Goal: Information Seeking & Learning: Learn about a topic

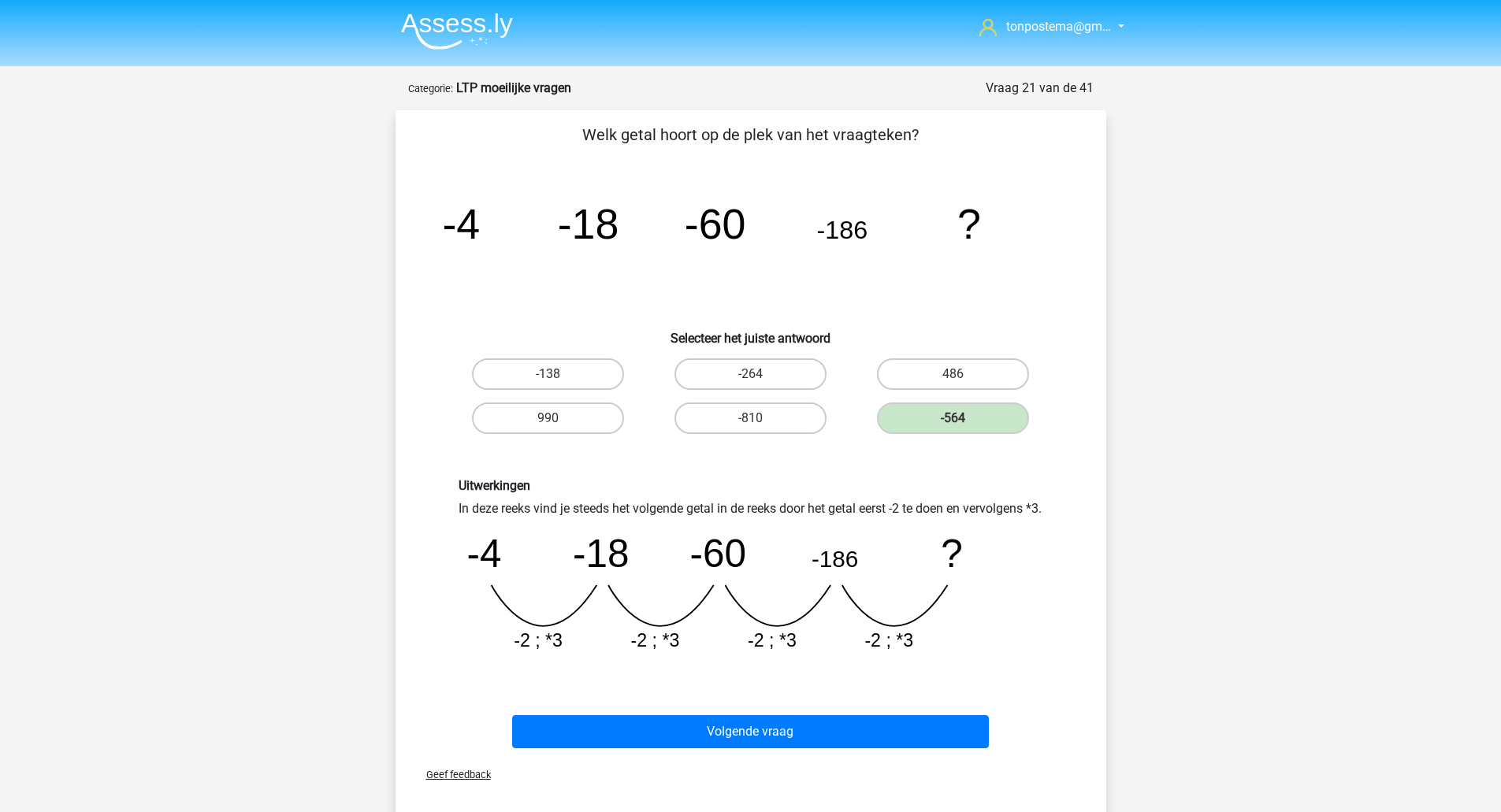
scroll to position [262, 0]
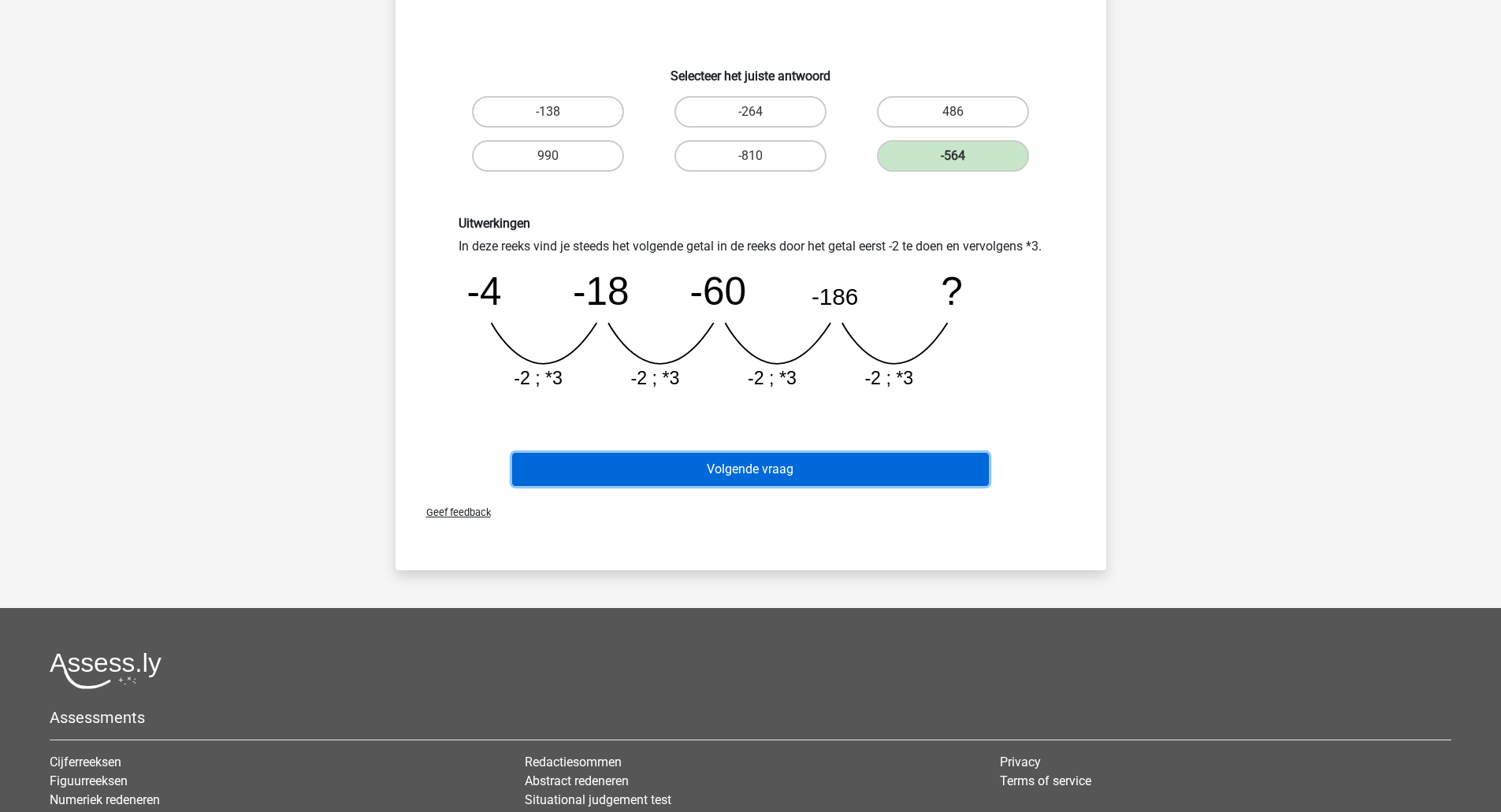
click at [769, 483] on button "Volgende vraag" at bounding box center [750, 470] width 477 height 33
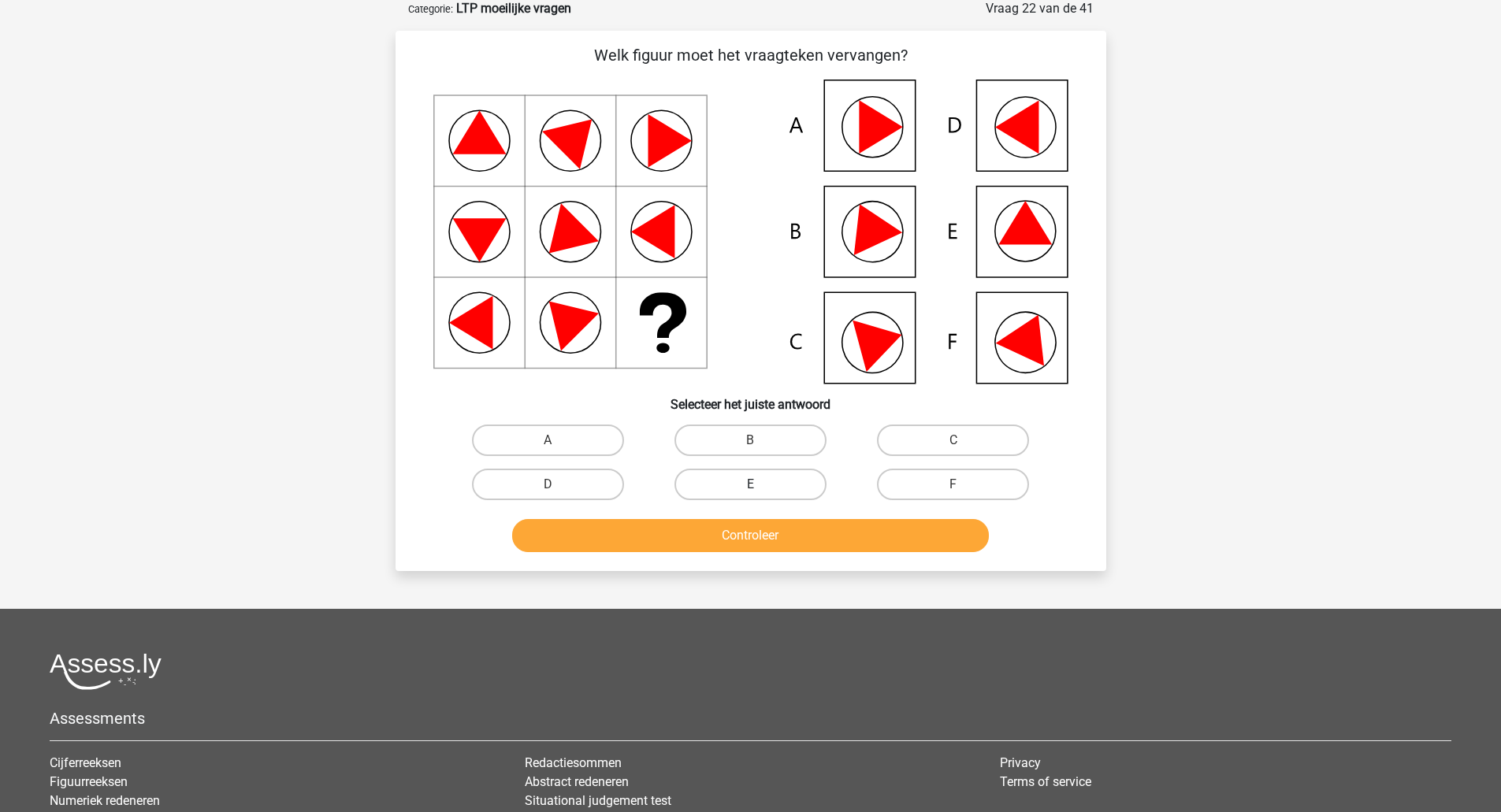
scroll to position [79, 0]
click at [609, 486] on label "D" at bounding box center [547, 485] width 152 height 31
click at [558, 486] on input "D" at bounding box center [553, 491] width 10 height 10
radio input "true"
click at [623, 532] on button "Controleer" at bounding box center [750, 536] width 477 height 33
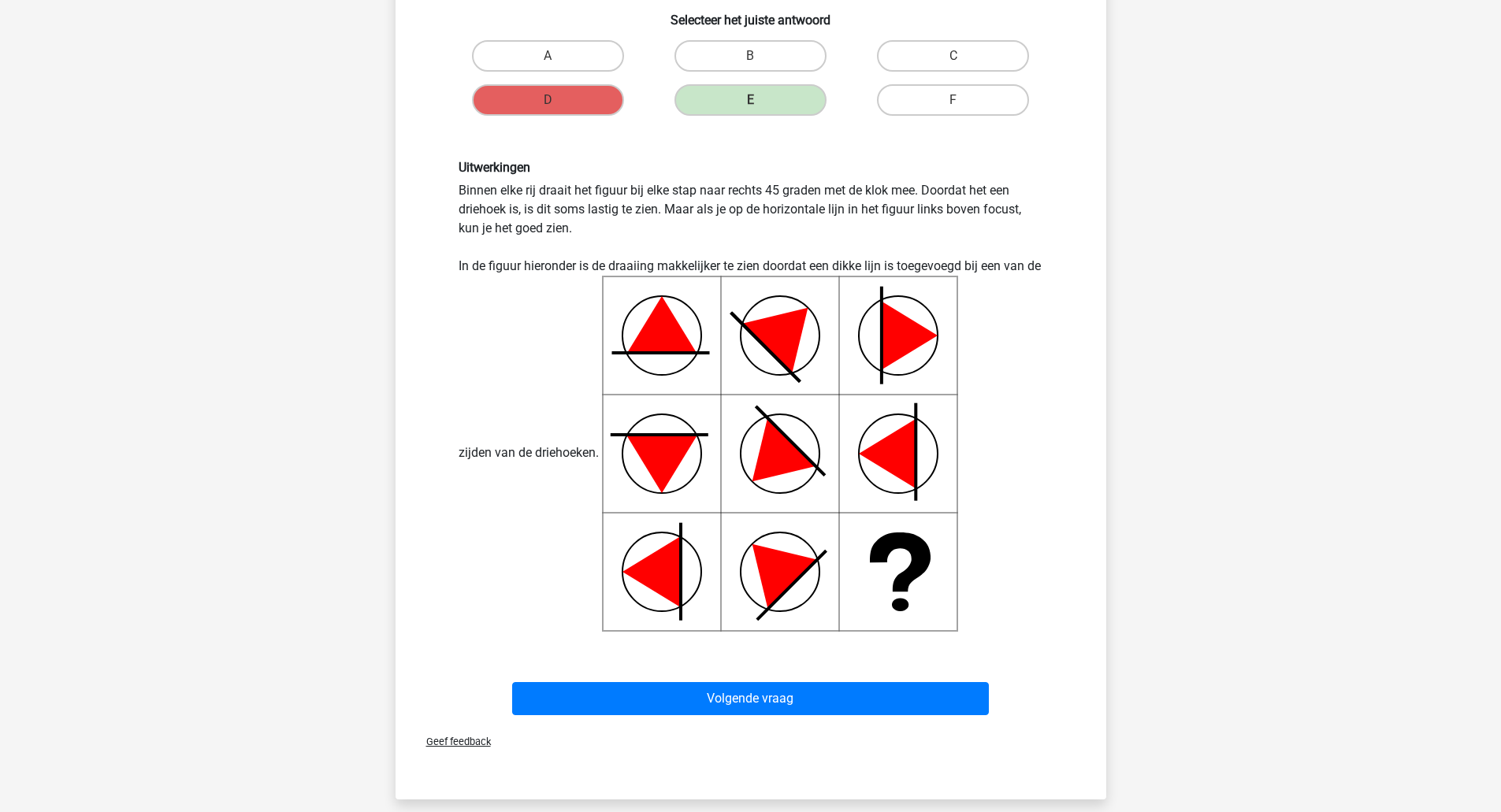
scroll to position [604, 0]
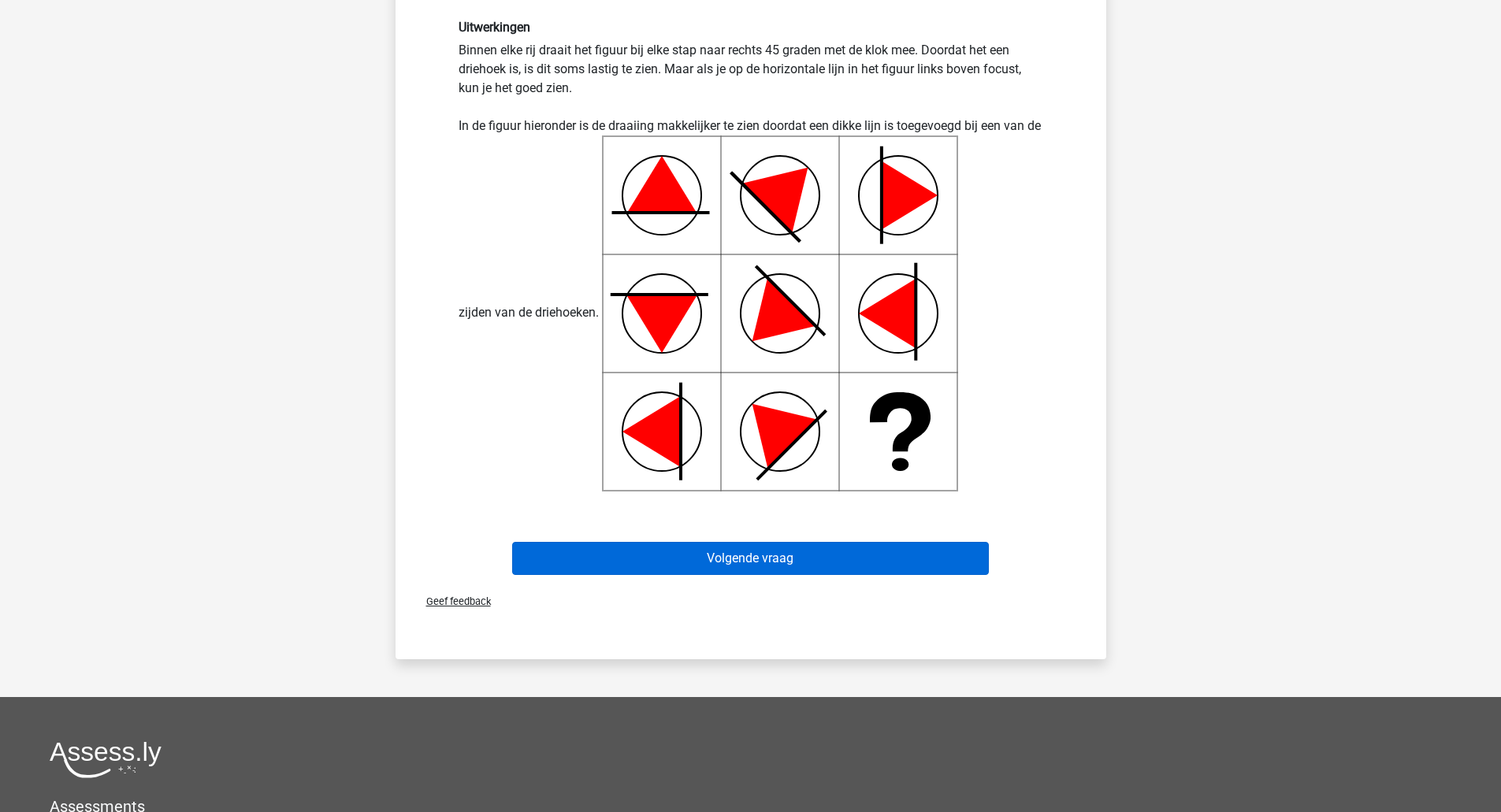
drag, startPoint x: 753, startPoint y: 541, endPoint x: 747, endPoint y: 552, distance: 12.5
click at [753, 541] on div "Volgende vraag" at bounding box center [751, 555] width 660 height 52
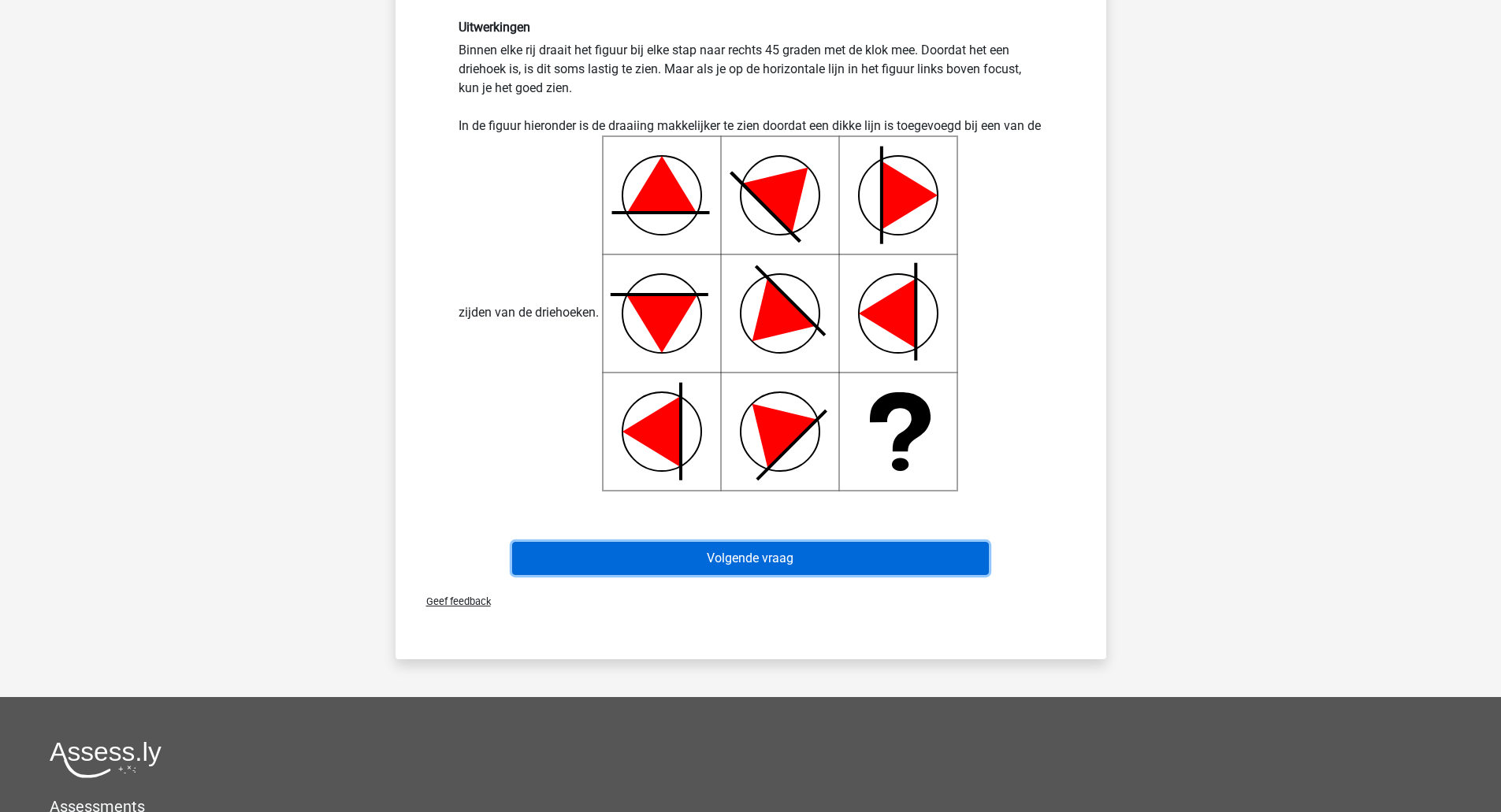
click at [745, 560] on button "Volgende vraag" at bounding box center [750, 559] width 477 height 33
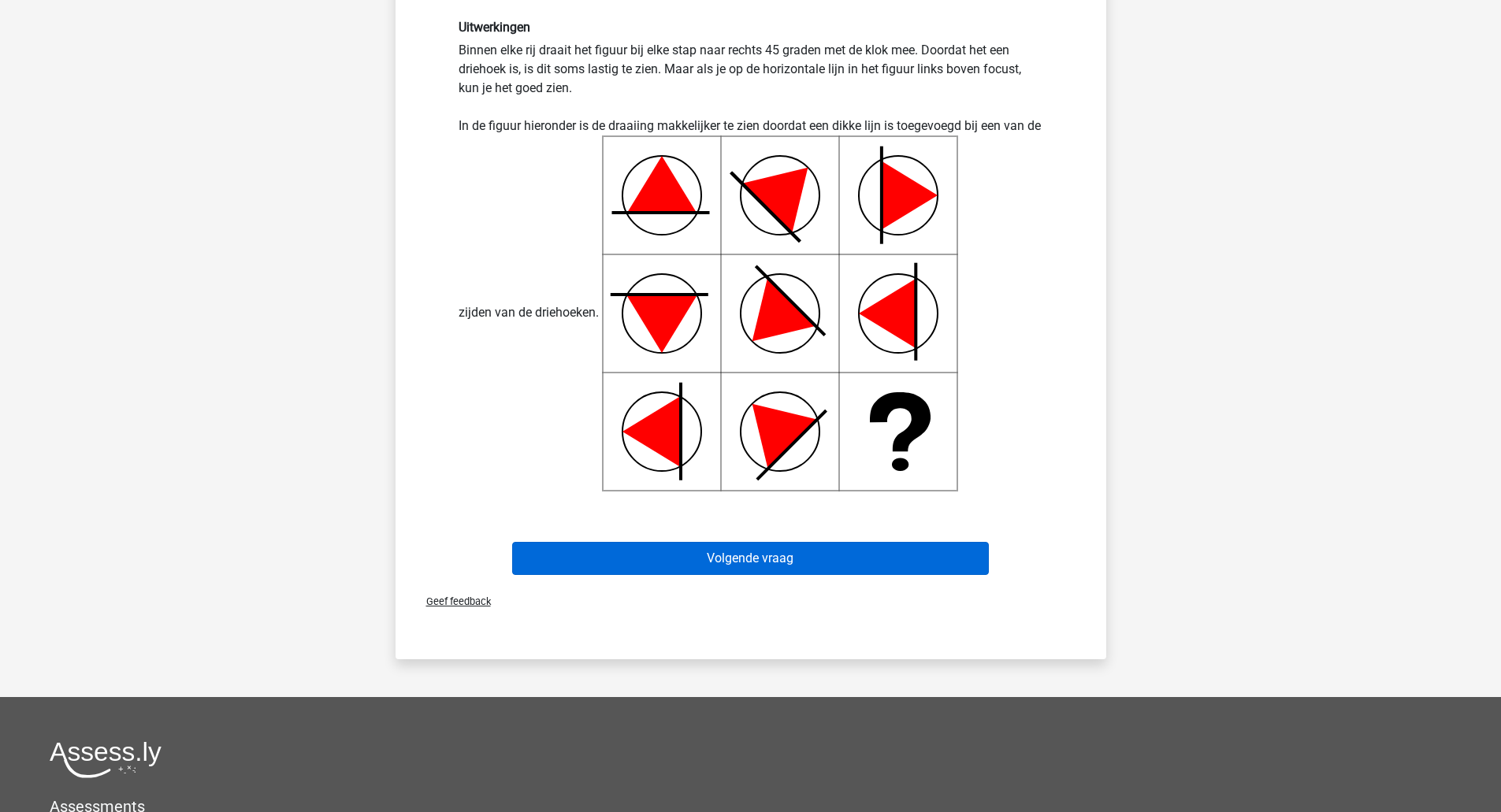
scroll to position [0, 0]
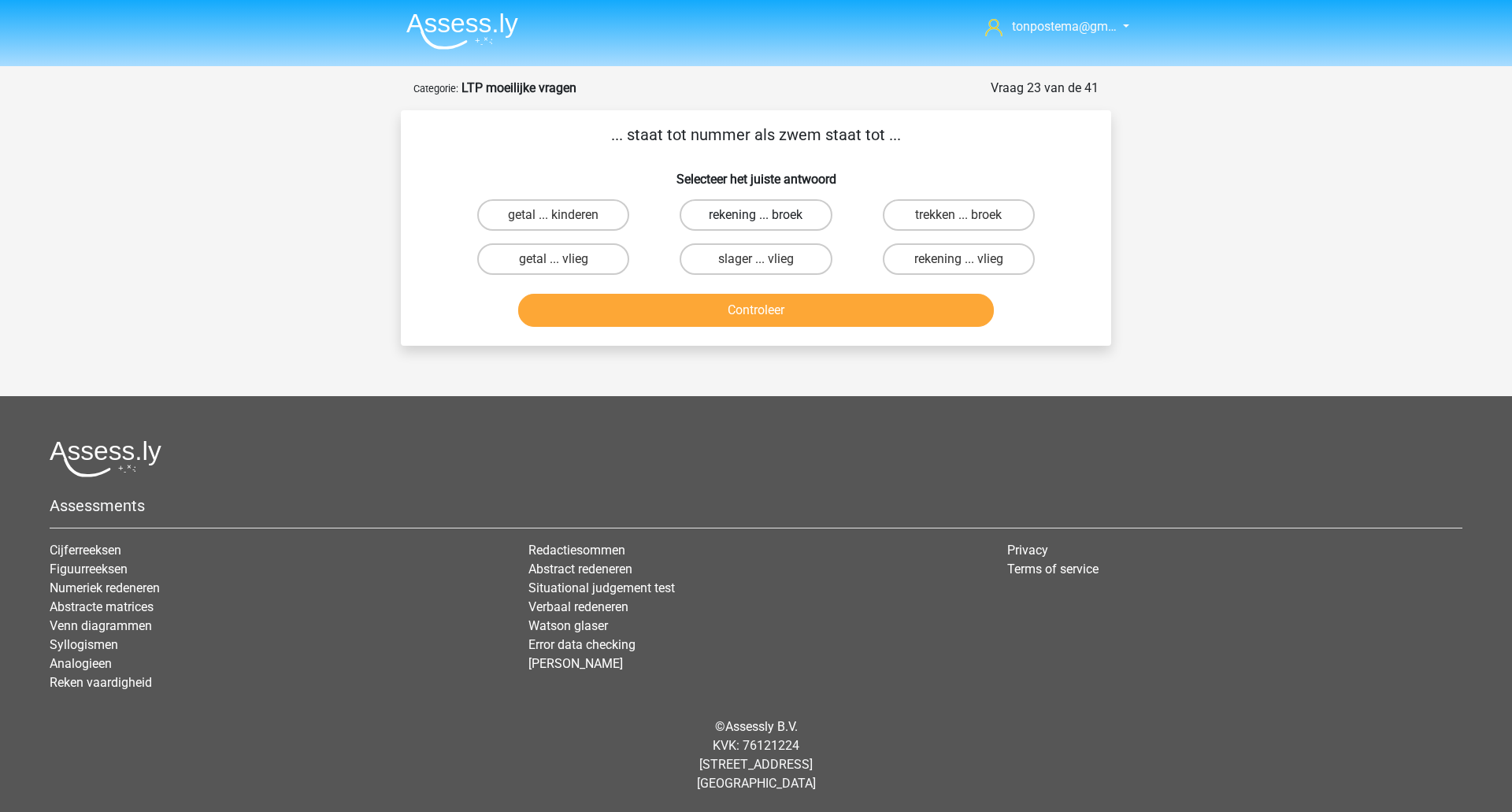
click at [731, 213] on label "rekening ... broek" at bounding box center [756, 215] width 152 height 31
click at [756, 215] on input "rekening ... broek" at bounding box center [761, 220] width 10 height 10
radio input "true"
click at [816, 309] on button "Controleer" at bounding box center [757, 311] width 477 height 33
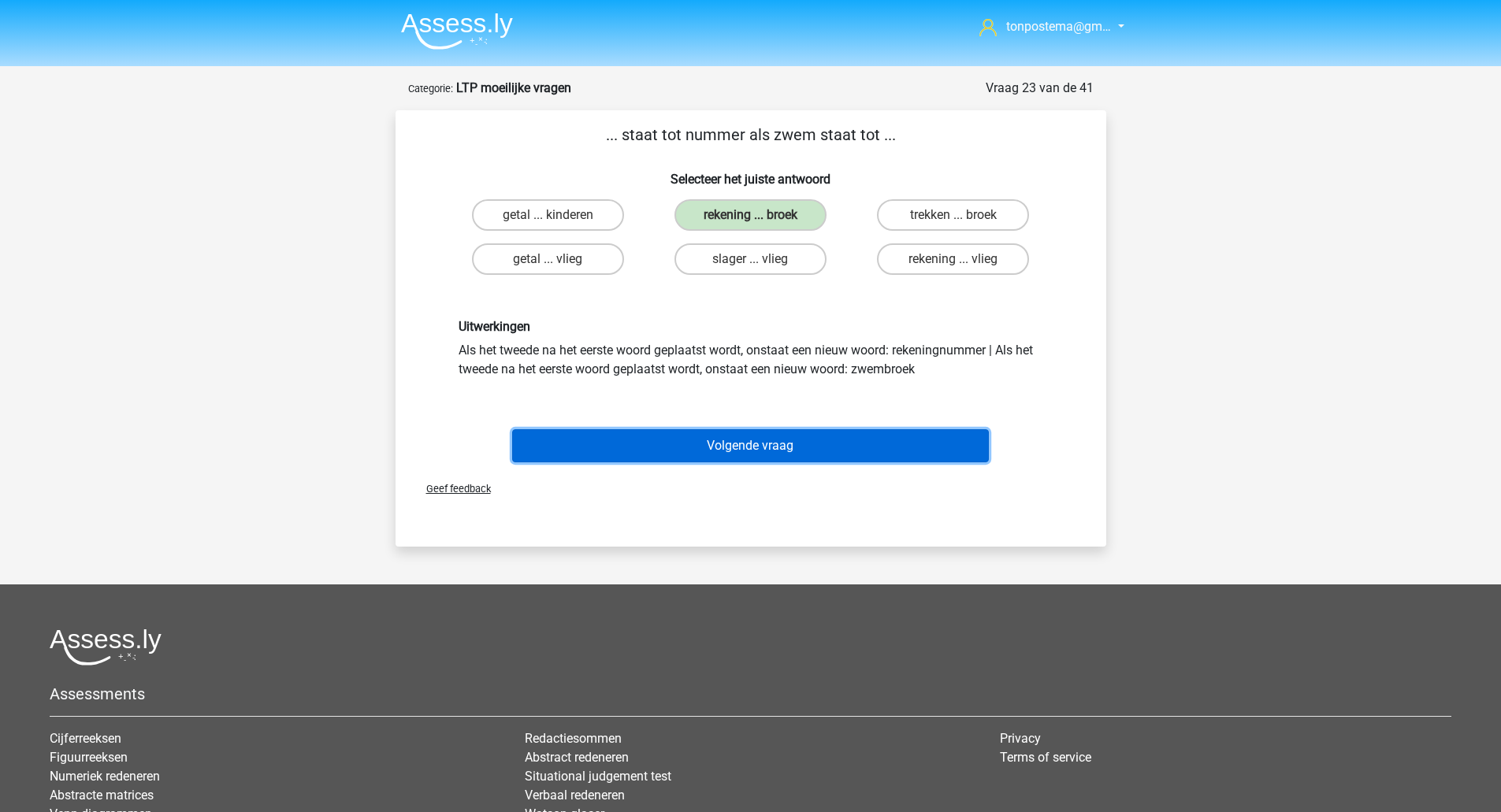
click at [784, 449] on button "Volgende vraag" at bounding box center [750, 446] width 477 height 33
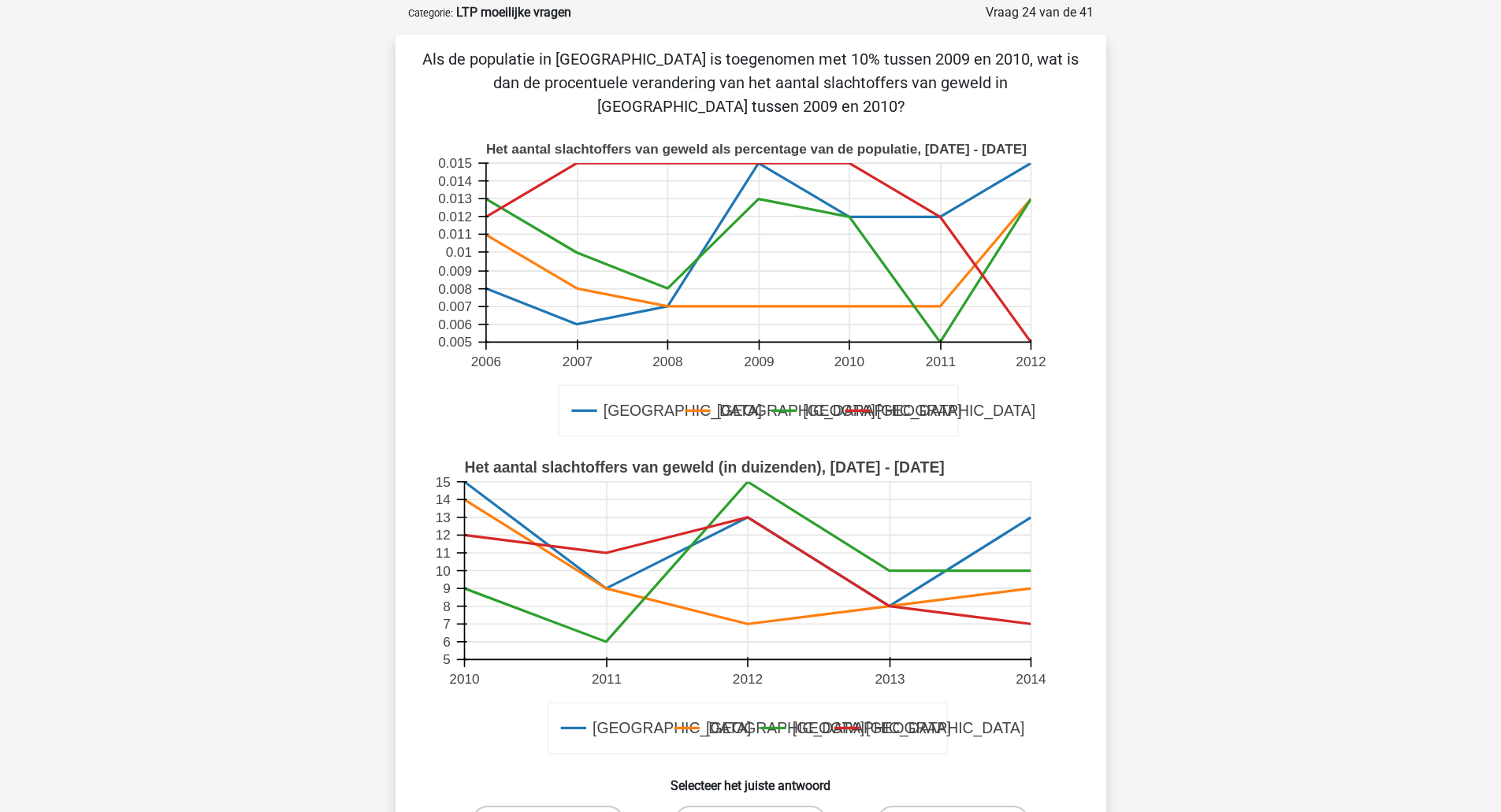
scroll to position [79, 0]
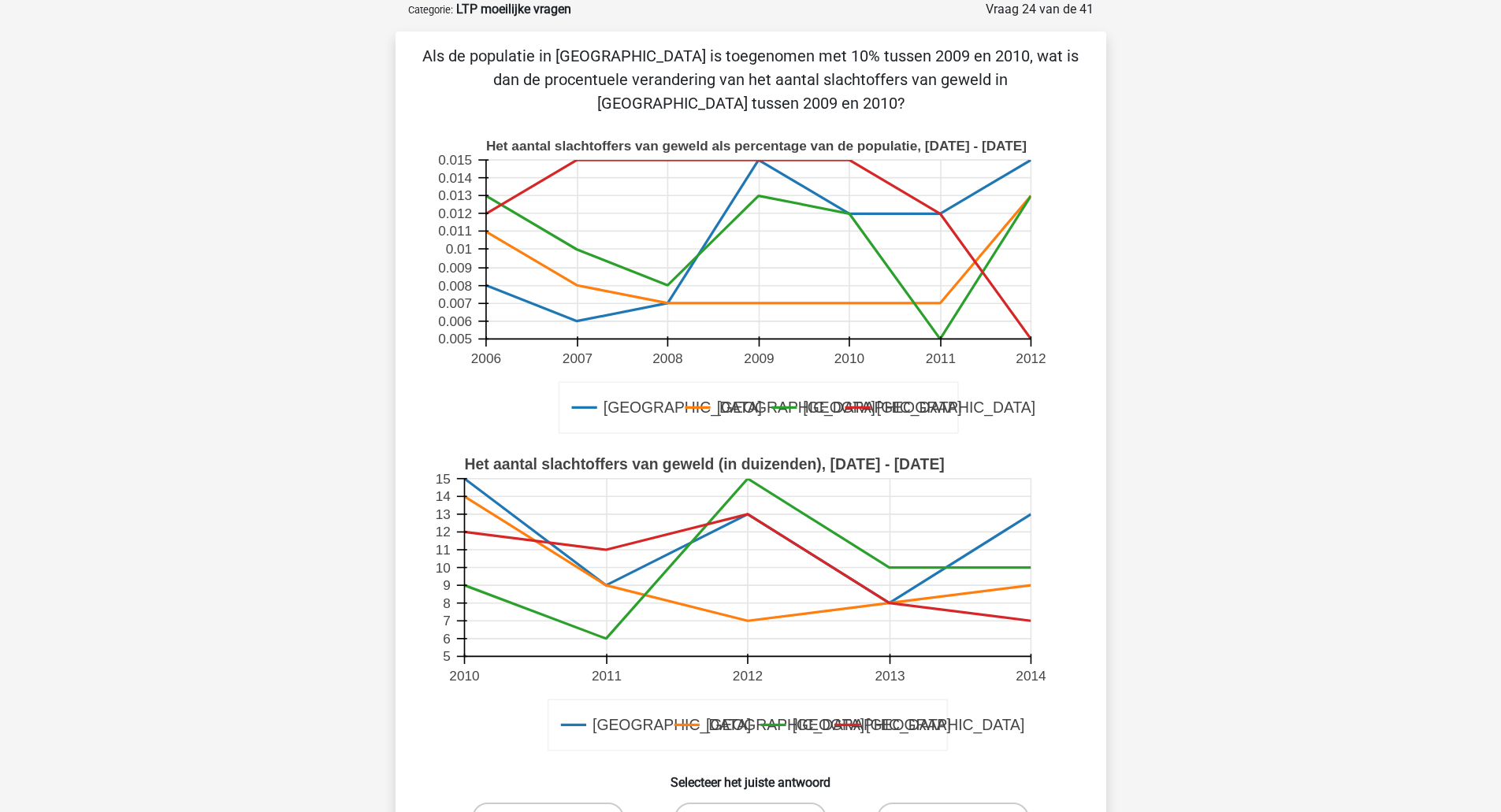
drag, startPoint x: 264, startPoint y: 464, endPoint x: 265, endPoint y: 455, distance: 9.1
click at [264, 464] on div "tonpostema@gm… tonpostema@gmail.com" at bounding box center [750, 662] width 1501 height 1482
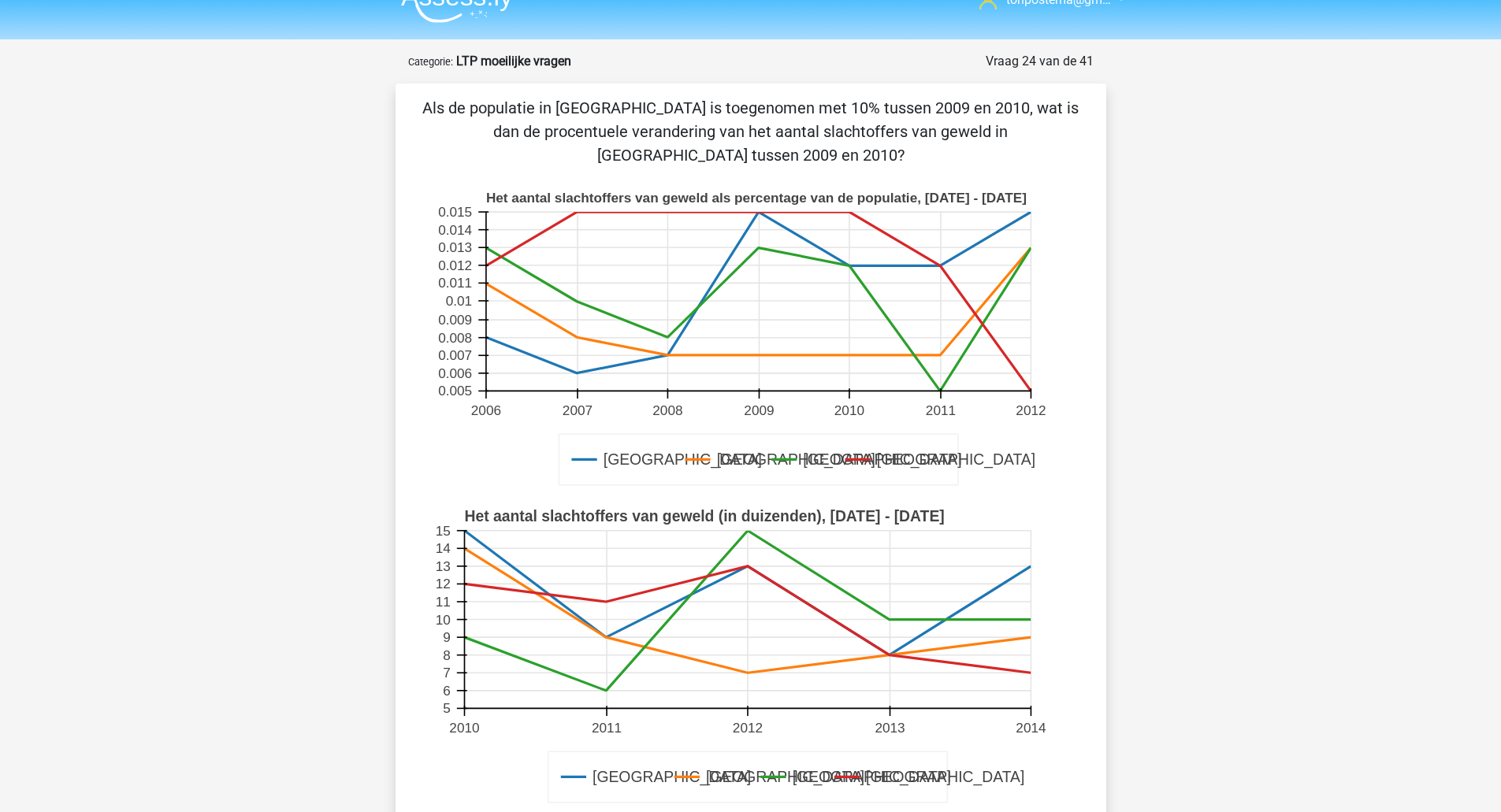
scroll to position [0, 0]
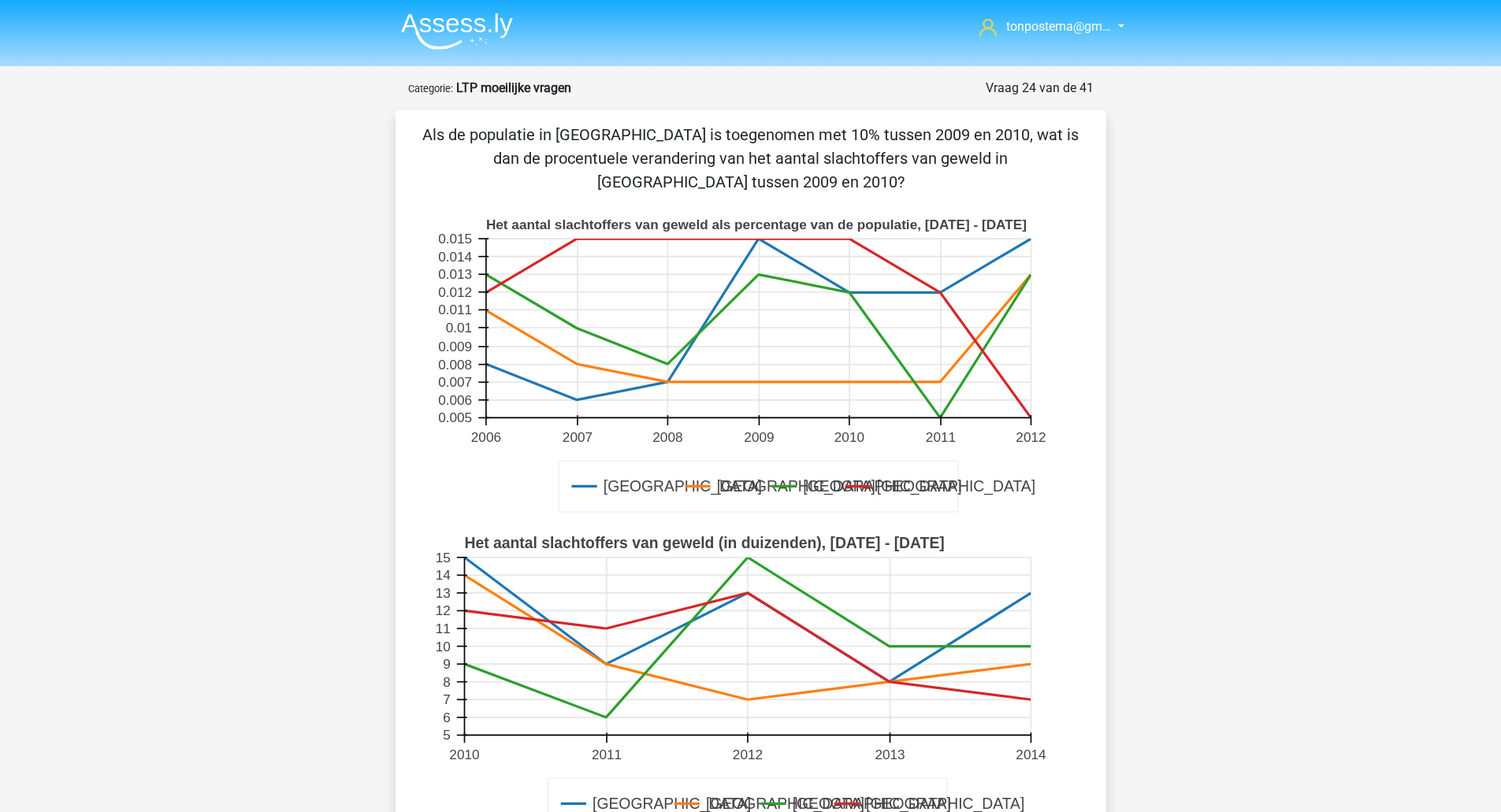
click at [429, 38] on img at bounding box center [457, 31] width 112 height 37
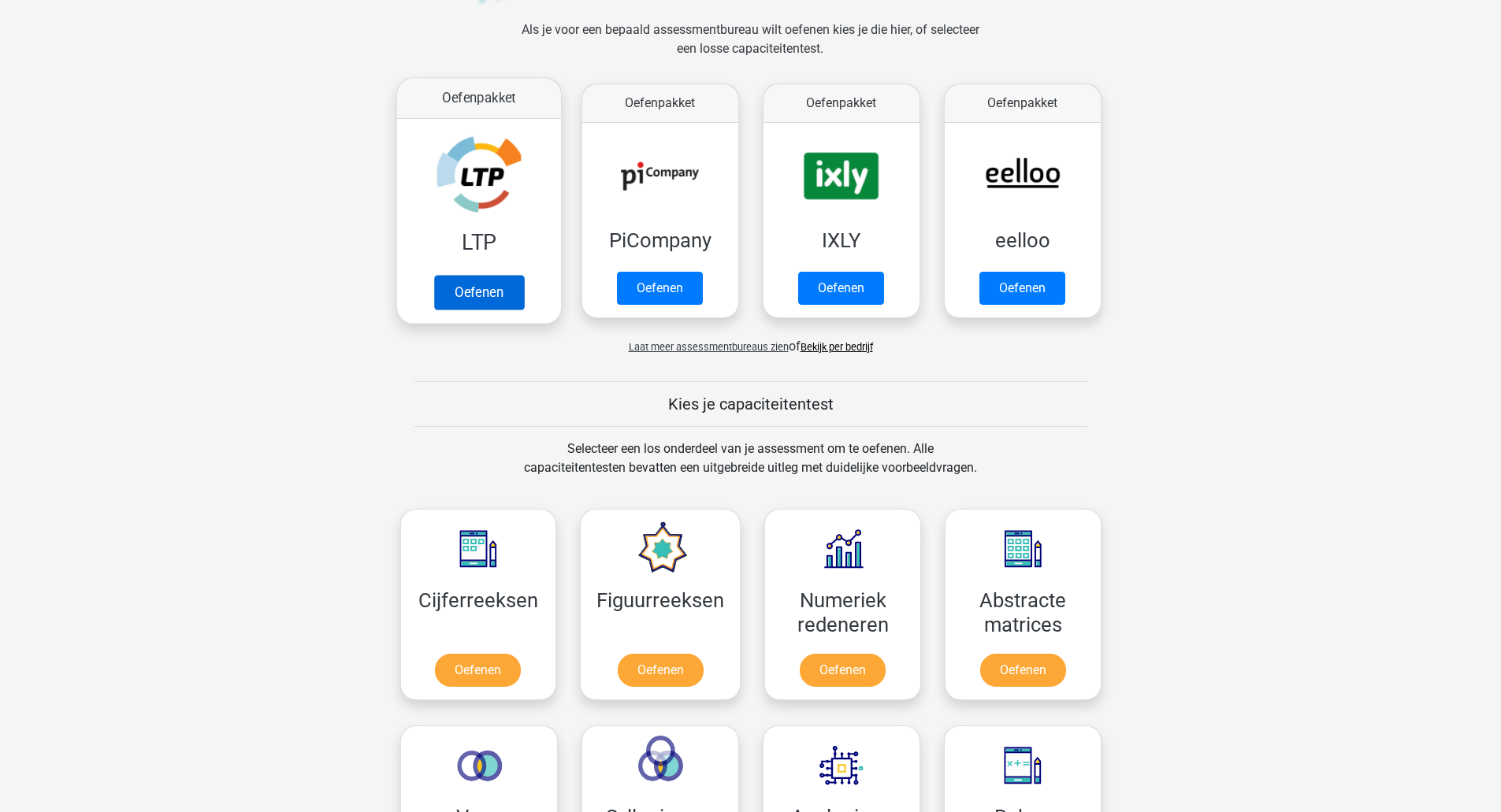
scroll to position [262, 0]
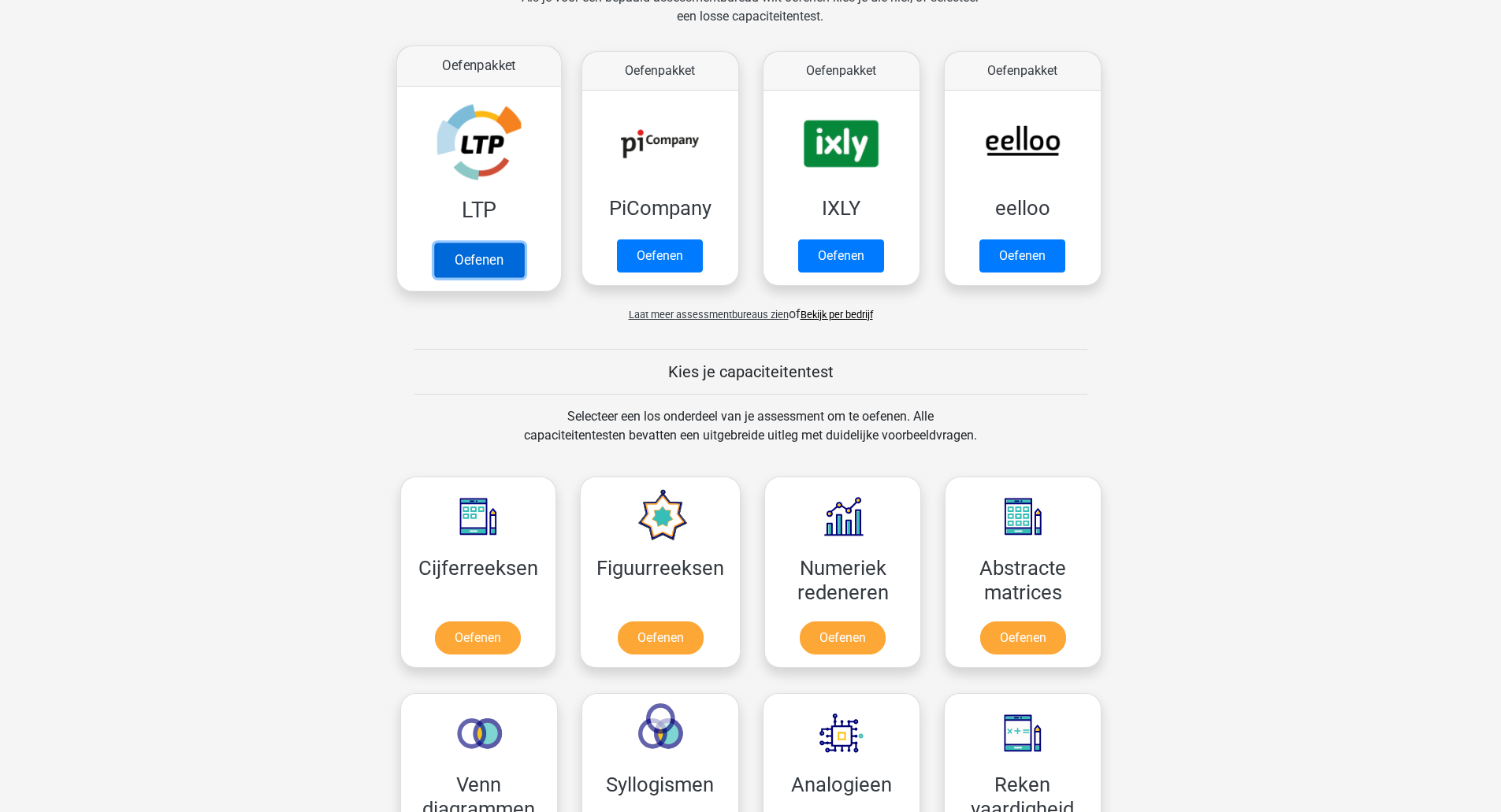
click at [460, 258] on link "Oefenen" at bounding box center [478, 260] width 90 height 35
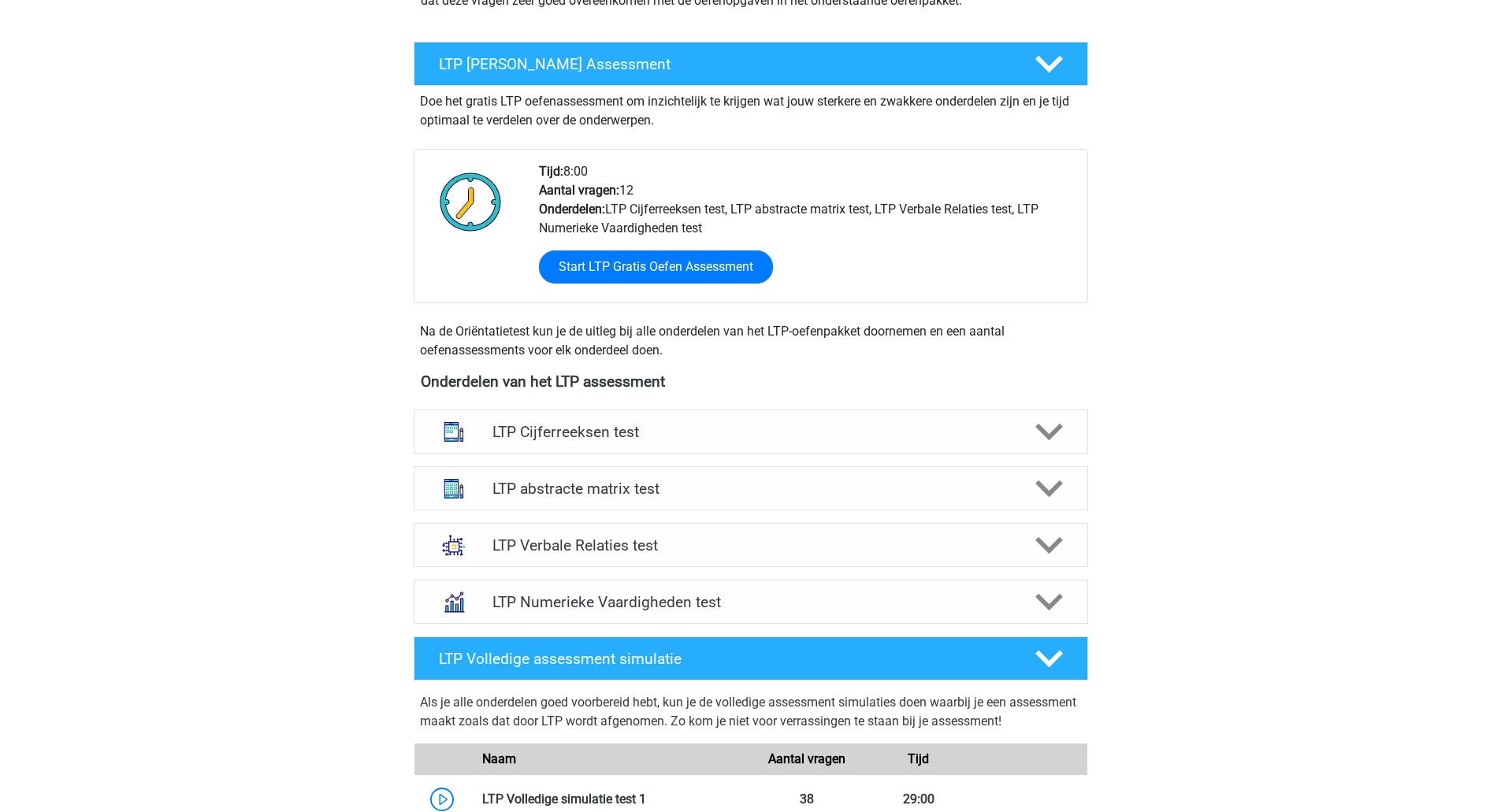
scroll to position [526, 0]
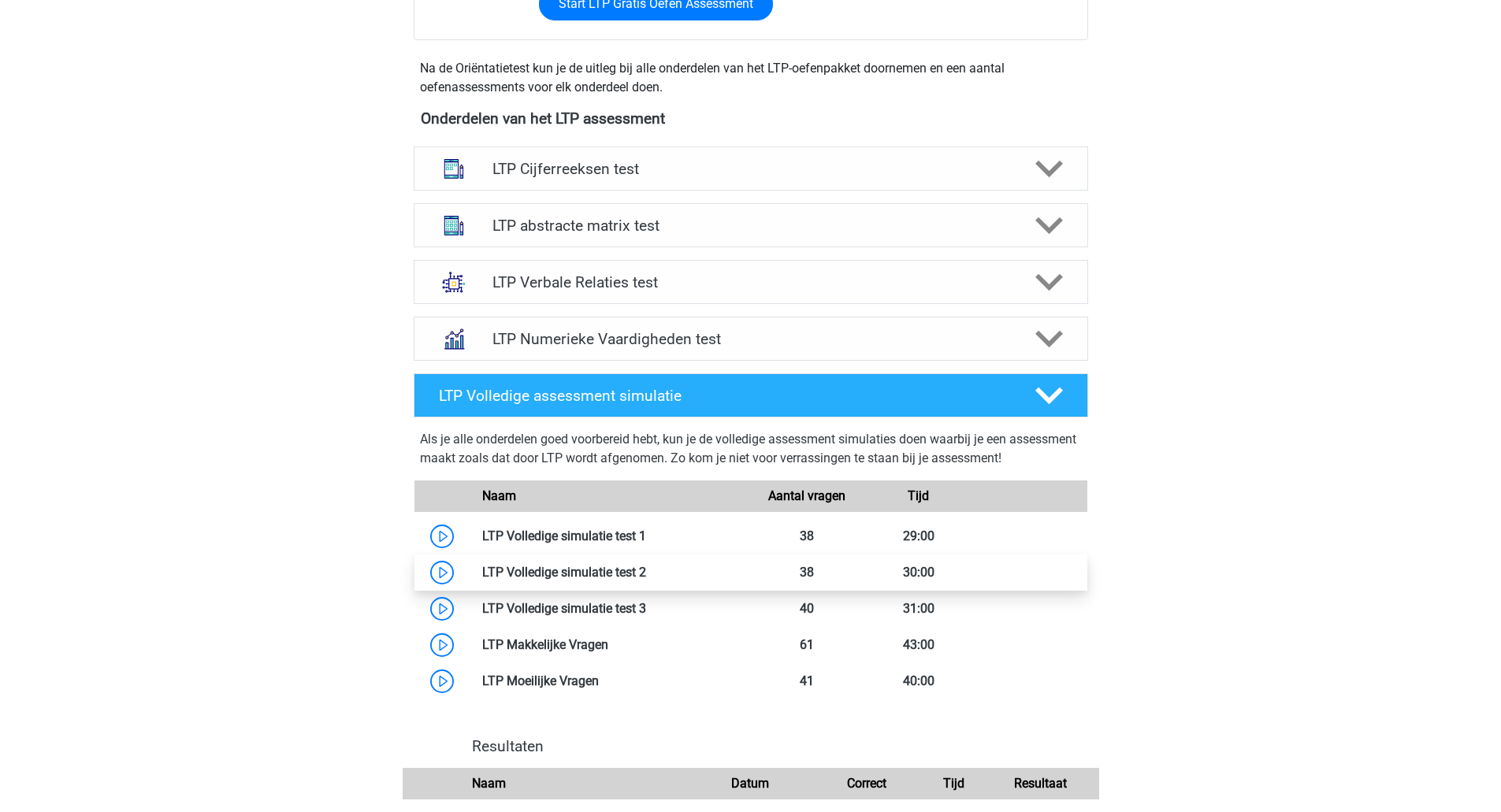
click at [646, 580] on link at bounding box center [646, 572] width 0 height 15
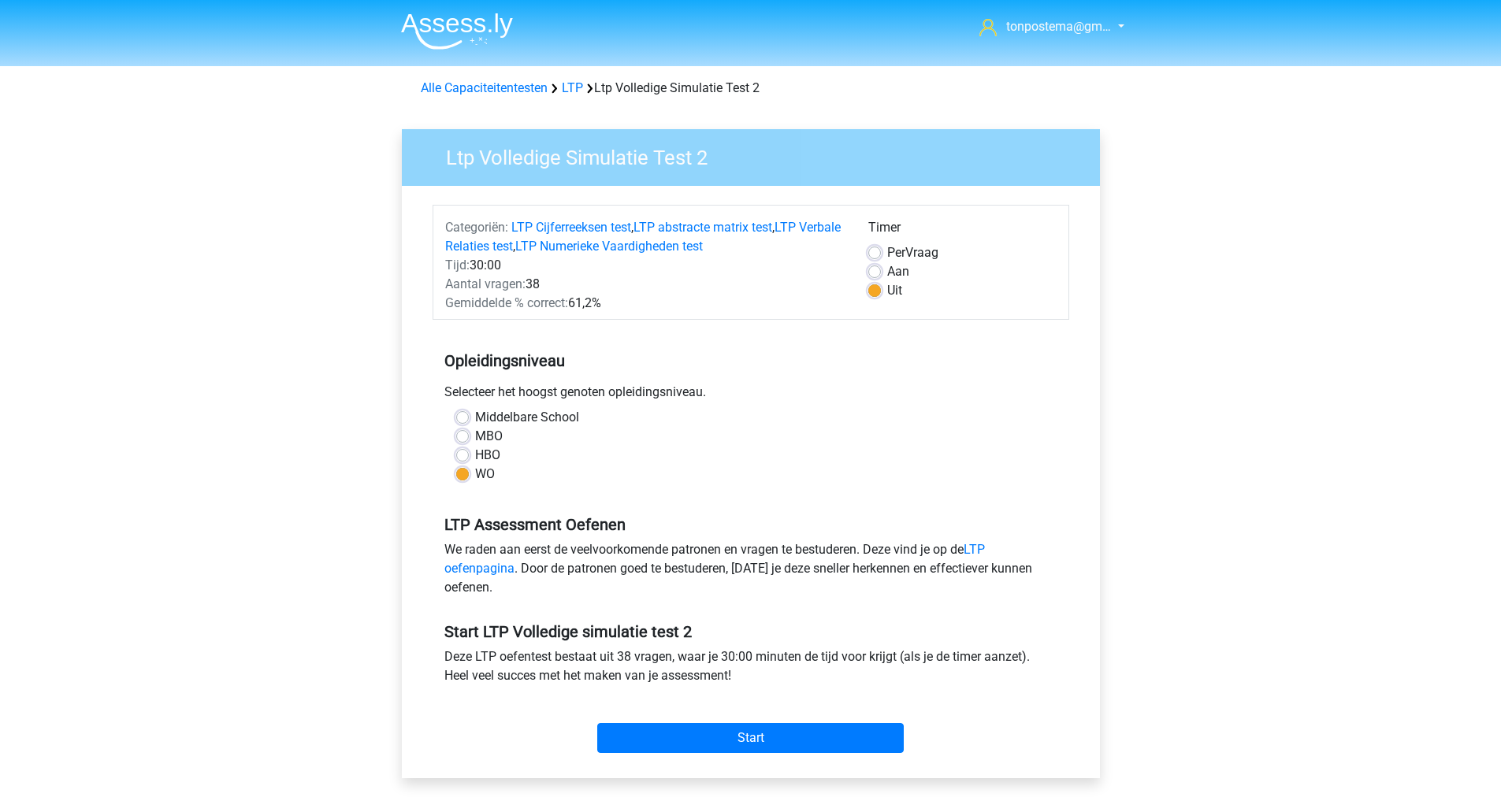
click at [887, 272] on label "Aan" at bounding box center [898, 272] width 22 height 19
click at [874, 272] on input "Aan" at bounding box center [874, 270] width 12 height 16
radio input "true"
click at [788, 745] on input "Start" at bounding box center [750, 738] width 306 height 30
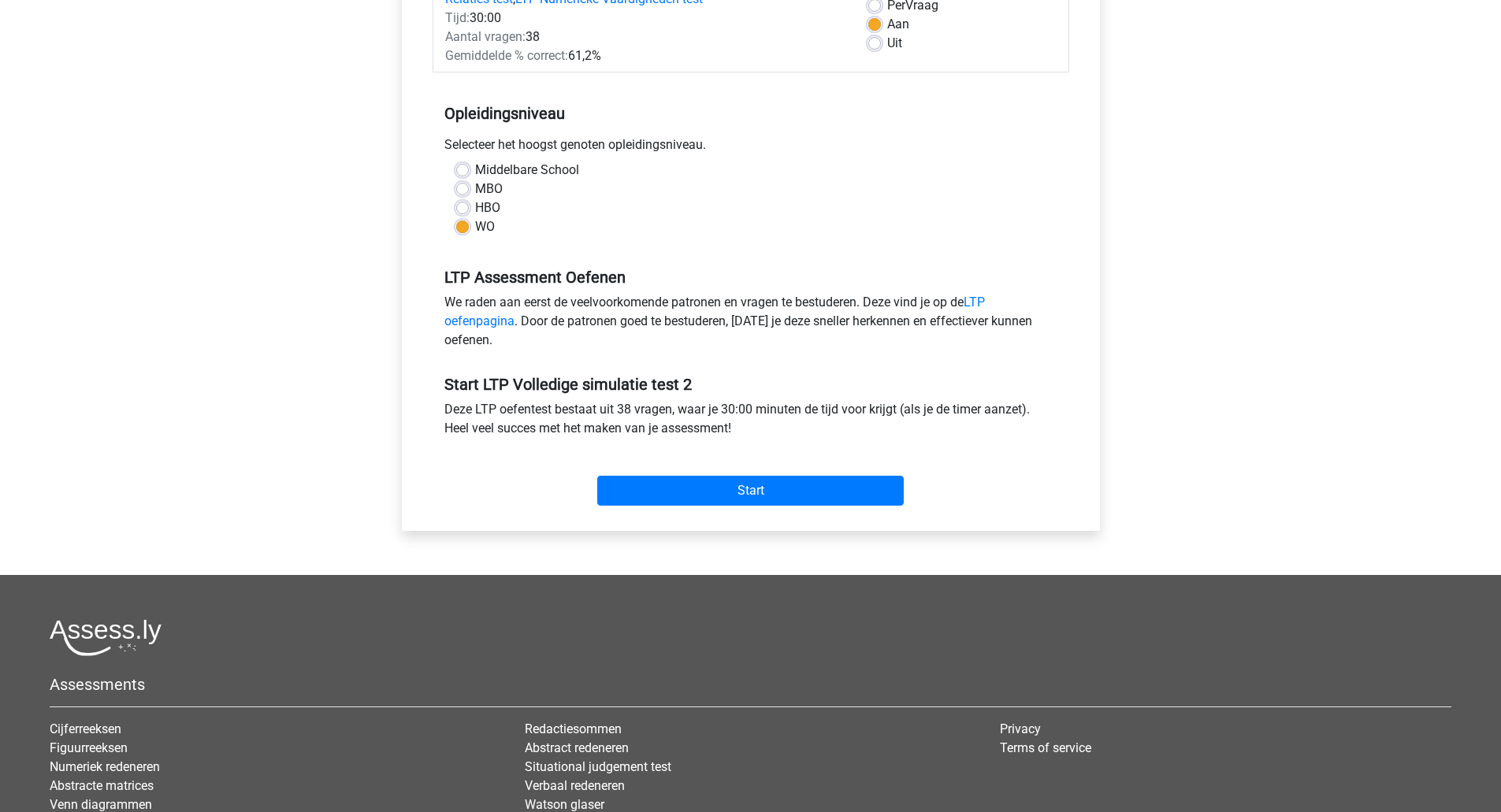
scroll to position [262, 0]
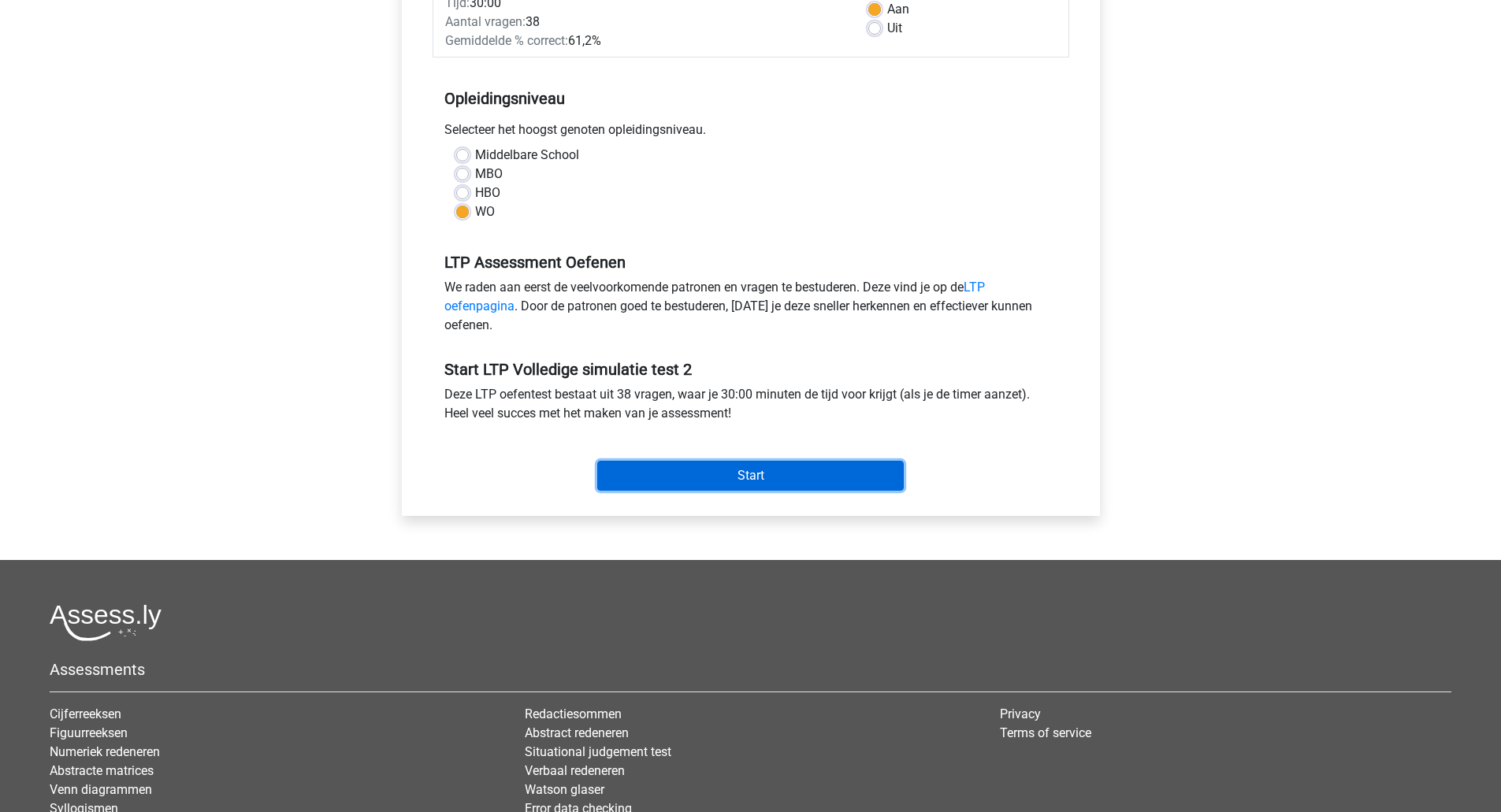
click at [738, 478] on input "Start" at bounding box center [750, 476] width 306 height 30
click at [721, 462] on input "Start" at bounding box center [750, 476] width 306 height 30
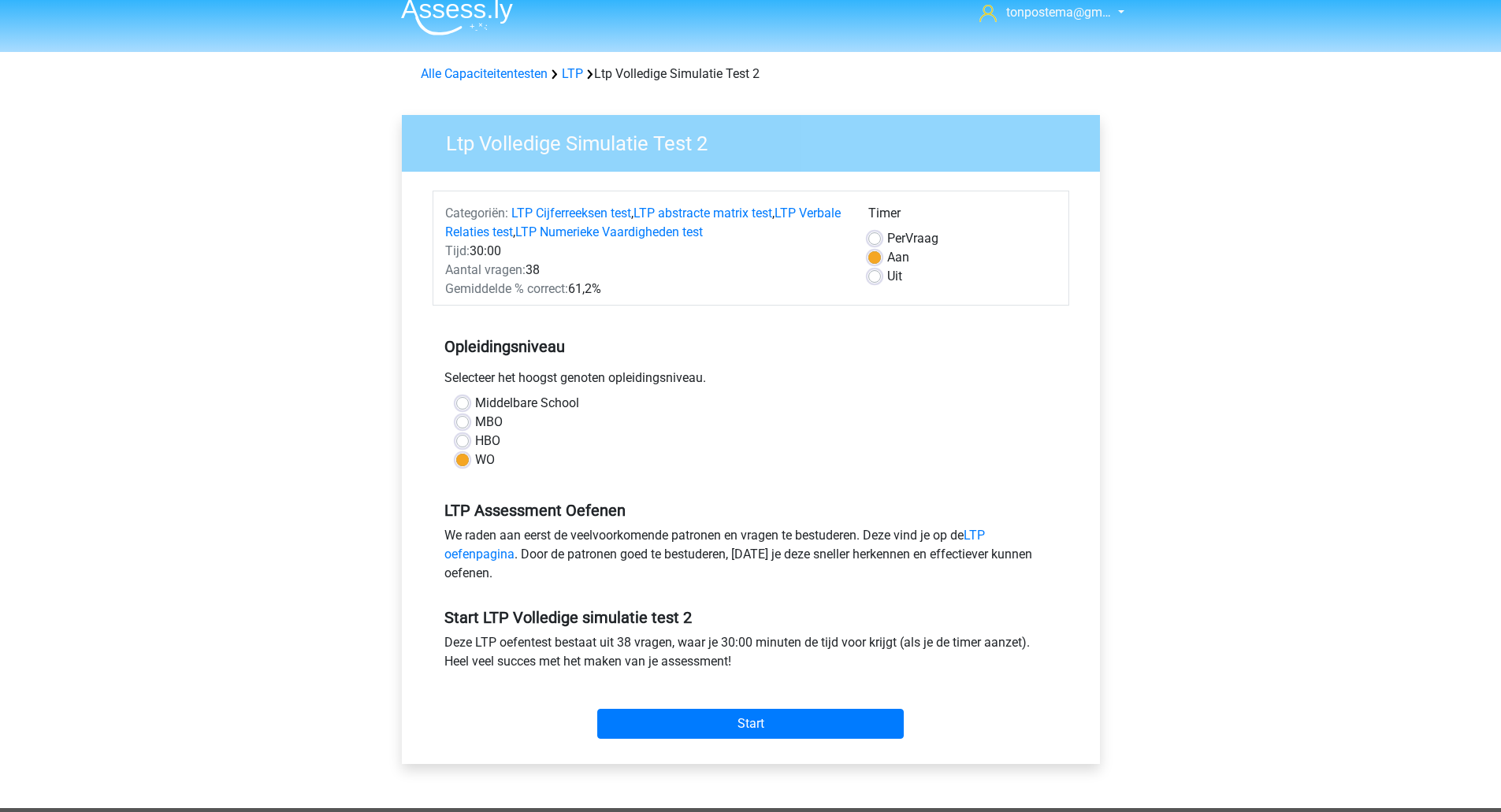
scroll to position [0, 0]
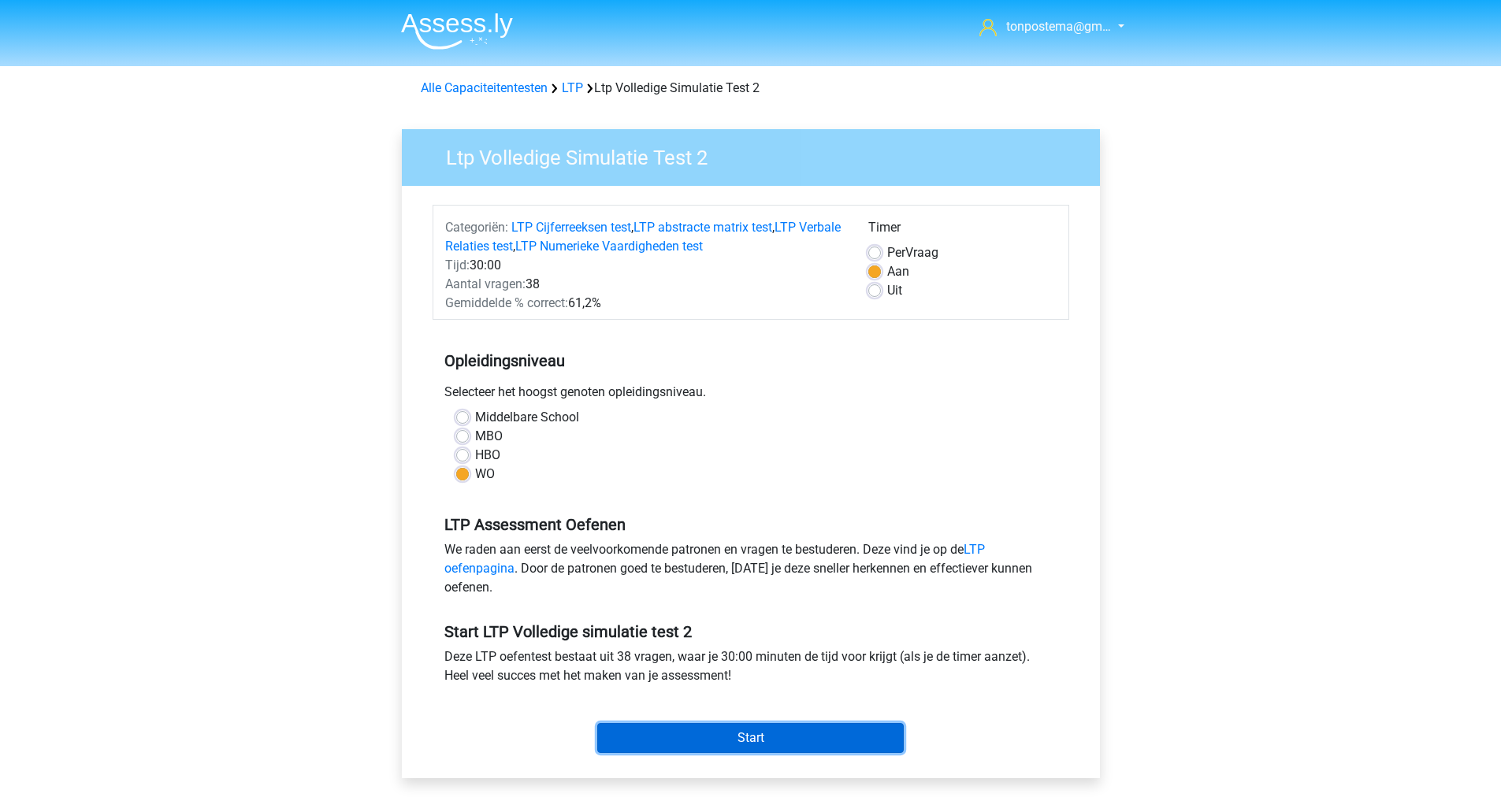
click at [657, 730] on input "Start" at bounding box center [750, 738] width 306 height 30
click at [825, 750] on input "Start" at bounding box center [750, 738] width 306 height 30
click at [753, 724] on input "Start" at bounding box center [750, 738] width 306 height 30
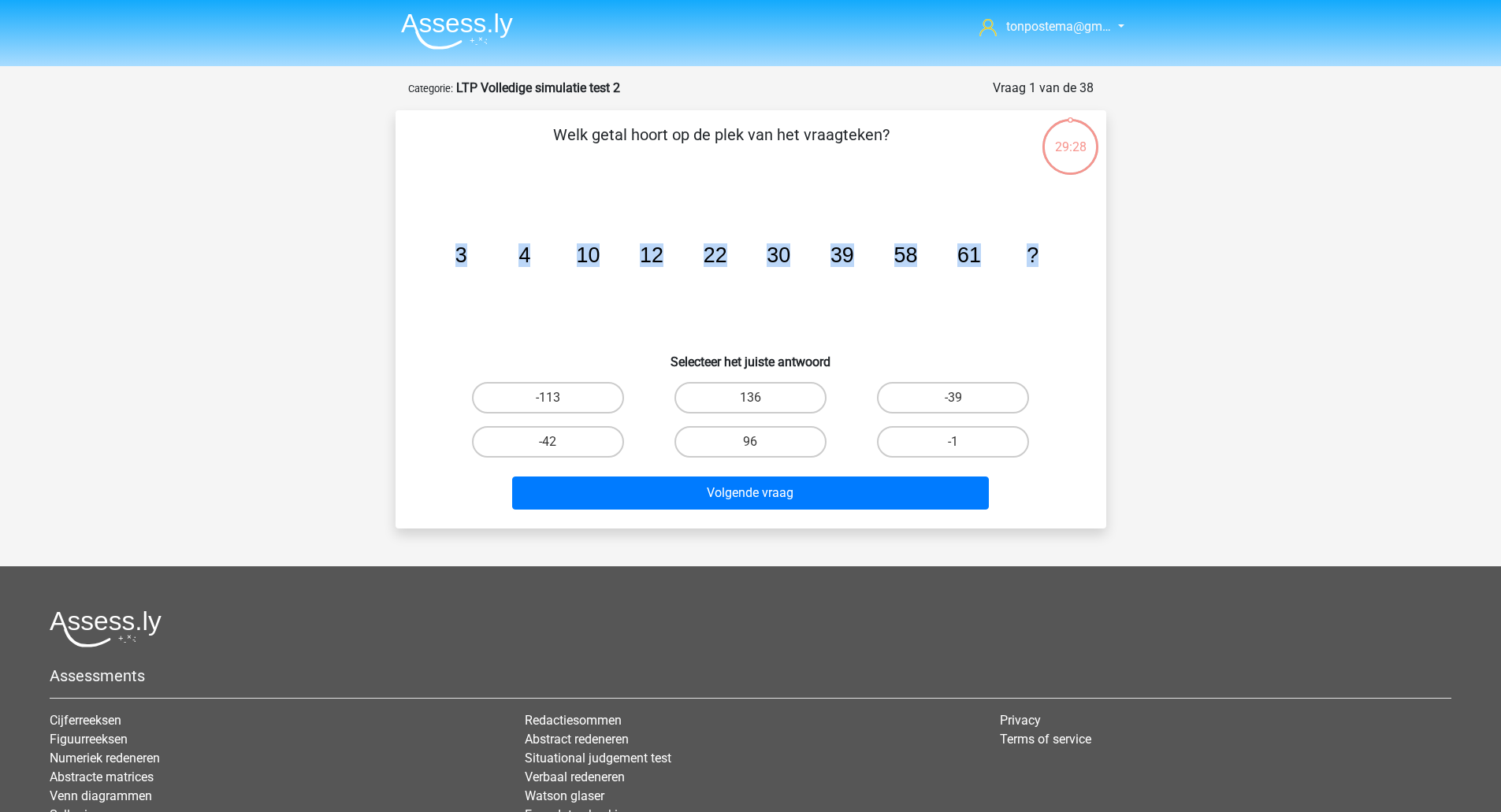
drag, startPoint x: 453, startPoint y: 250, endPoint x: 1142, endPoint y: 242, distance: 689.0
click at [1142, 242] on div "tonpostema@gm… tonpostema@gmail.com" at bounding box center [750, 491] width 1501 height 982
click at [1020, 268] on icon "image/svg+xml 3 4 10 12 22 30 39 58 61 ?" at bounding box center [750, 262] width 635 height 159
drag, startPoint x: 905, startPoint y: 258, endPoint x: 1009, endPoint y: 250, distance: 104.3
click at [1009, 250] on icon "image/svg+xml 3 4 10 12 22 30 39 58 61 ?" at bounding box center [750, 262] width 635 height 159
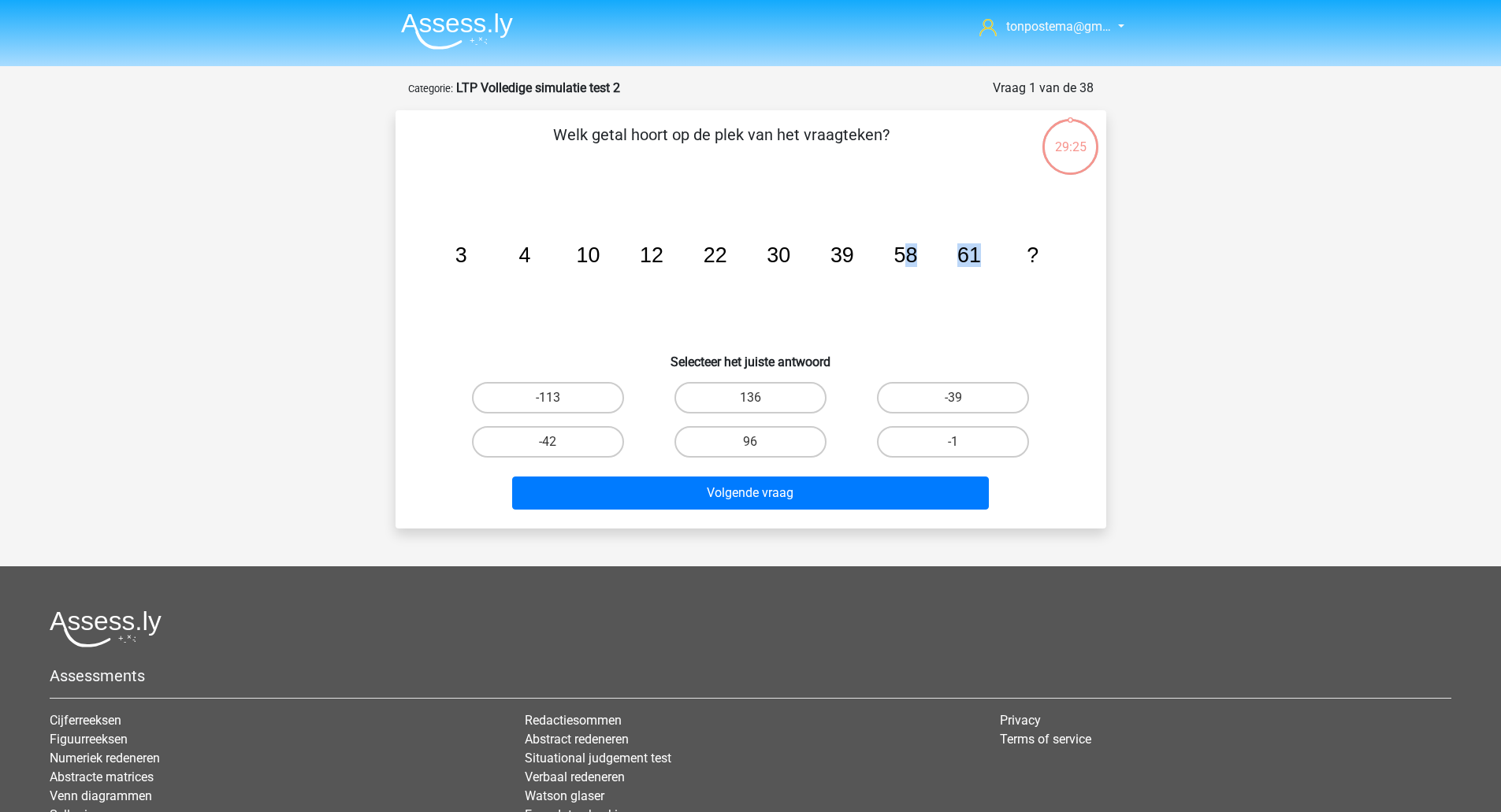
click at [1002, 258] on icon "image/svg+xml 3 4 10 12 22 30 39 58 61 ?" at bounding box center [750, 262] width 635 height 159
click at [795, 451] on label "96" at bounding box center [750, 442] width 152 height 31
click at [761, 451] on input "96" at bounding box center [755, 447] width 10 height 10
radio input "true"
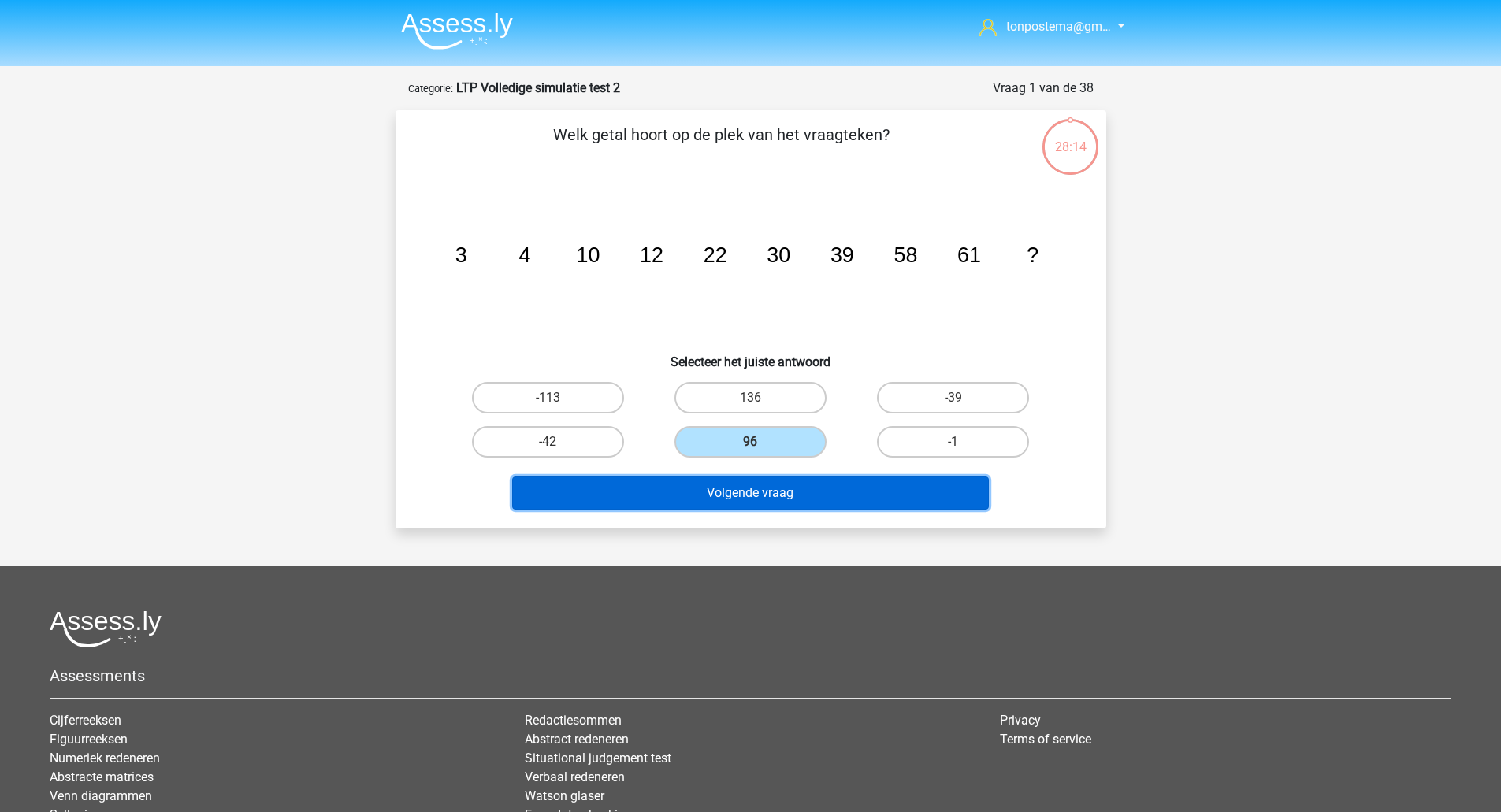
click at [809, 508] on button "Volgende vraag" at bounding box center [750, 493] width 477 height 33
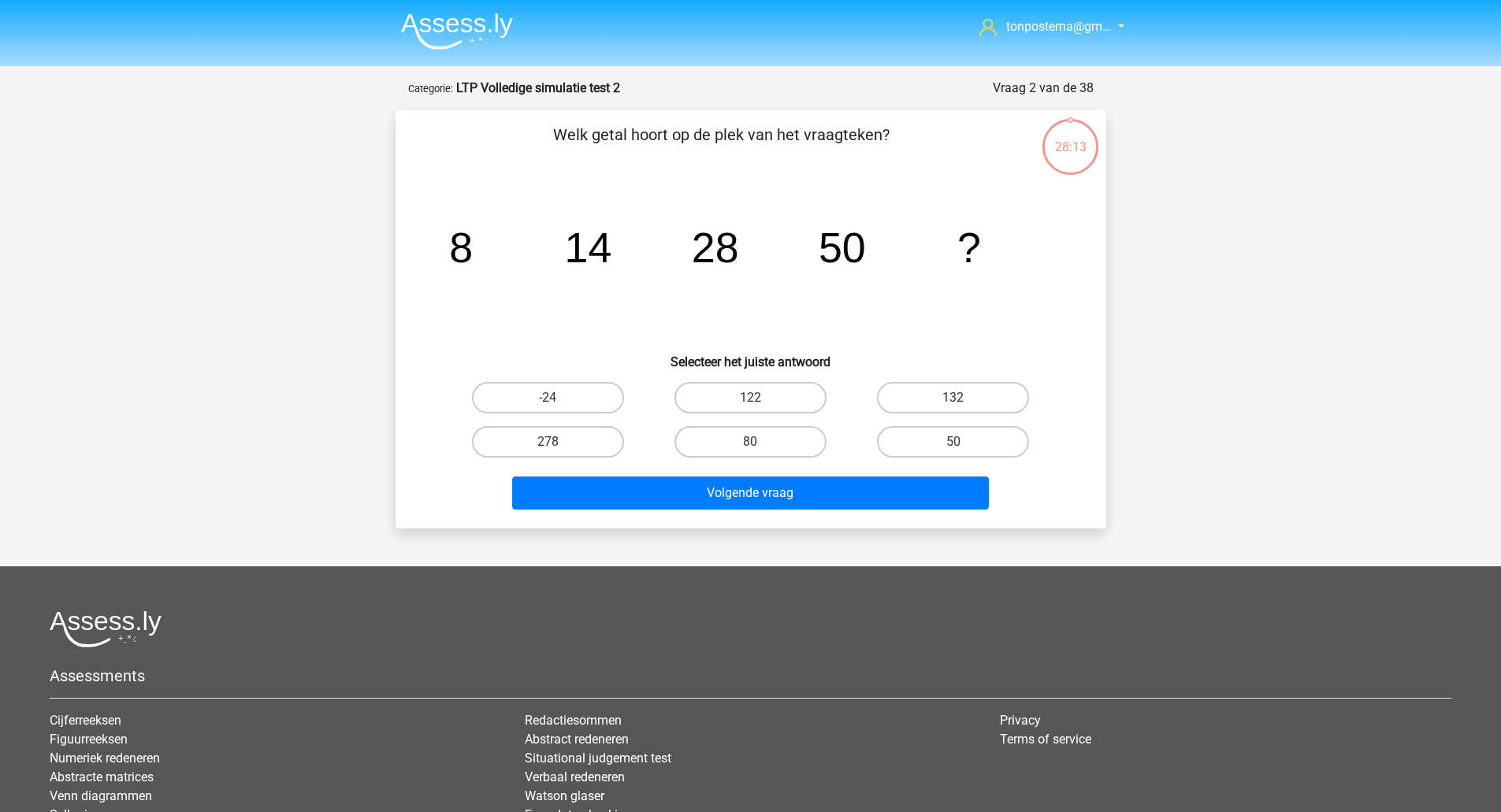
scroll to position [79, 0]
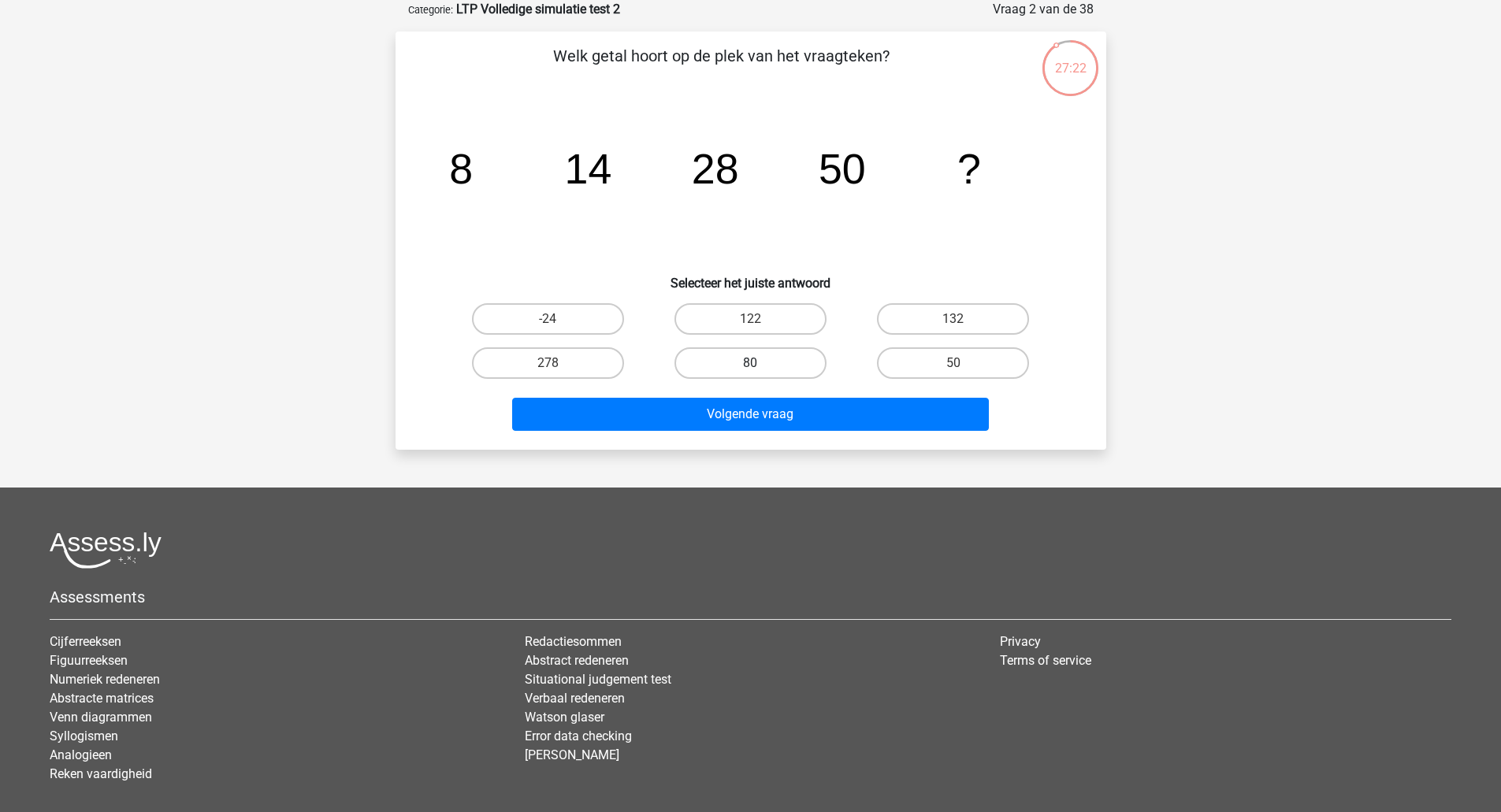
click at [706, 364] on label "80" at bounding box center [750, 363] width 152 height 31
click at [750, 364] on input "80" at bounding box center [755, 368] width 10 height 10
radio input "true"
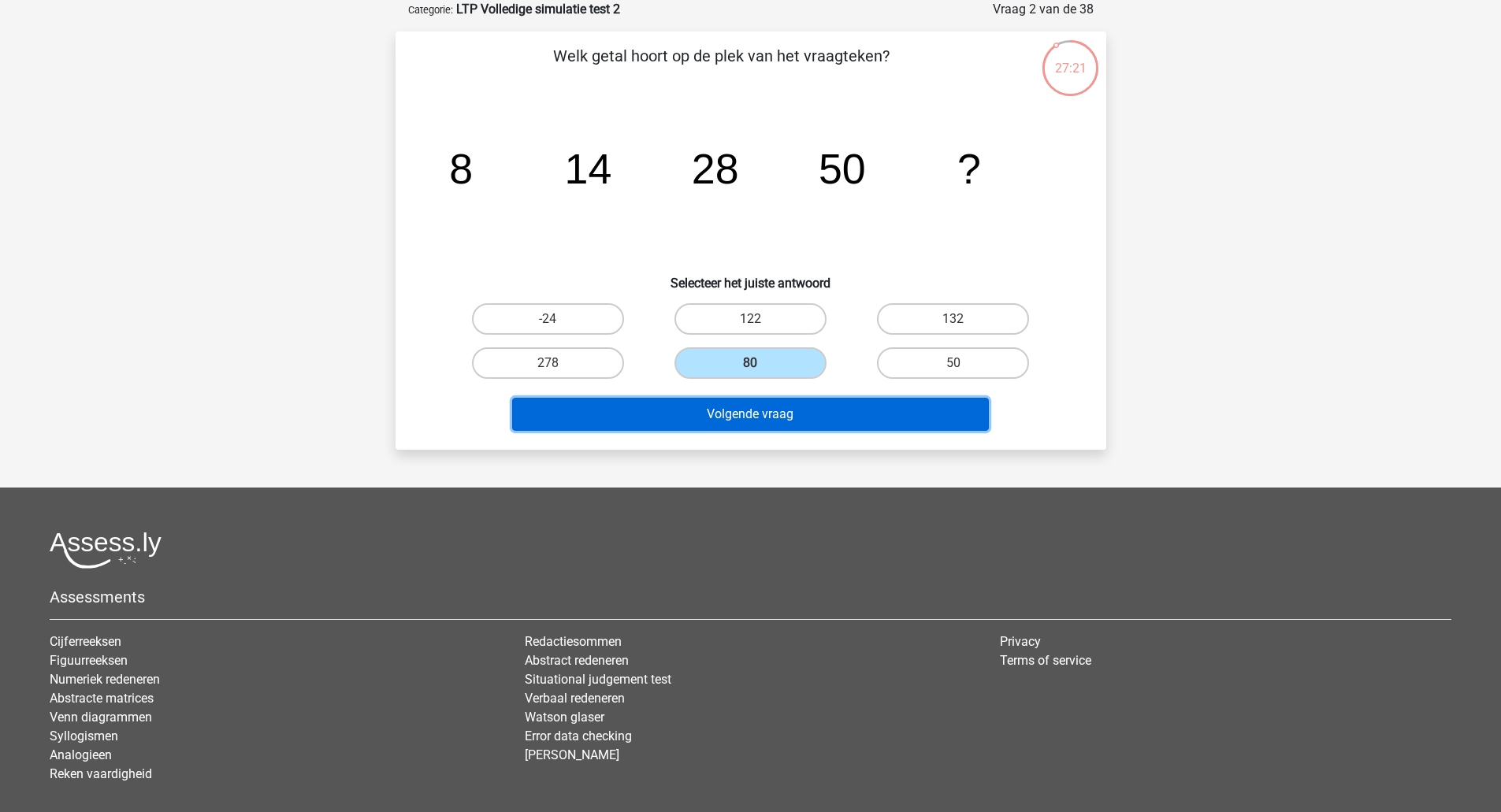
click at [729, 423] on button "Volgende vraag" at bounding box center [750, 415] width 477 height 33
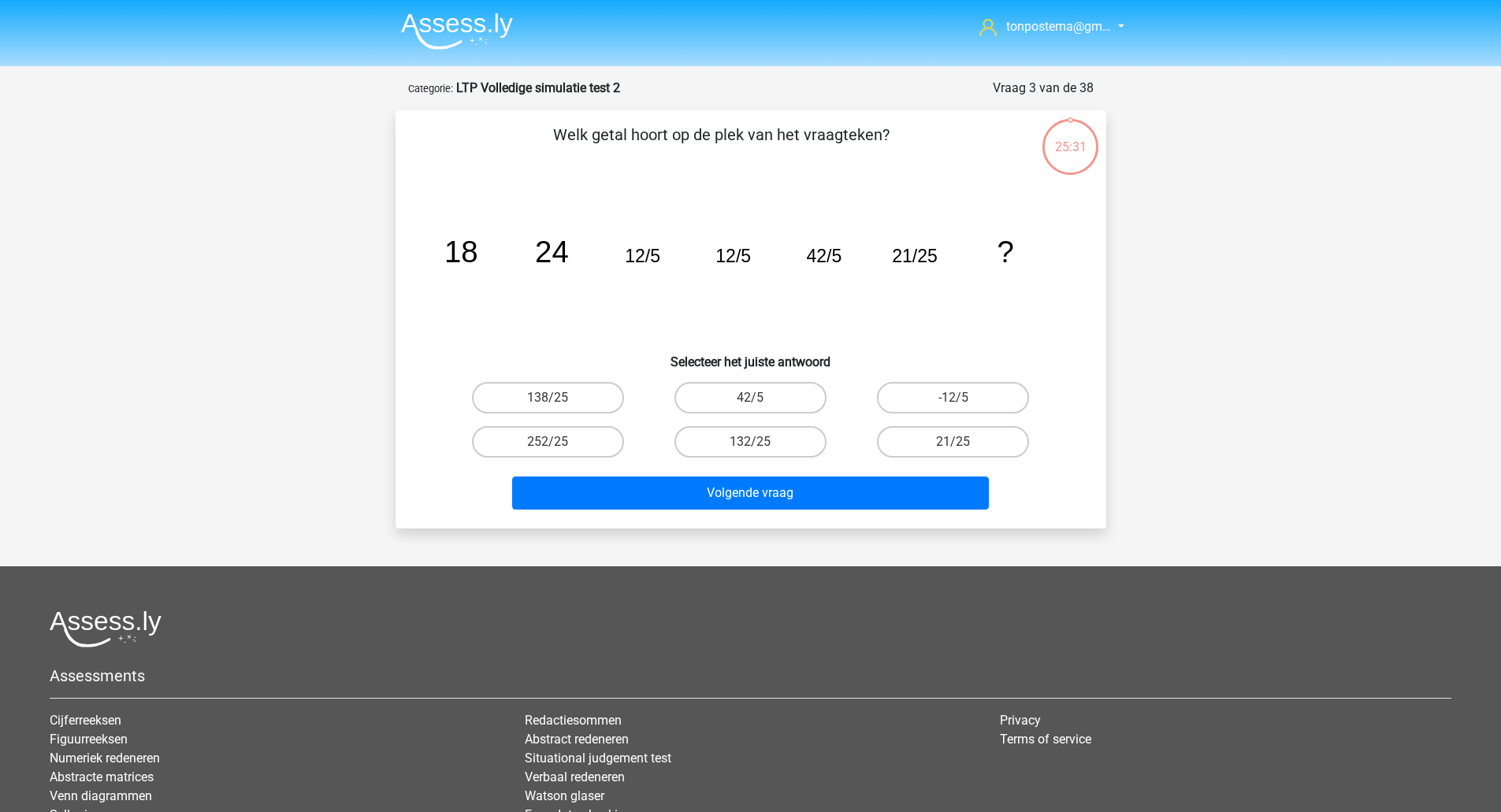
click at [1071, 149] on div "25:31" at bounding box center [1071, 136] width 59 height 39
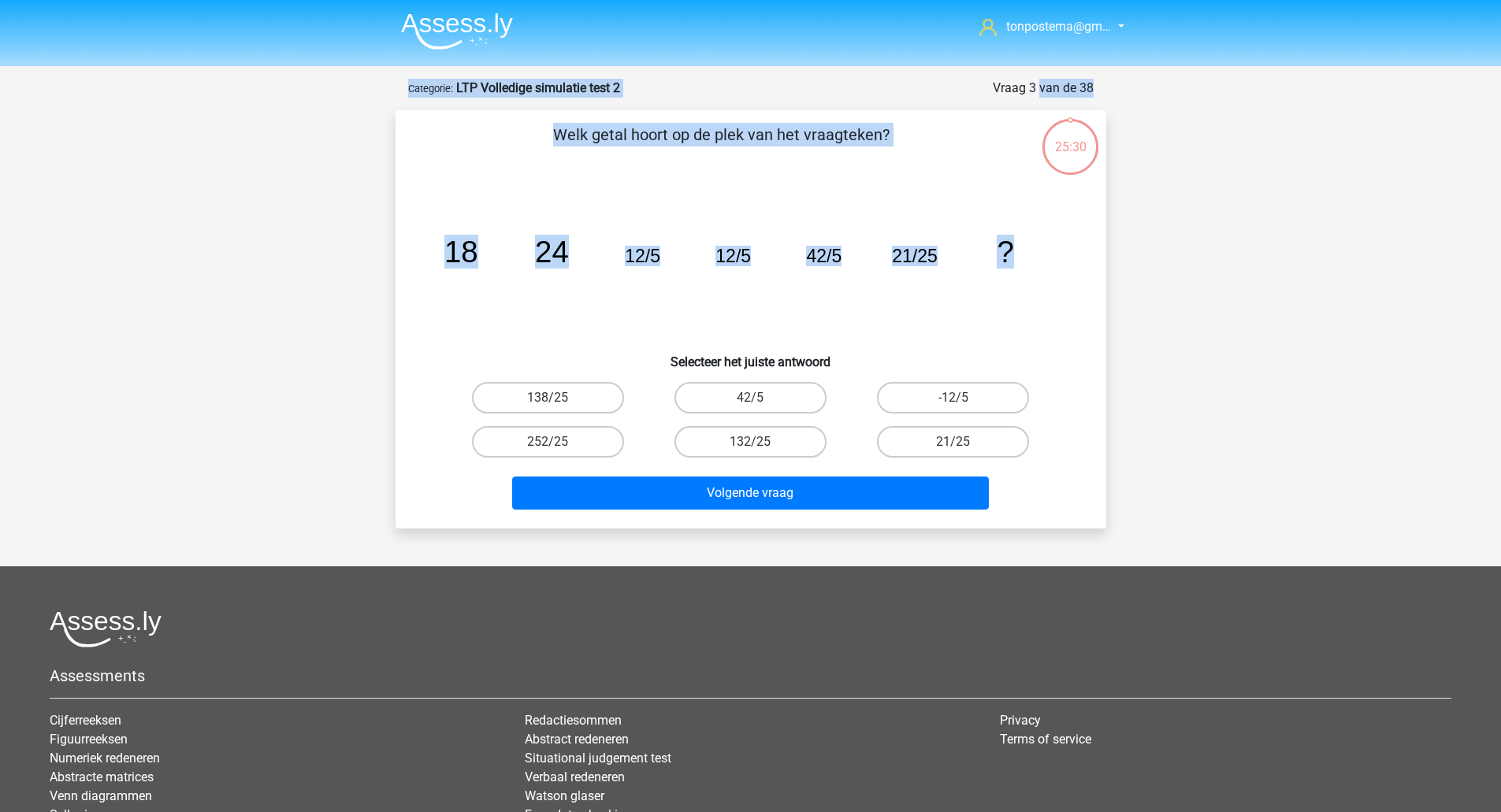
drag, startPoint x: 1010, startPoint y: 86, endPoint x: 1075, endPoint y: 203, distance: 133.8
click at [1075, 203] on form "Vraag 3 van de 38 Categorie: LTP Volledige simulatie test 2 Welk getal hoort op…" at bounding box center [751, 303] width 711 height 450
click at [1075, 203] on div "image/svg+xml 18 24 12/5 12/5 42/5 21/25 ?" at bounding box center [751, 262] width 660 height 159
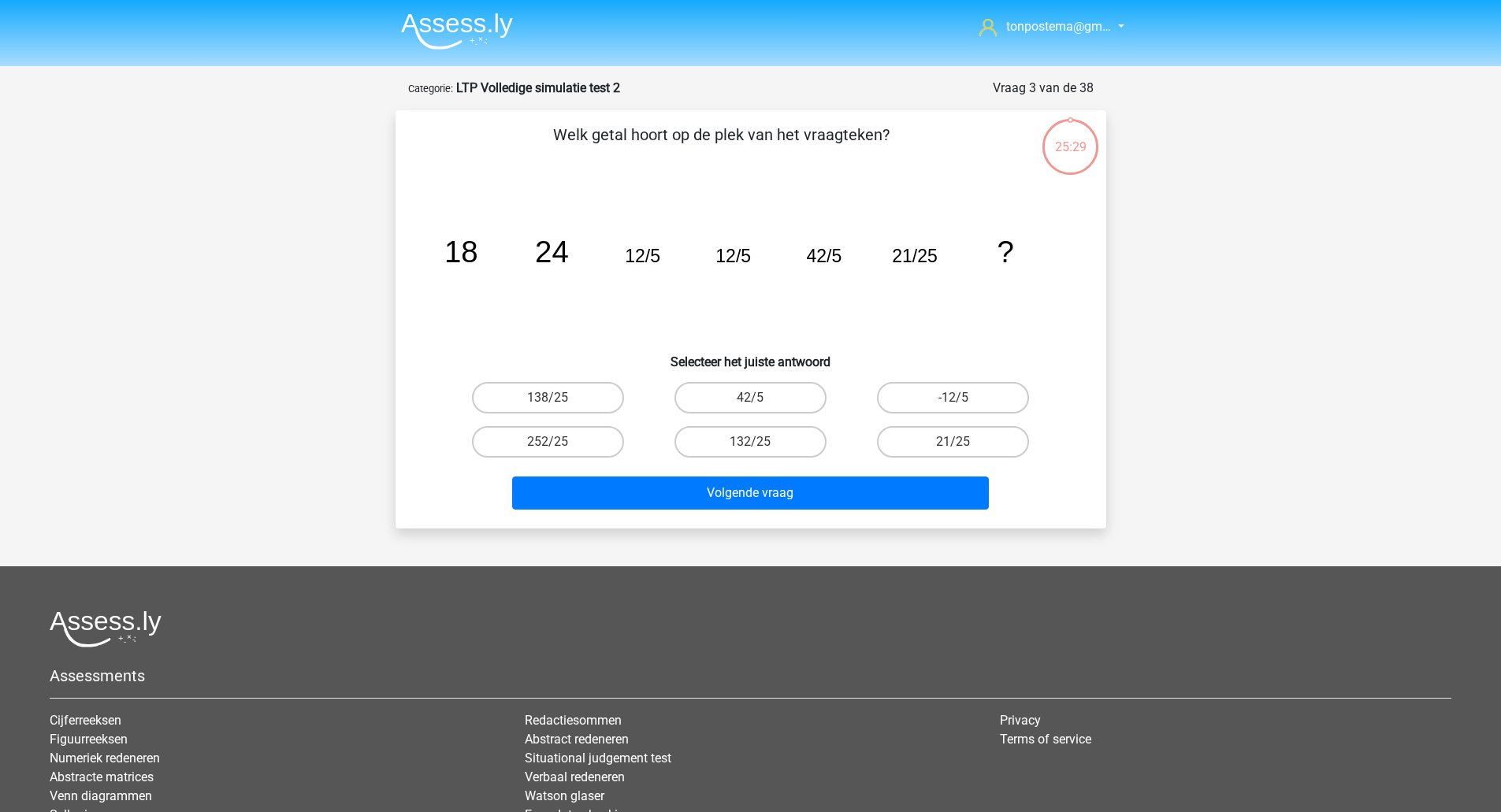
click at [1064, 160] on div "25:29" at bounding box center [1071, 134] width 59 height 59
click at [1064, 136] on div "25:29" at bounding box center [1071, 136] width 59 height 39
click at [1065, 150] on div "25:28" at bounding box center [1071, 136] width 59 height 39
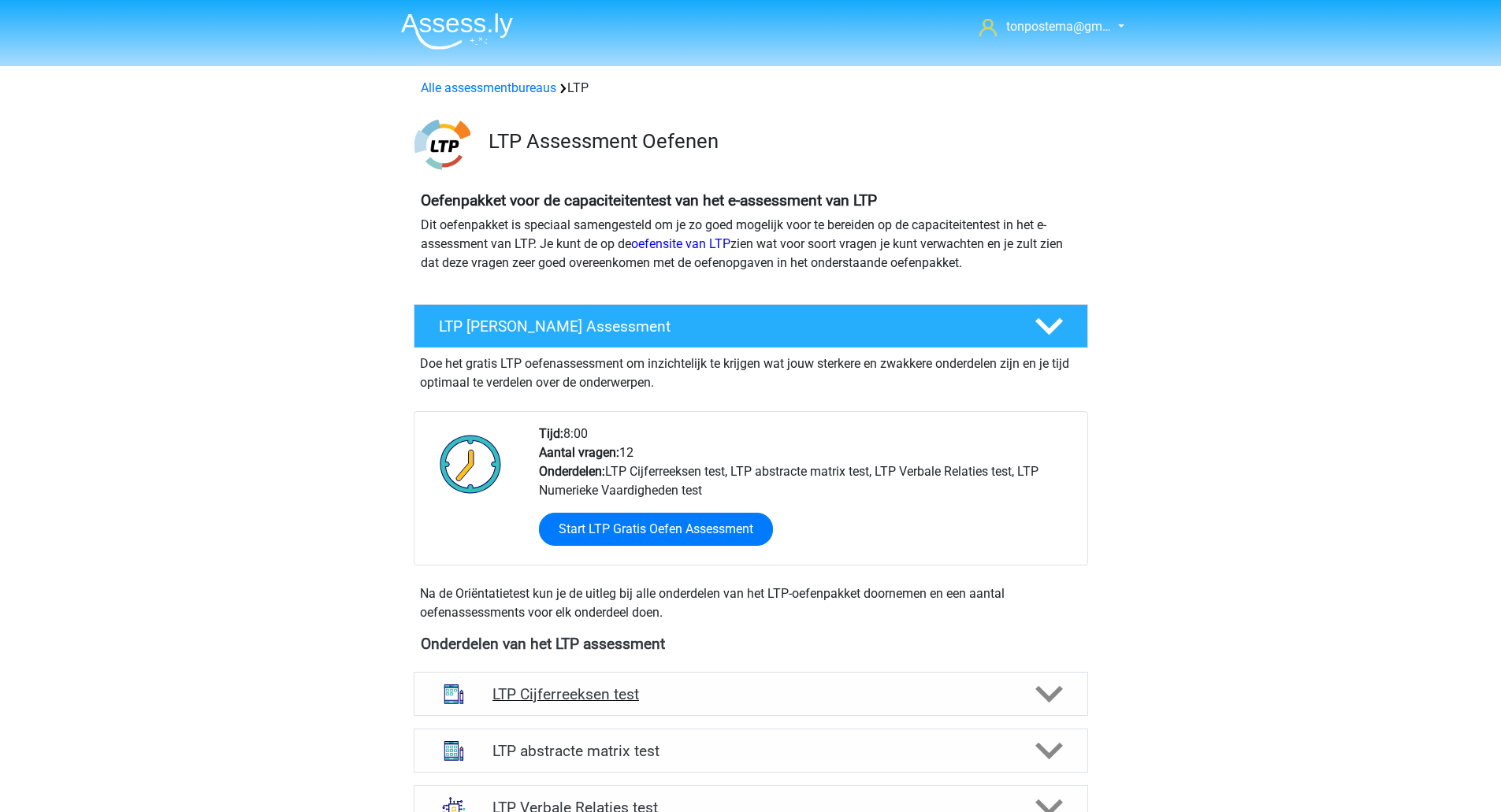
scroll to position [526, 0]
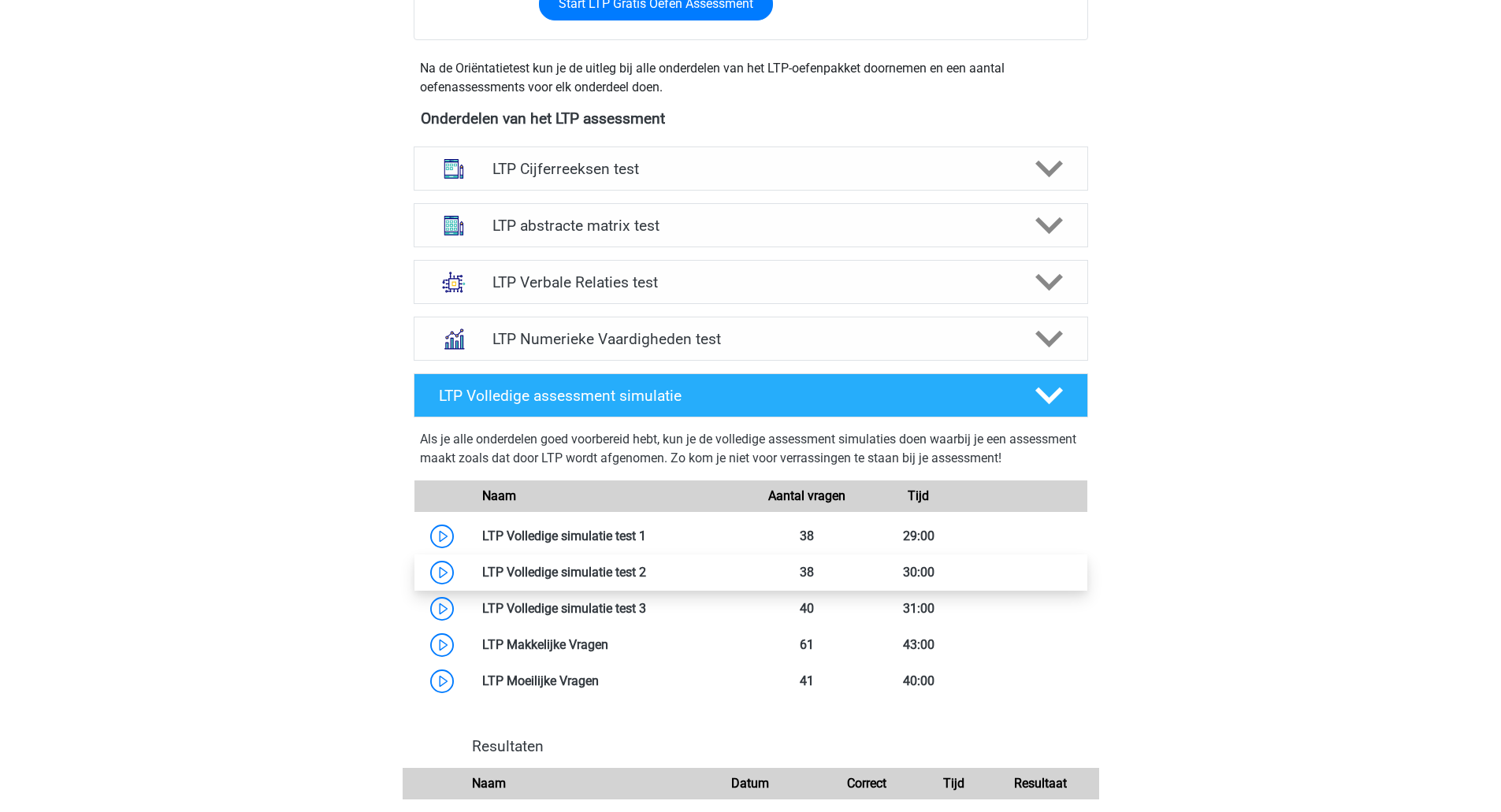
click at [646, 574] on link at bounding box center [646, 572] width 0 height 15
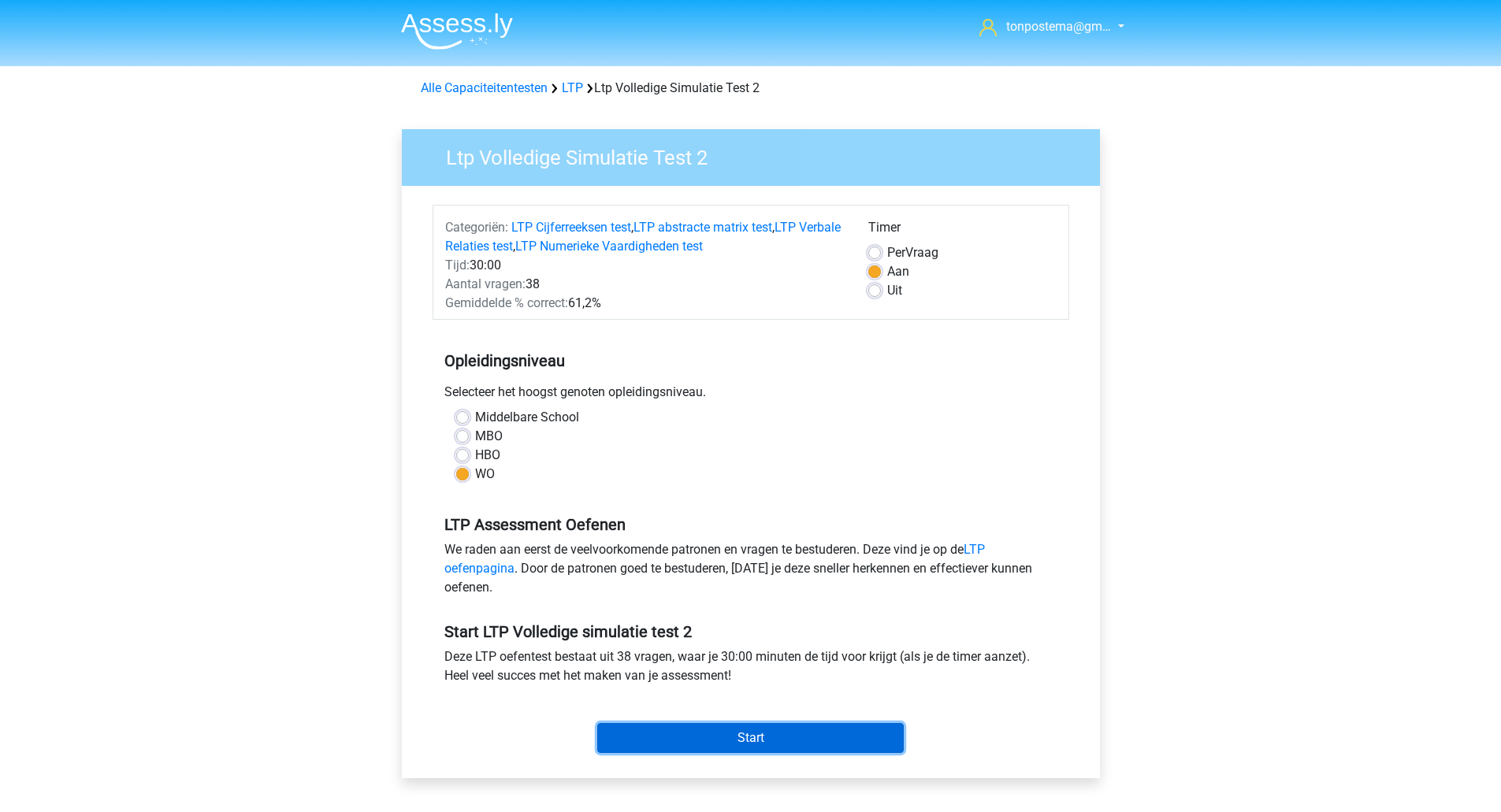
click at [685, 734] on input "Start" at bounding box center [750, 738] width 306 height 30
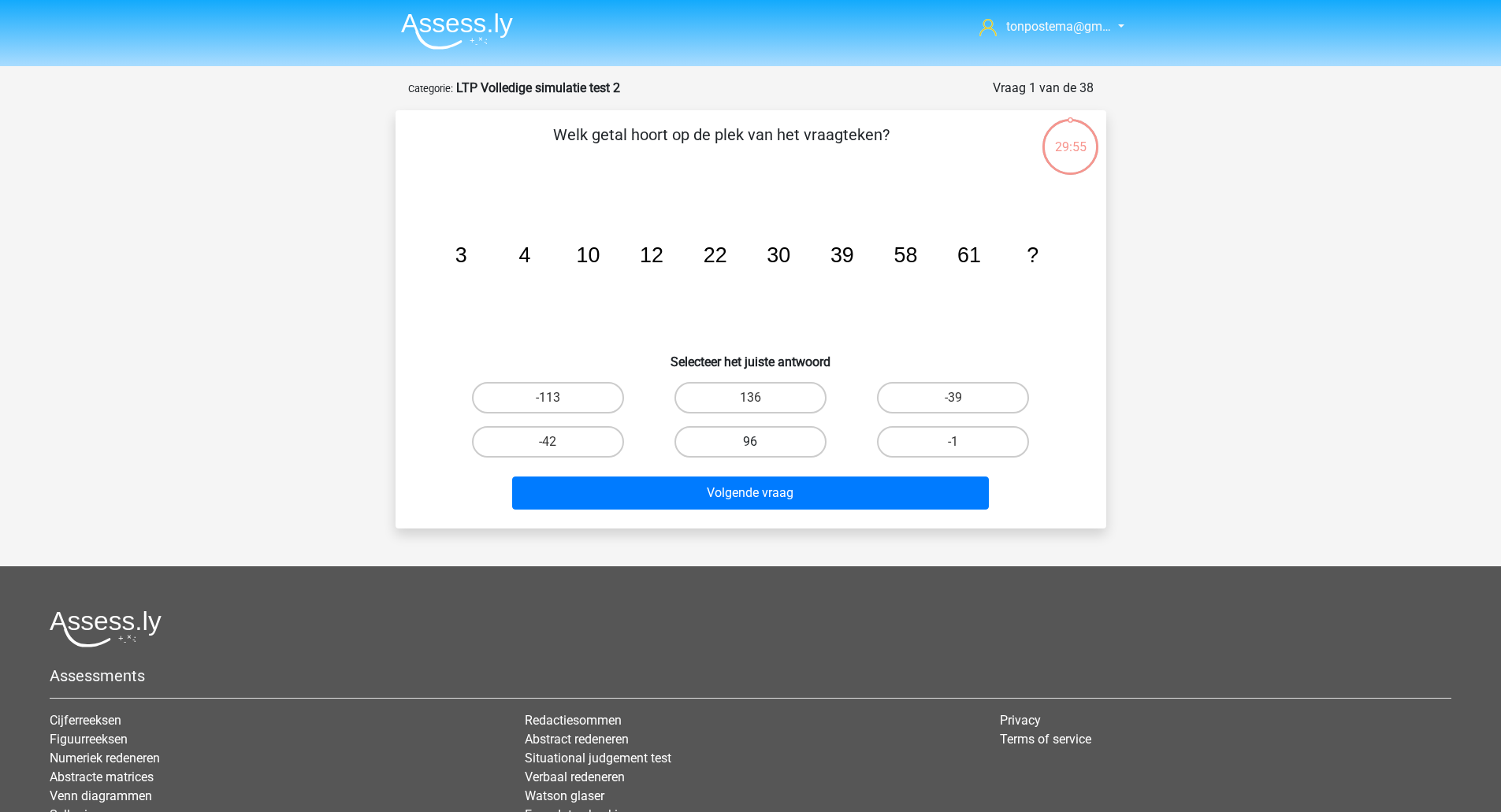
click at [788, 443] on label "96" at bounding box center [750, 442] width 152 height 31
click at [761, 443] on input "96" at bounding box center [755, 447] width 10 height 10
radio input "true"
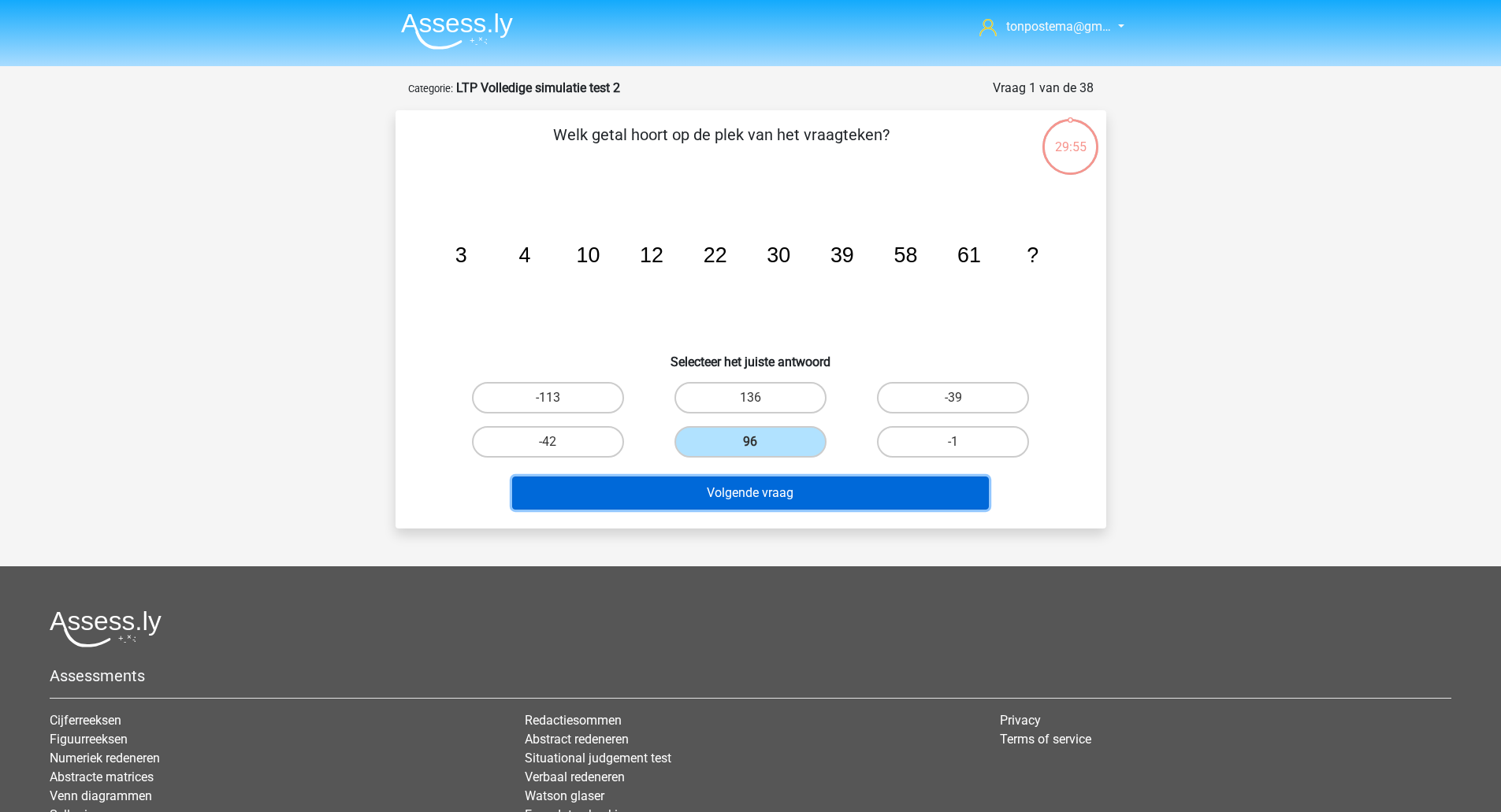
click at [788, 485] on button "Volgende vraag" at bounding box center [750, 493] width 477 height 33
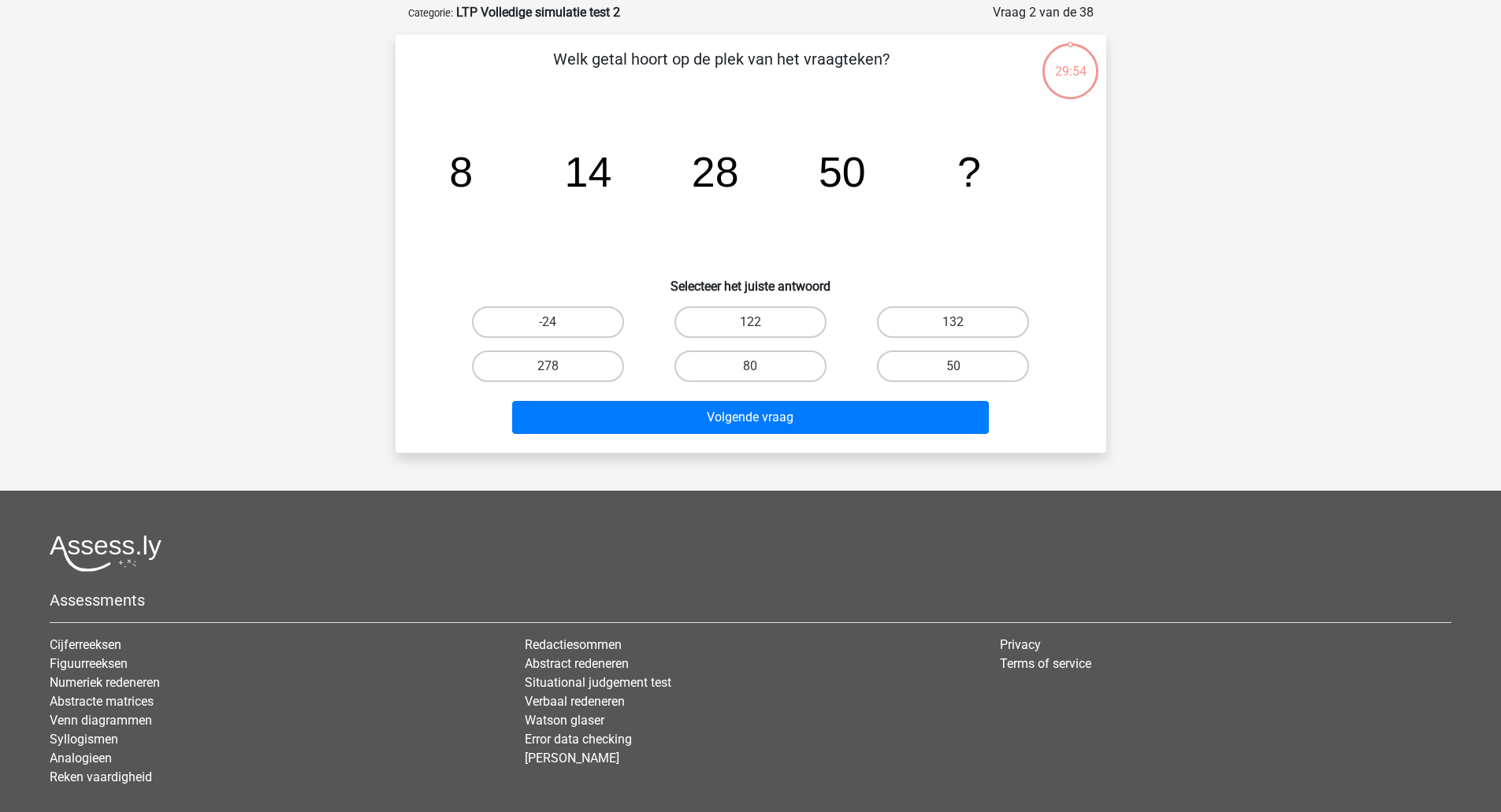
scroll to position [79, 0]
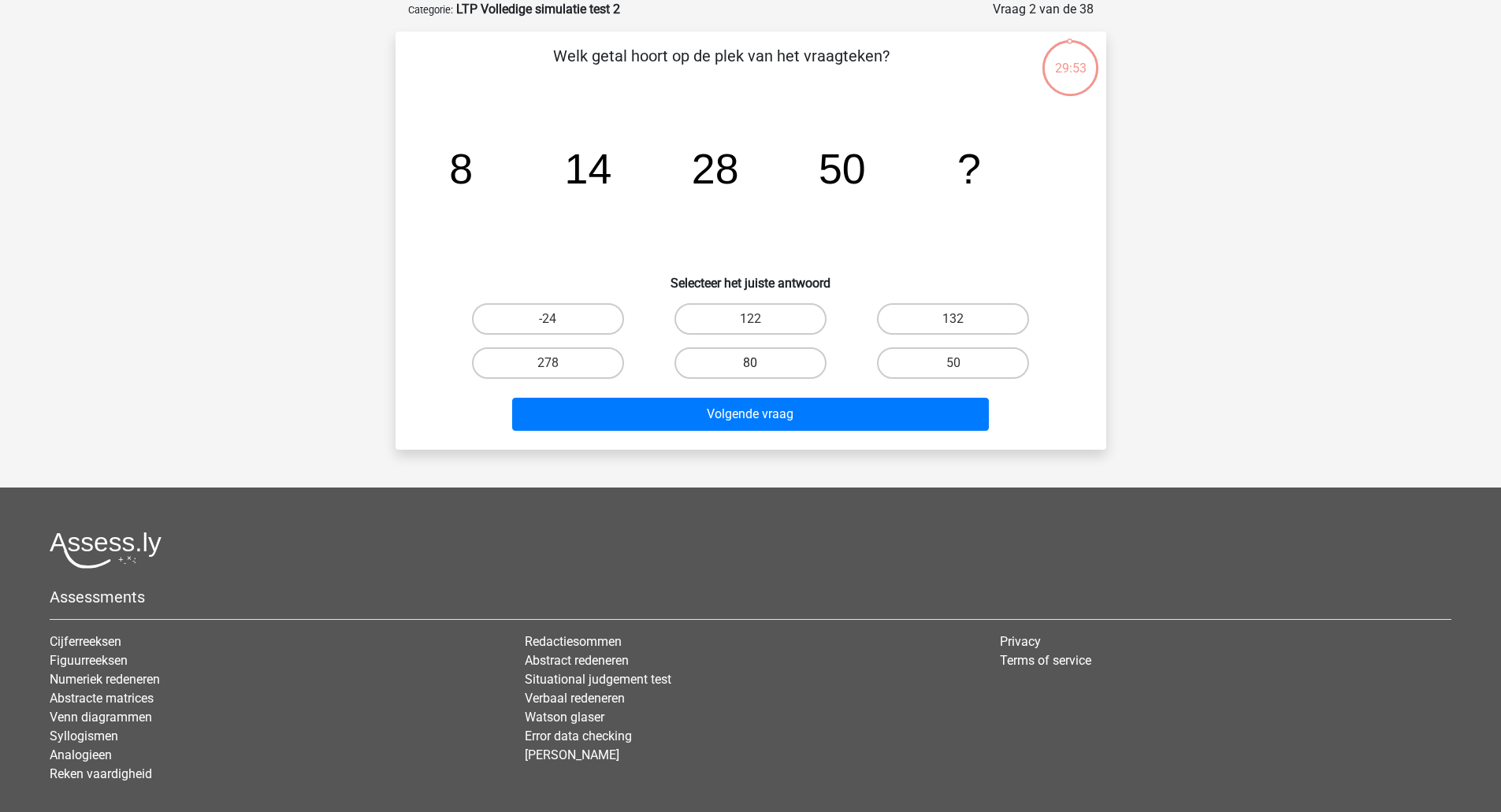
click at [790, 361] on label "80" at bounding box center [750, 363] width 152 height 31
click at [761, 363] on input "80" at bounding box center [755, 368] width 10 height 10
radio input "true"
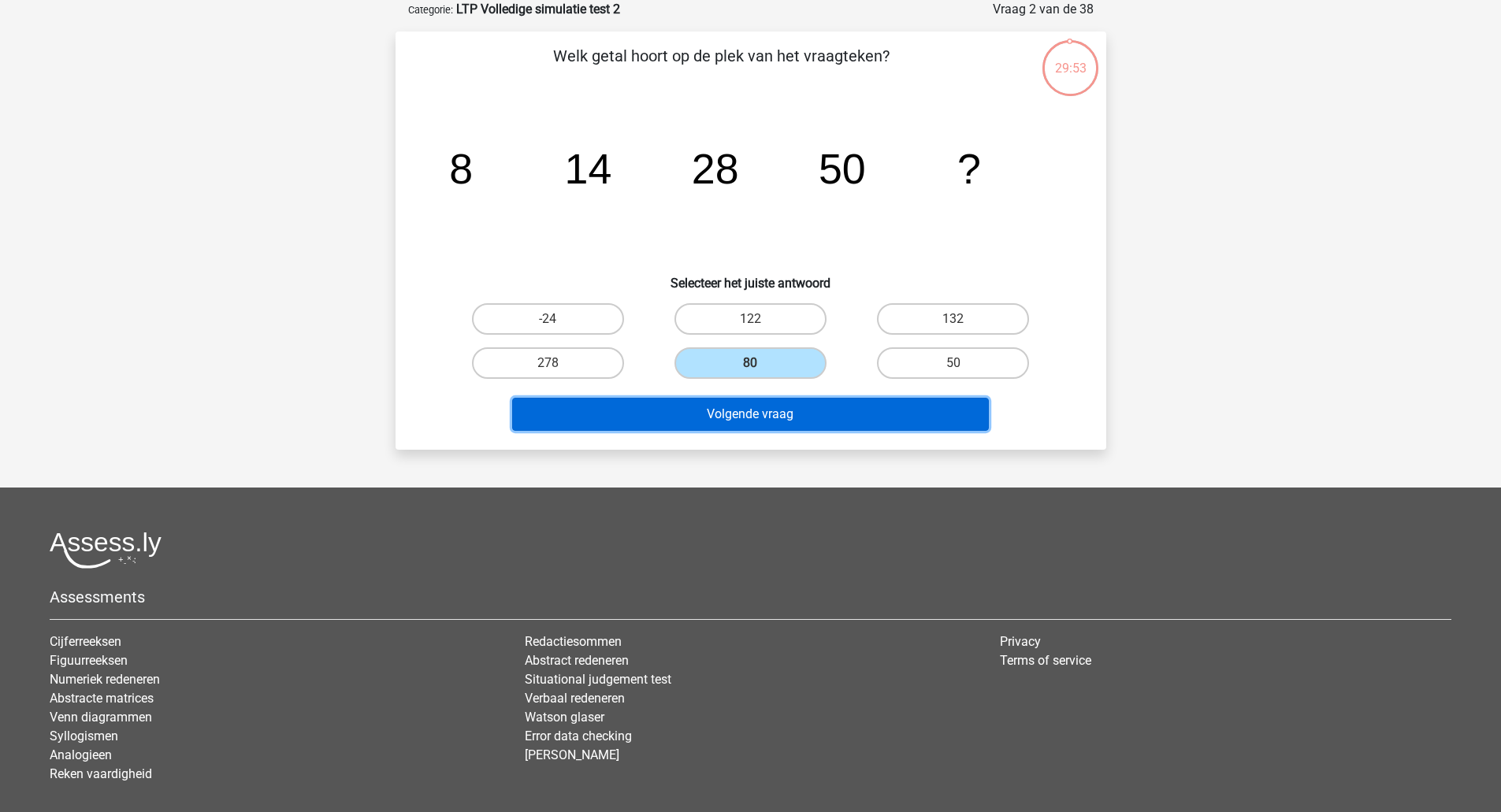
click at [775, 416] on button "Volgende vraag" at bounding box center [750, 415] width 477 height 33
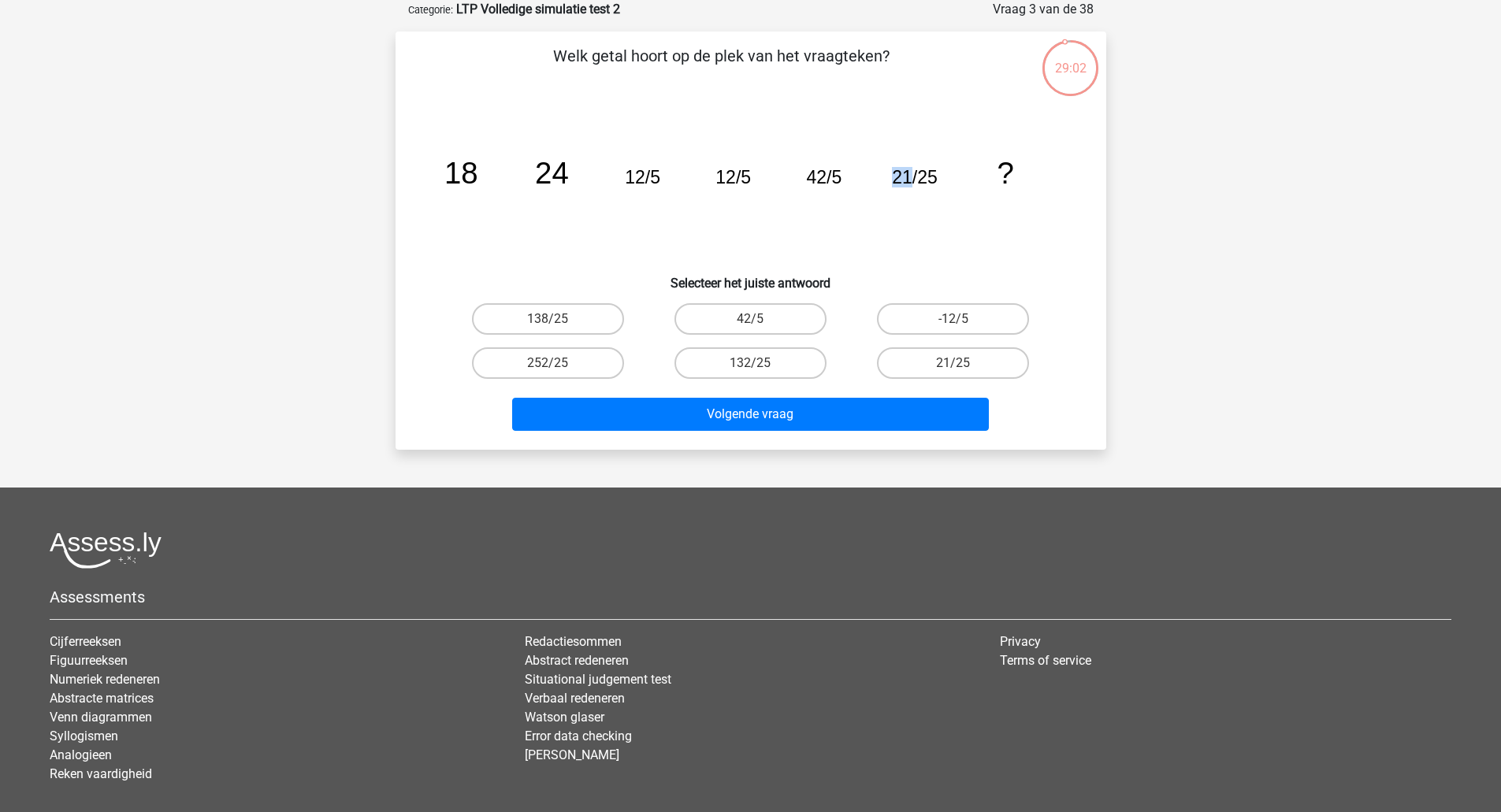
drag, startPoint x: 908, startPoint y: 173, endPoint x: 878, endPoint y: 175, distance: 30.1
click at [878, 175] on icon "image/svg+xml 18 24 12/5 12/5 42/5 21/25 ?" at bounding box center [750, 183] width 635 height 159
click at [580, 362] on label "252/25" at bounding box center [547, 363] width 152 height 31
click at [558, 363] on input "252/25" at bounding box center [553, 368] width 10 height 10
radio input "true"
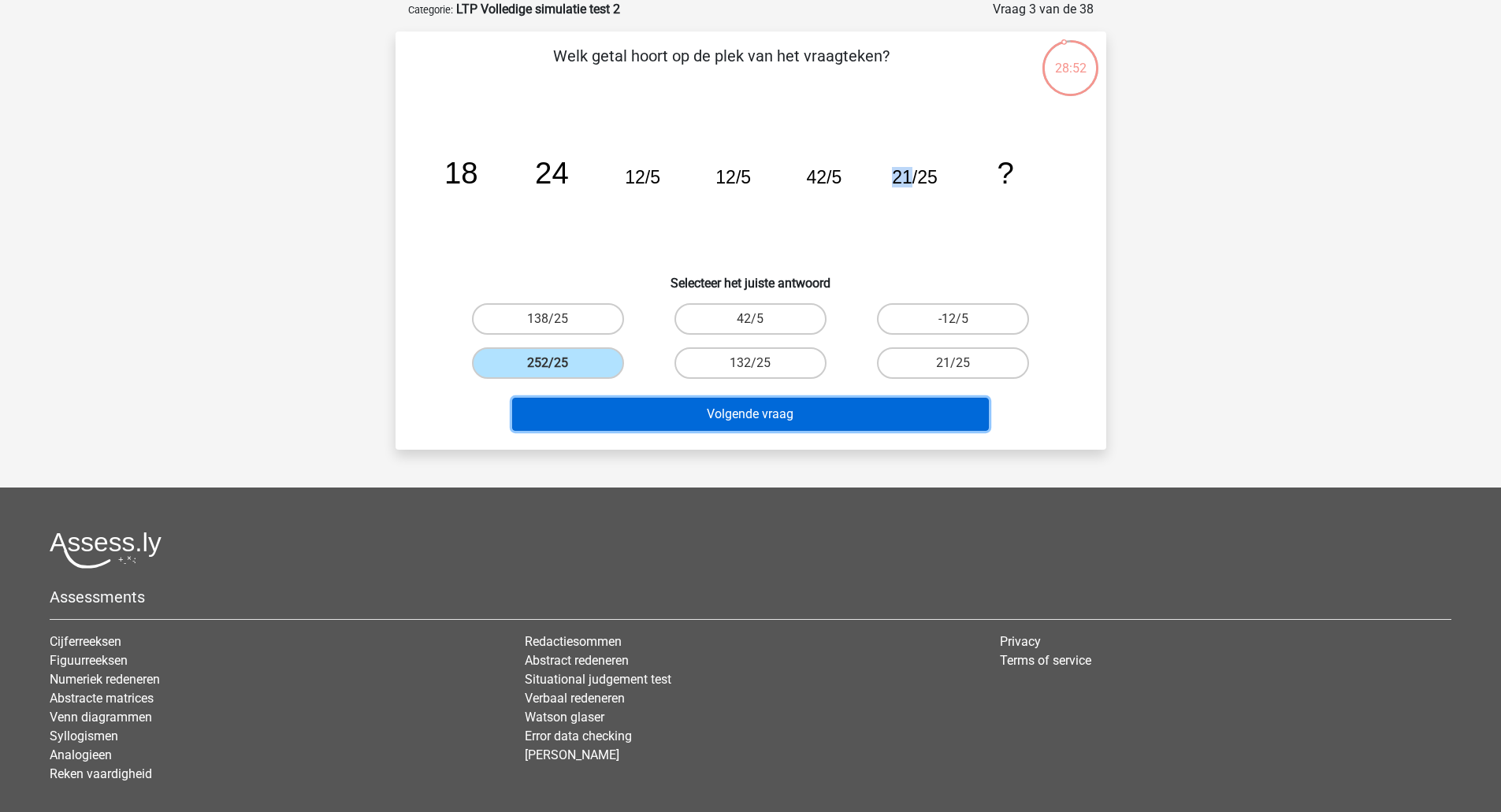
click at [609, 418] on button "Volgende vraag" at bounding box center [750, 415] width 477 height 33
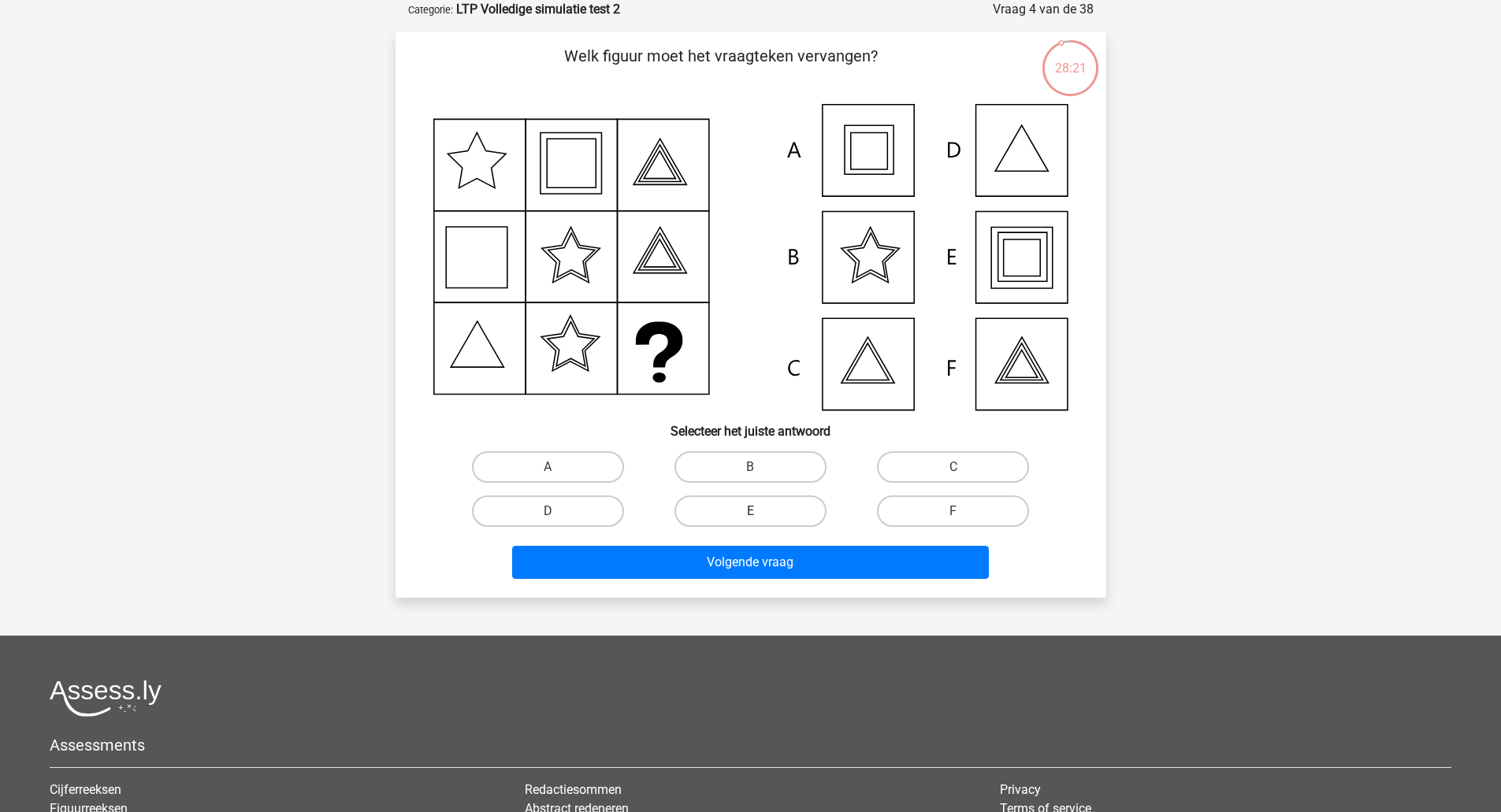
click at [729, 506] on label "E" at bounding box center [750, 511] width 152 height 31
click at [750, 512] on input "E" at bounding box center [755, 517] width 10 height 10
radio input "true"
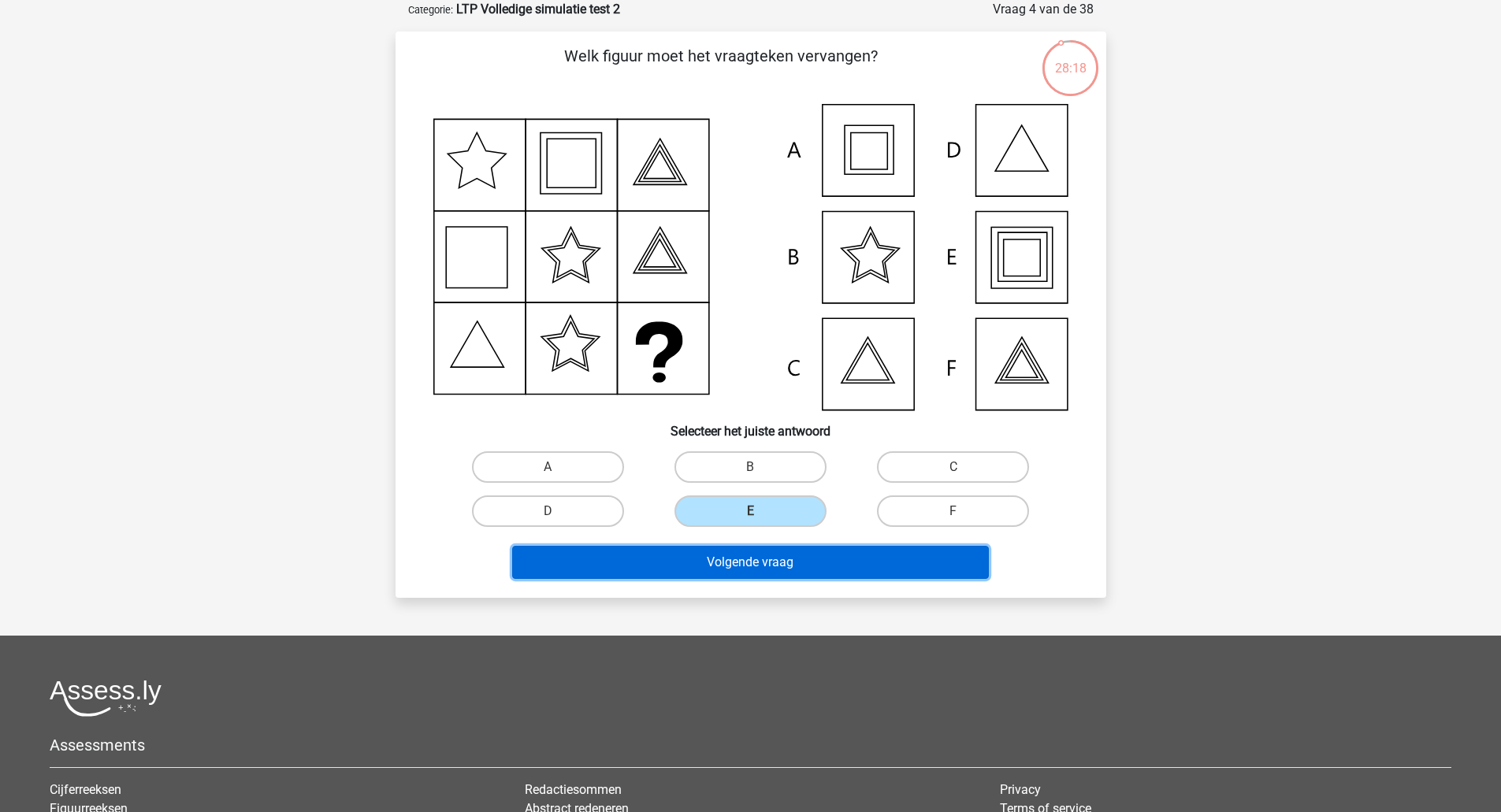
click at [713, 568] on button "Volgende vraag" at bounding box center [750, 562] width 477 height 33
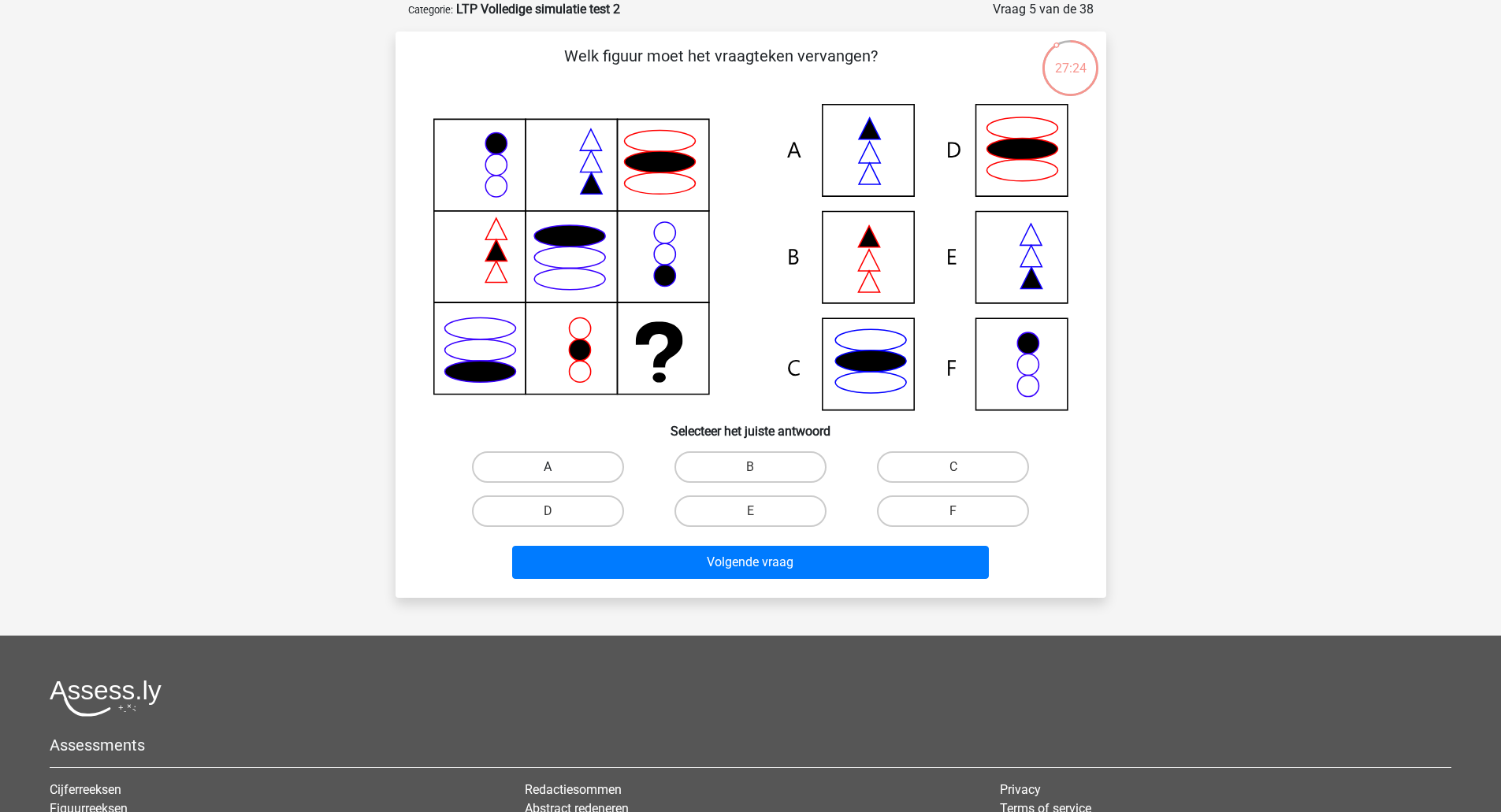
click at [512, 462] on label "A" at bounding box center [547, 467] width 152 height 31
click at [547, 467] on input "A" at bounding box center [553, 472] width 10 height 10
radio input "true"
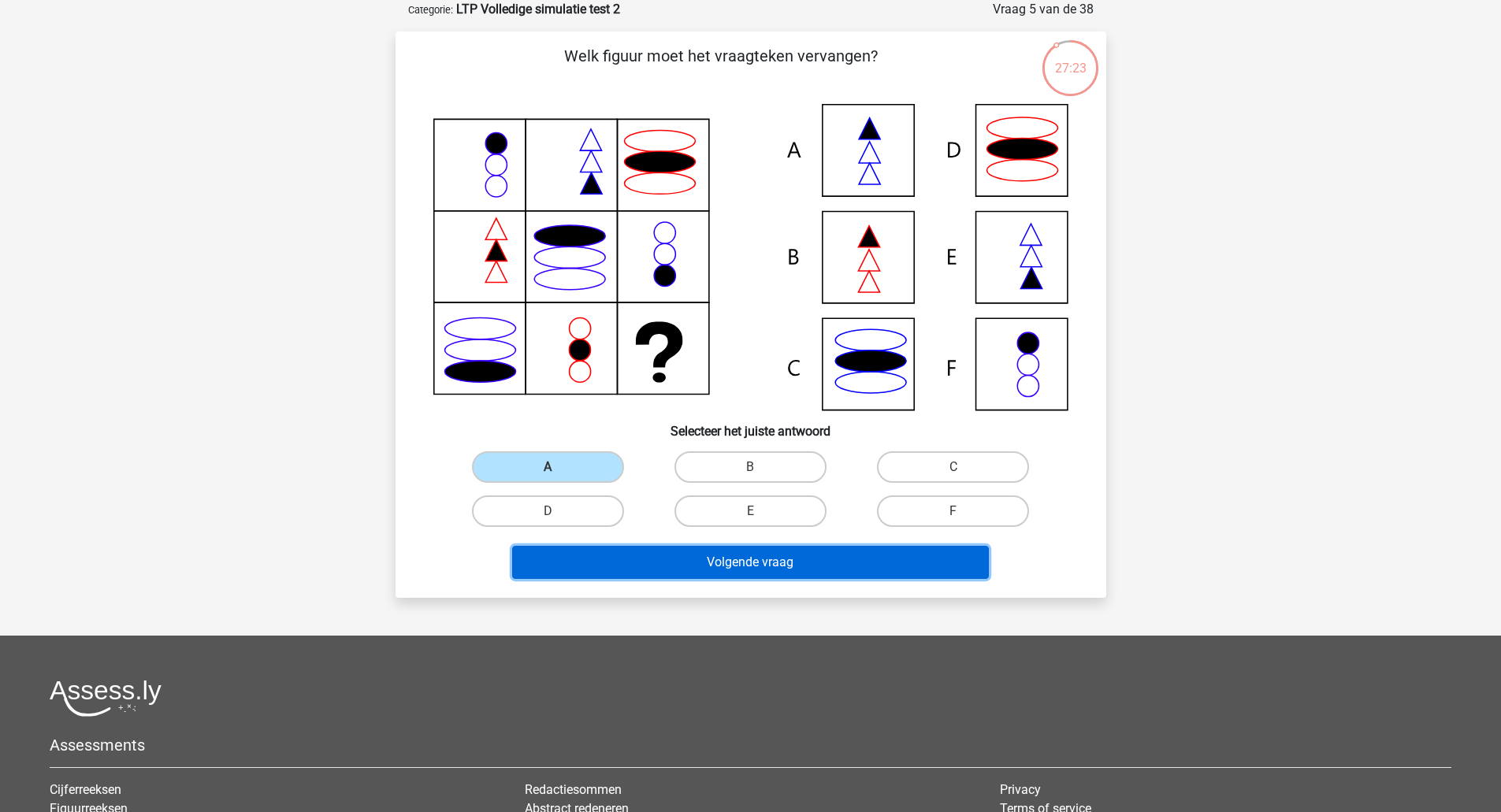
click at [625, 567] on button "Volgende vraag" at bounding box center [750, 562] width 477 height 33
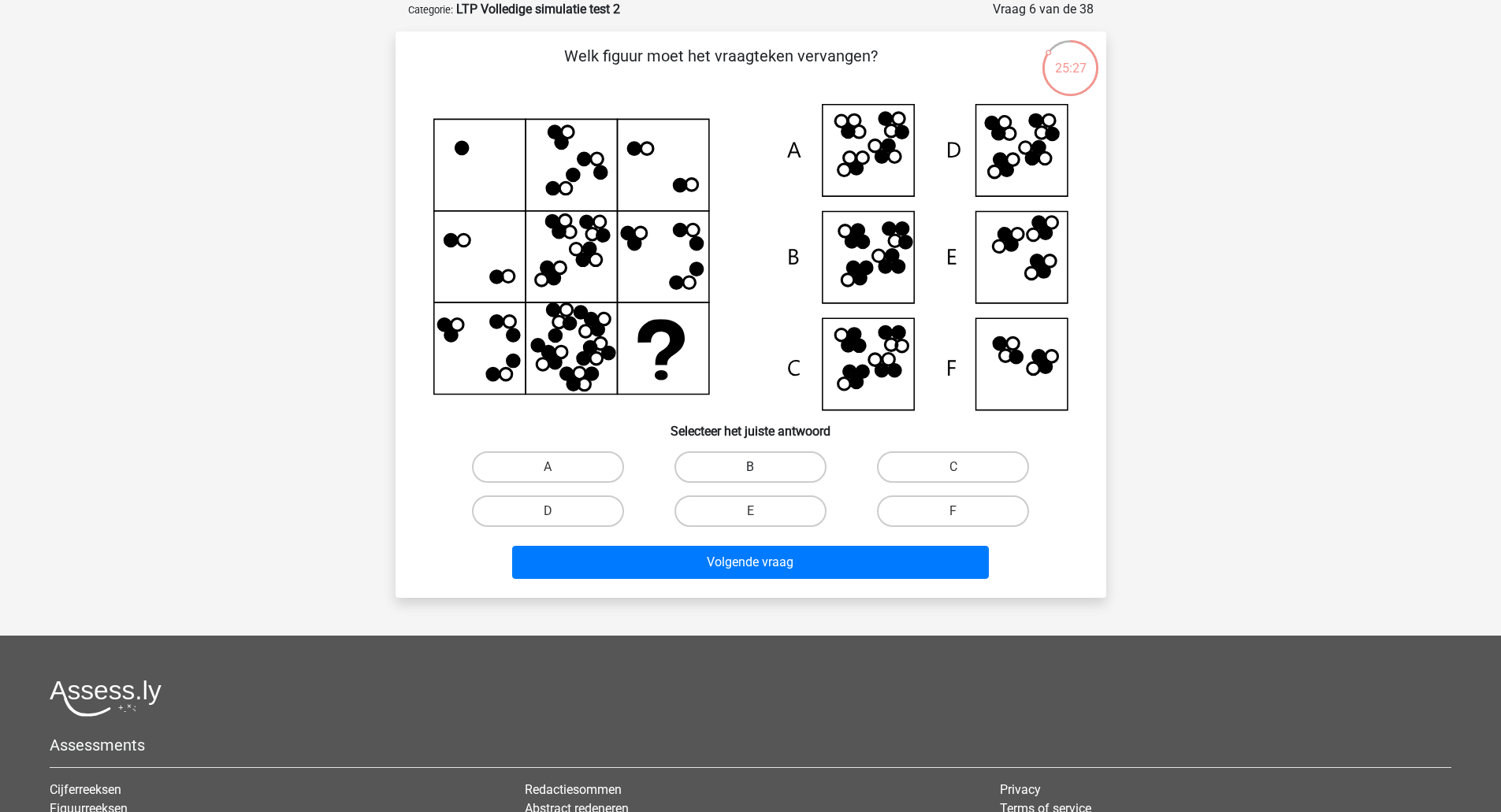
click at [803, 452] on label "B" at bounding box center [750, 467] width 152 height 31
click at [761, 467] on input "B" at bounding box center [755, 472] width 10 height 10
radio input "true"
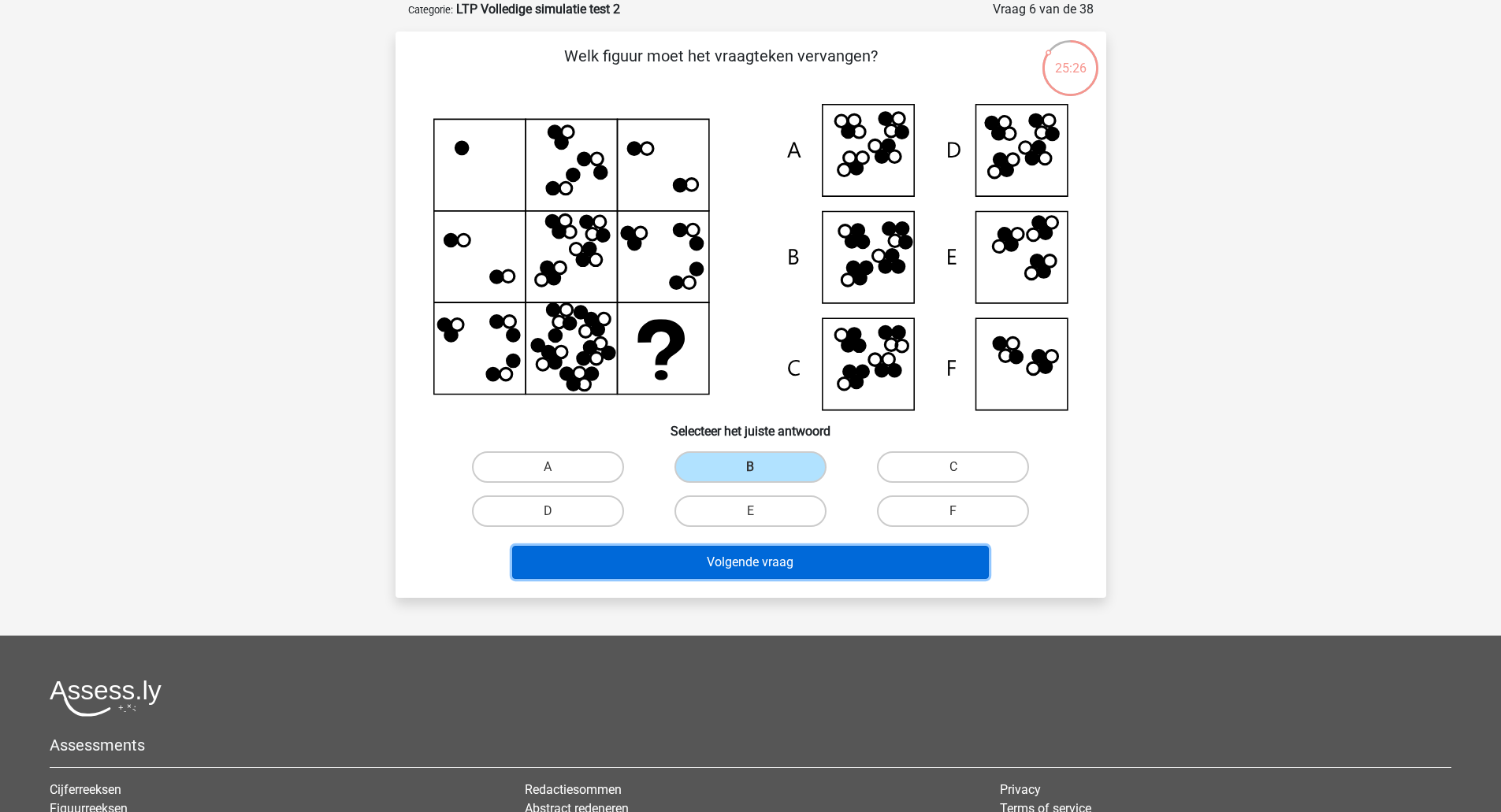
click at [809, 556] on button "Volgende vraag" at bounding box center [750, 562] width 477 height 33
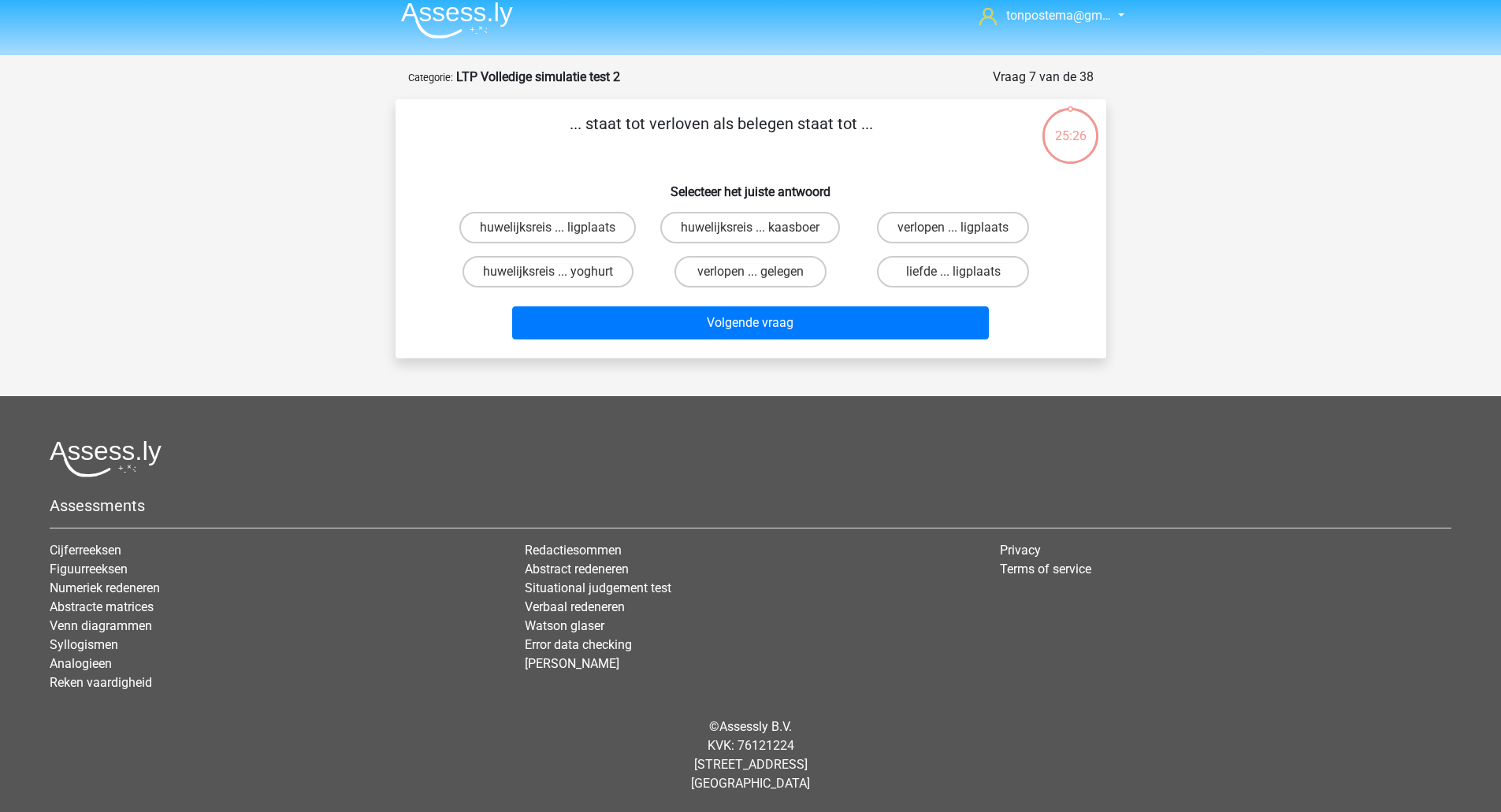
scroll to position [11, 0]
click at [793, 275] on label "verlopen ... gelegen" at bounding box center [750, 272] width 152 height 31
click at [761, 275] on input "verlopen ... gelegen" at bounding box center [755, 277] width 10 height 10
radio input "true"
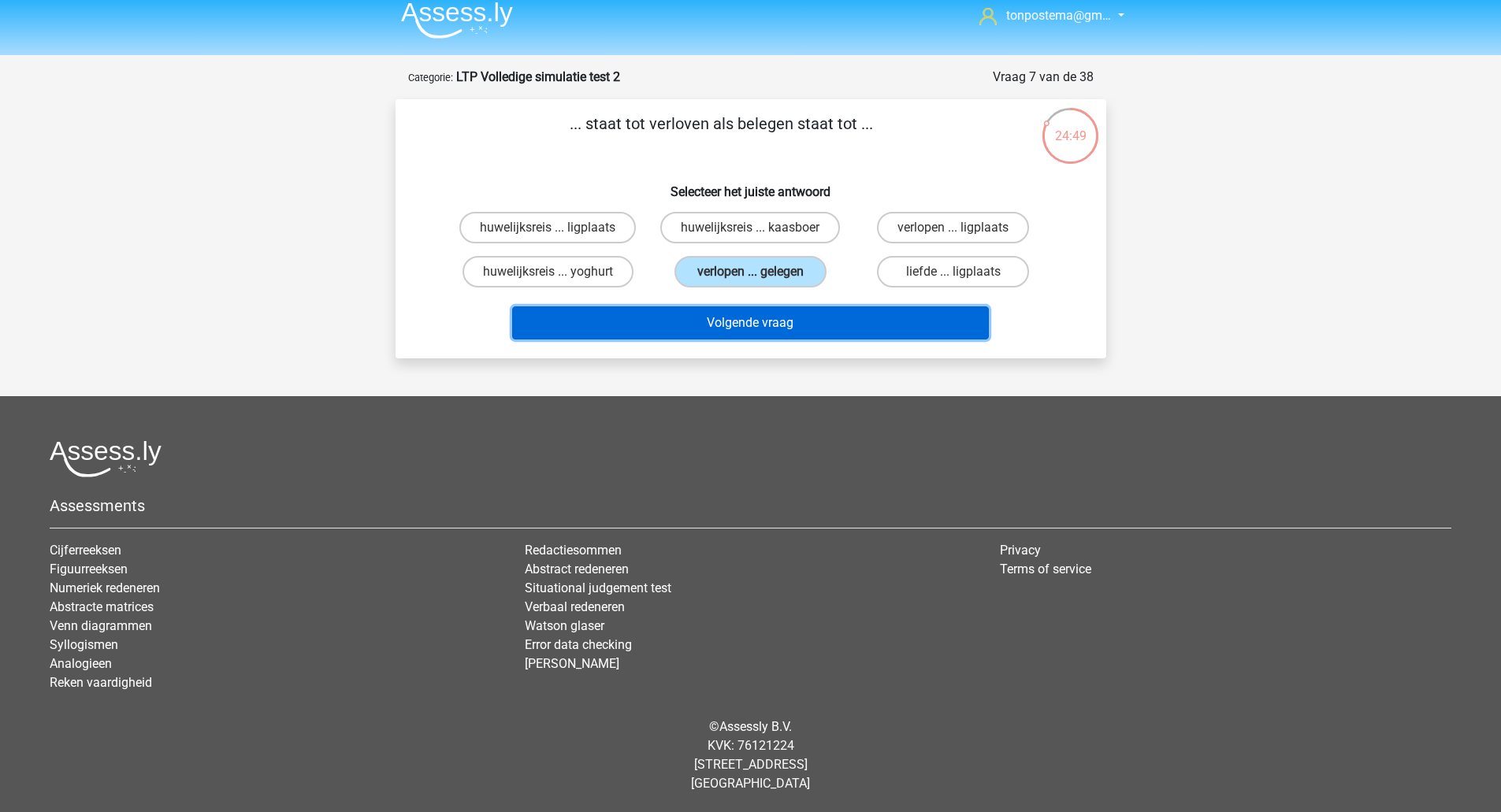
click at [794, 329] on button "Volgende vraag" at bounding box center [750, 323] width 477 height 33
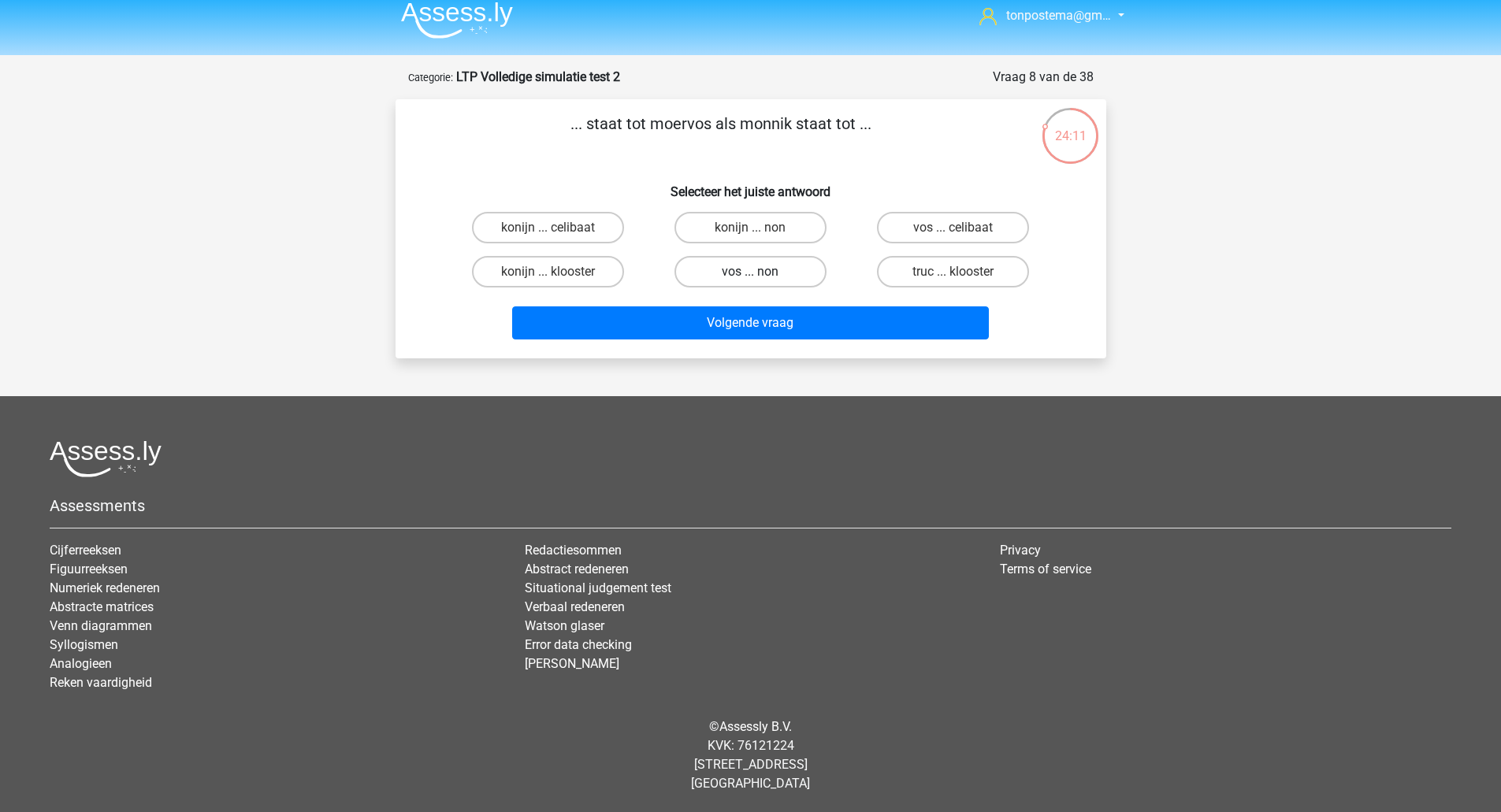
click at [800, 267] on label "vos ... non" at bounding box center [750, 272] width 152 height 31
click at [761, 272] on input "vos ... non" at bounding box center [755, 277] width 10 height 10
radio input "true"
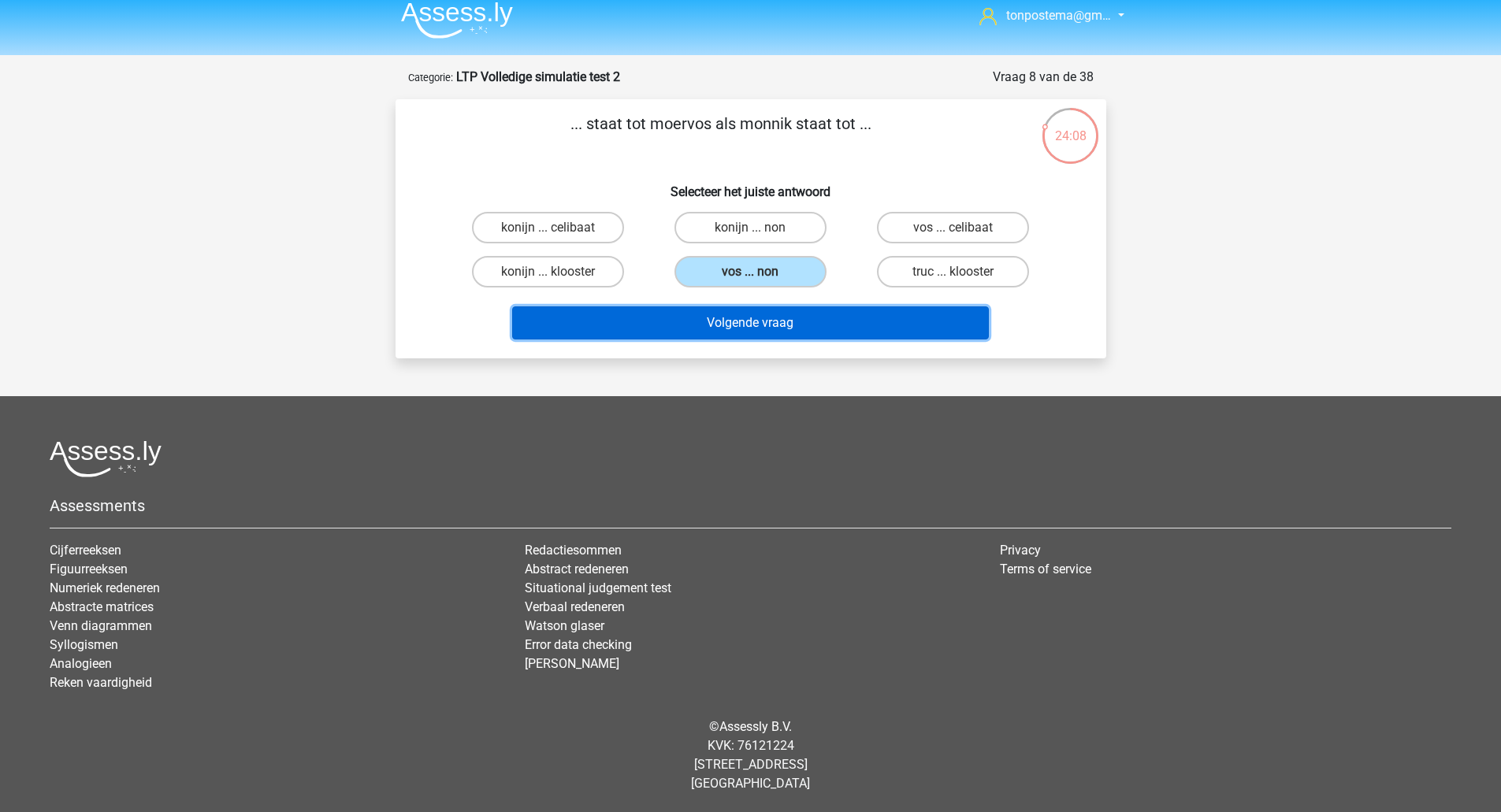
click at [805, 334] on button "Volgende vraag" at bounding box center [750, 323] width 477 height 33
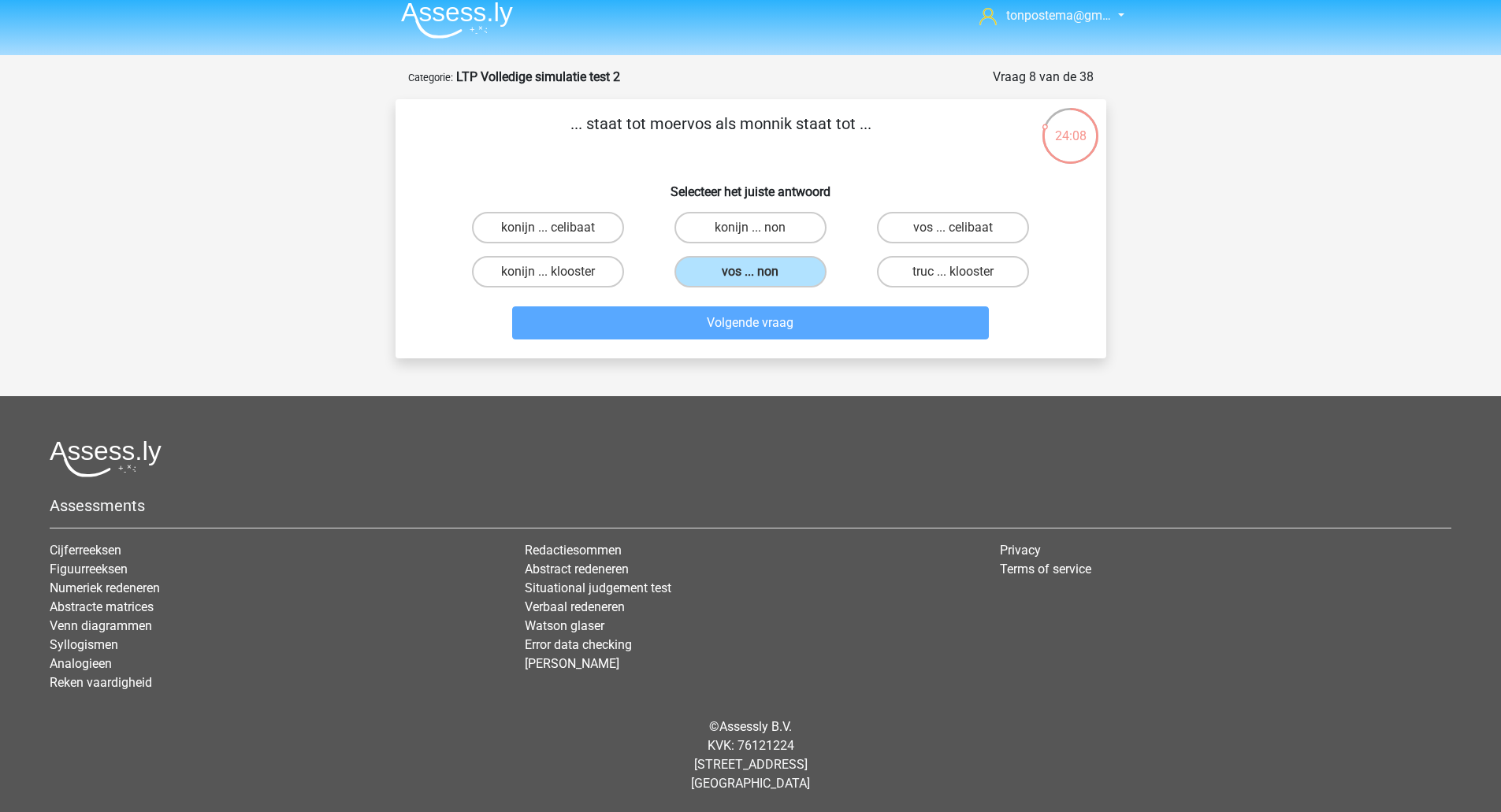
scroll to position [30, 0]
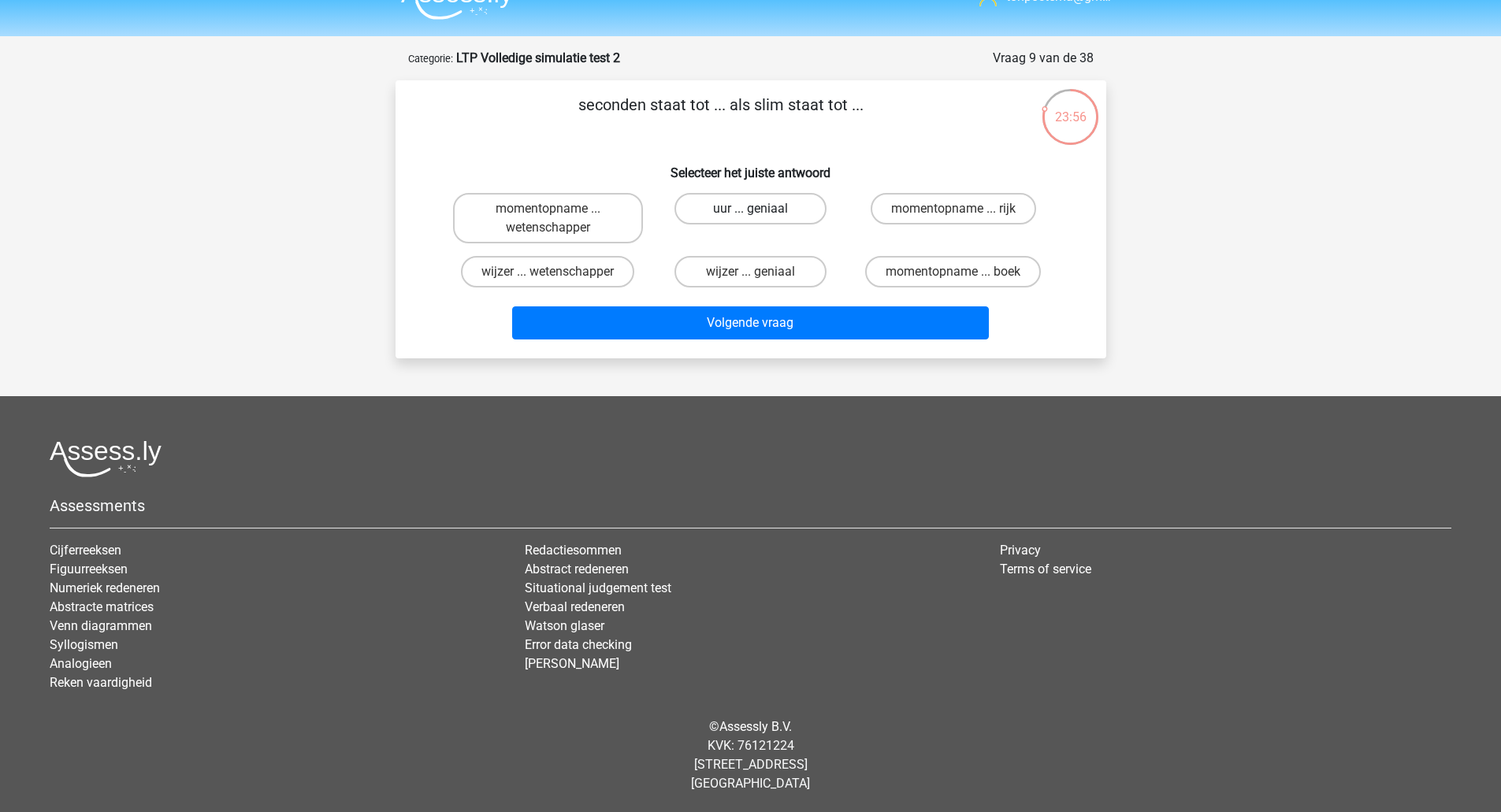
click at [765, 193] on label "uur ... geniaal" at bounding box center [750, 209] width 152 height 31
click at [761, 209] on input "uur ... geniaal" at bounding box center [755, 214] width 10 height 10
radio input "true"
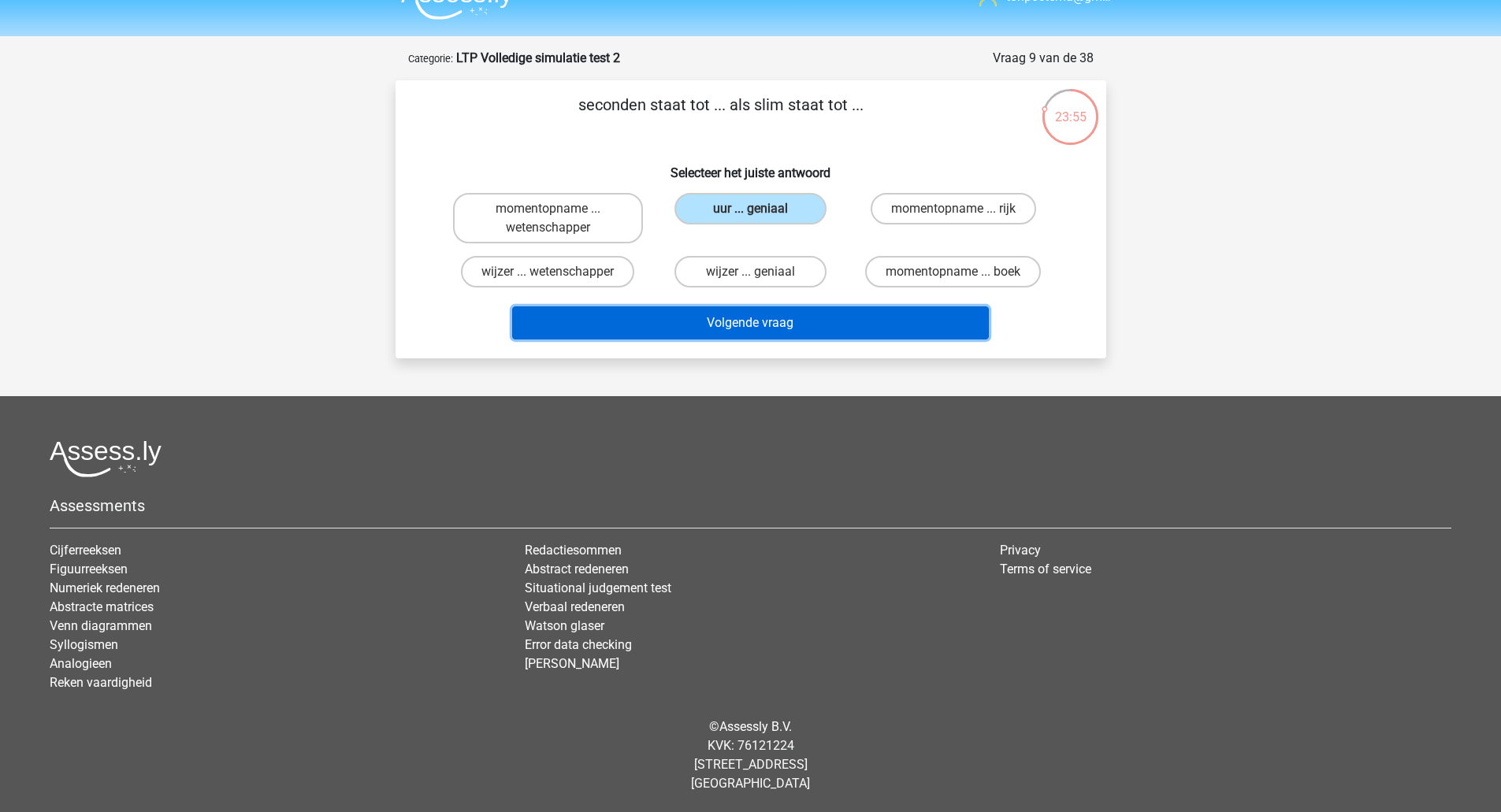
click at [700, 323] on button "Volgende vraag" at bounding box center [750, 323] width 477 height 33
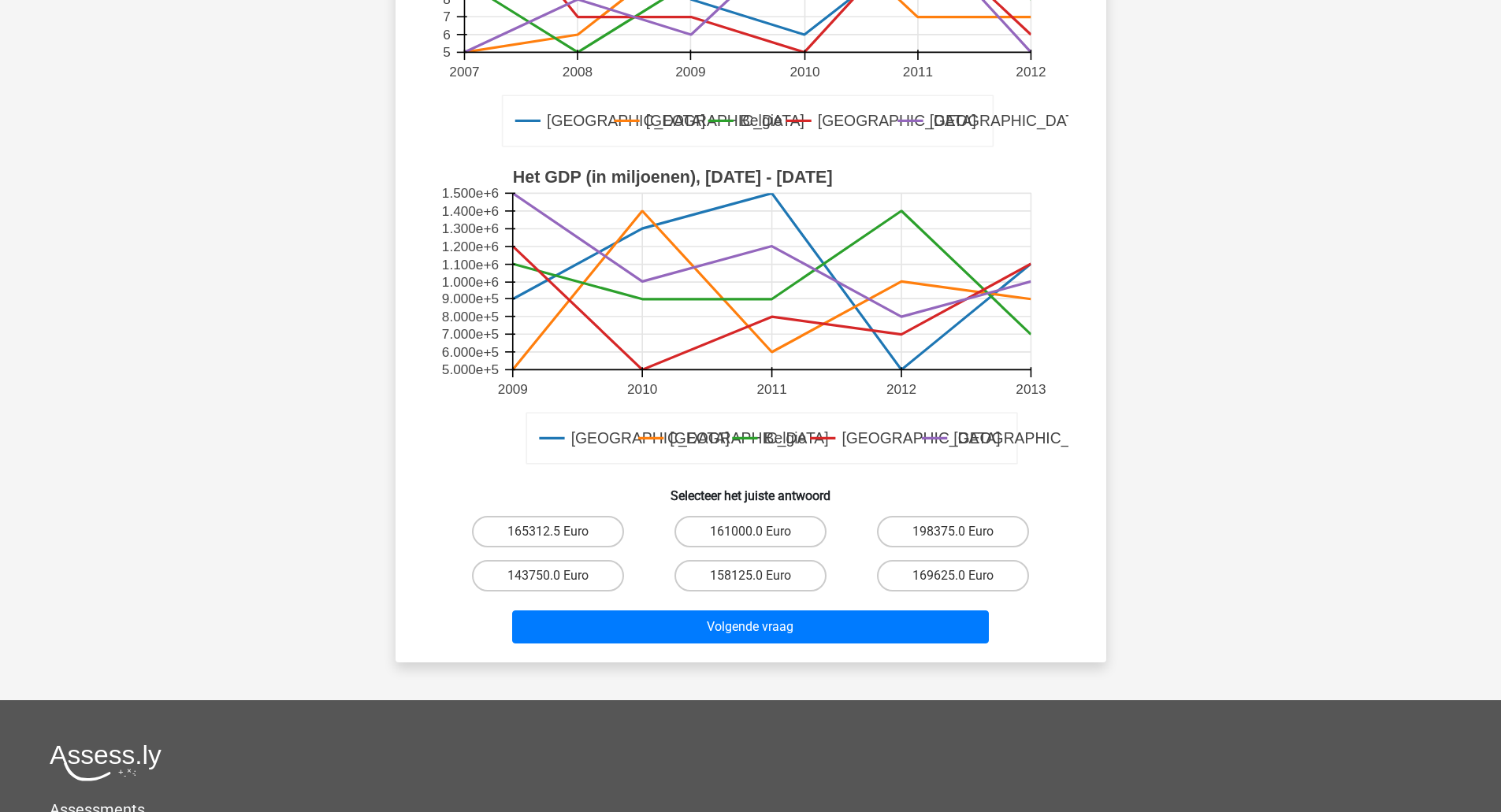
scroll to position [79, 0]
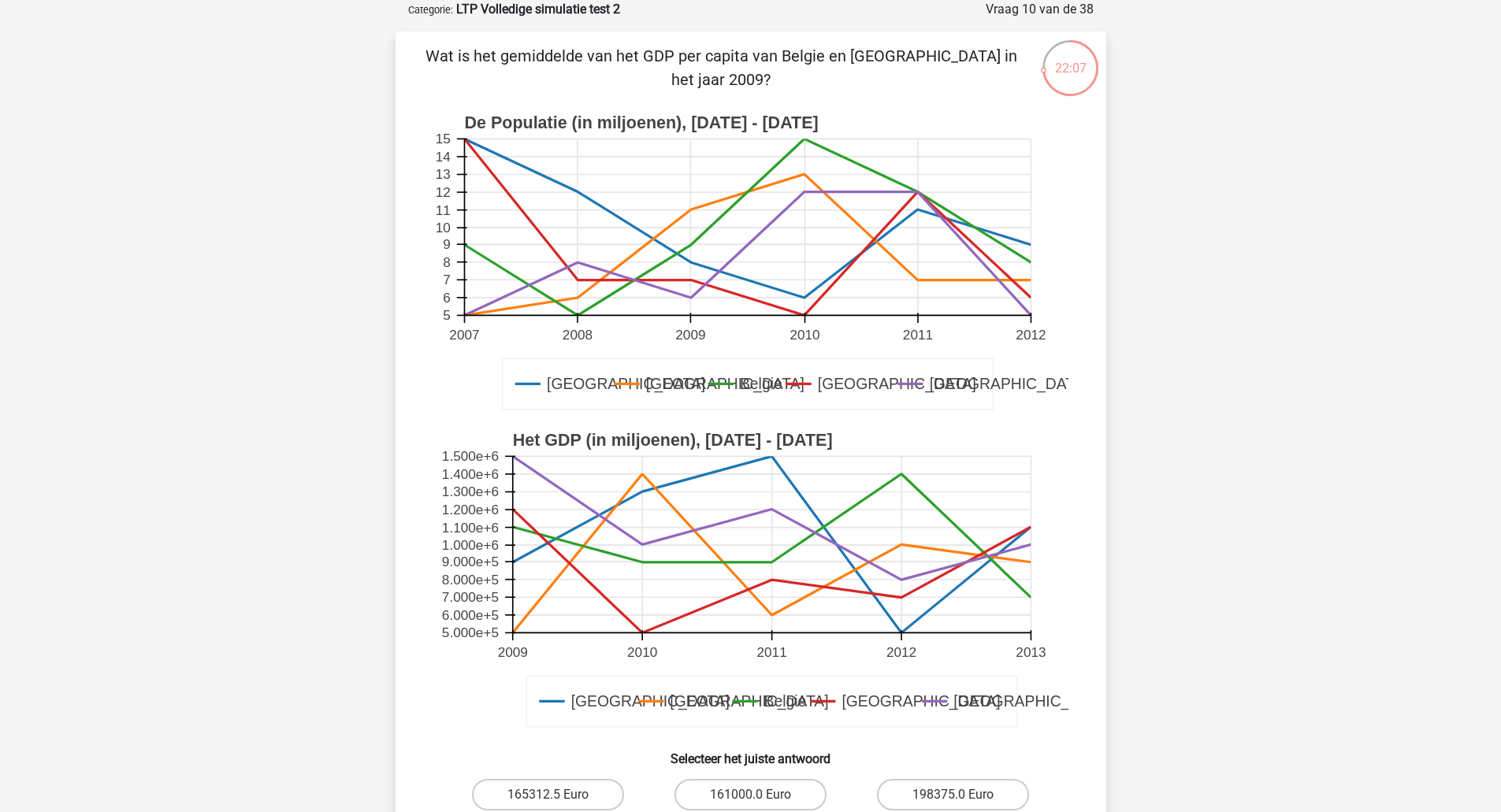
click at [519, 525] on rect at bounding box center [771, 545] width 519 height 176
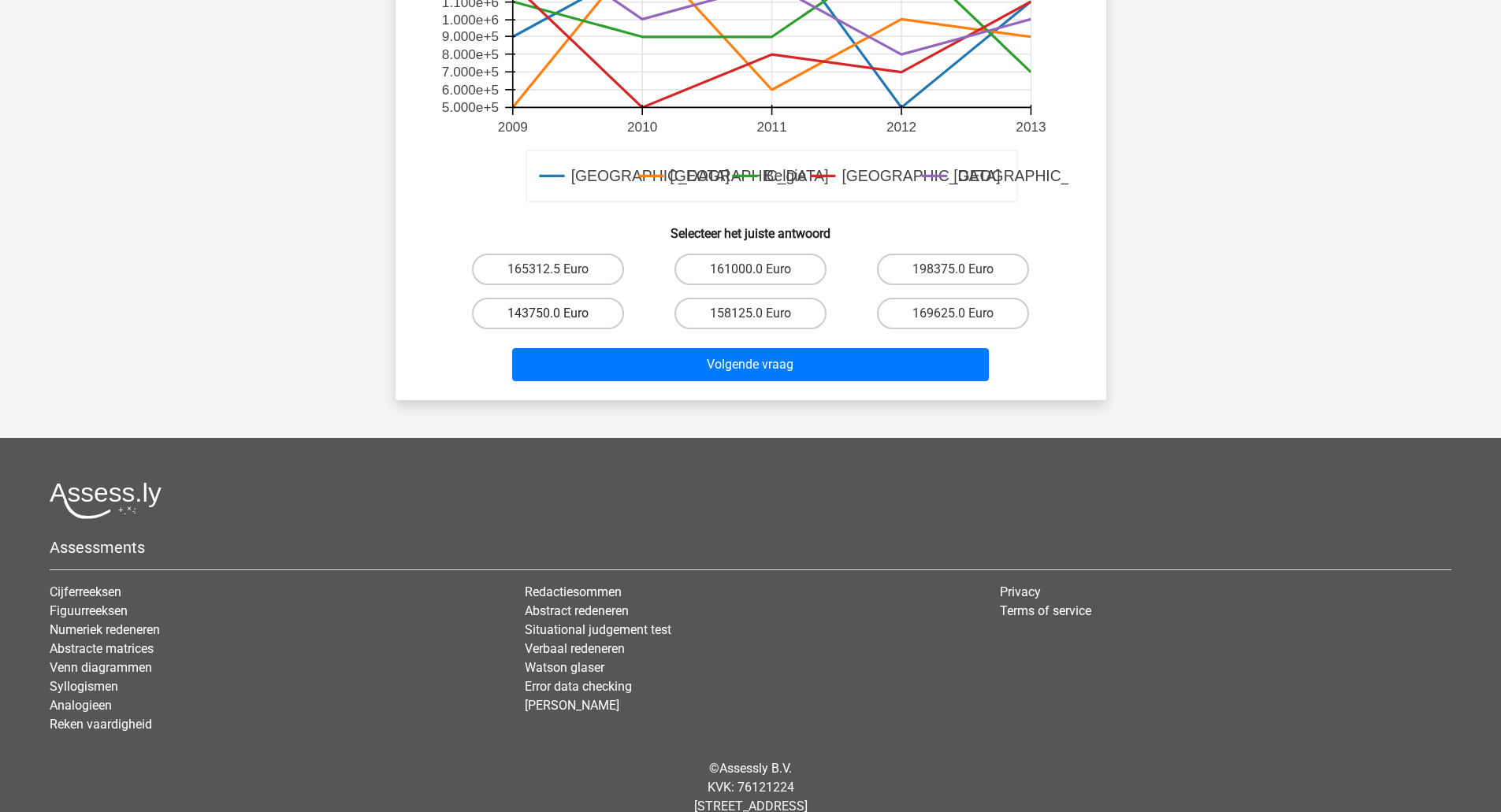
click at [539, 320] on label "143750.0 Euro" at bounding box center [547, 313] width 152 height 31
click at [547, 320] on input "143750.0 Euro" at bounding box center [553, 319] width 10 height 10
radio input "true"
click at [562, 347] on div "Volgende vraag" at bounding box center [751, 361] width 660 height 52
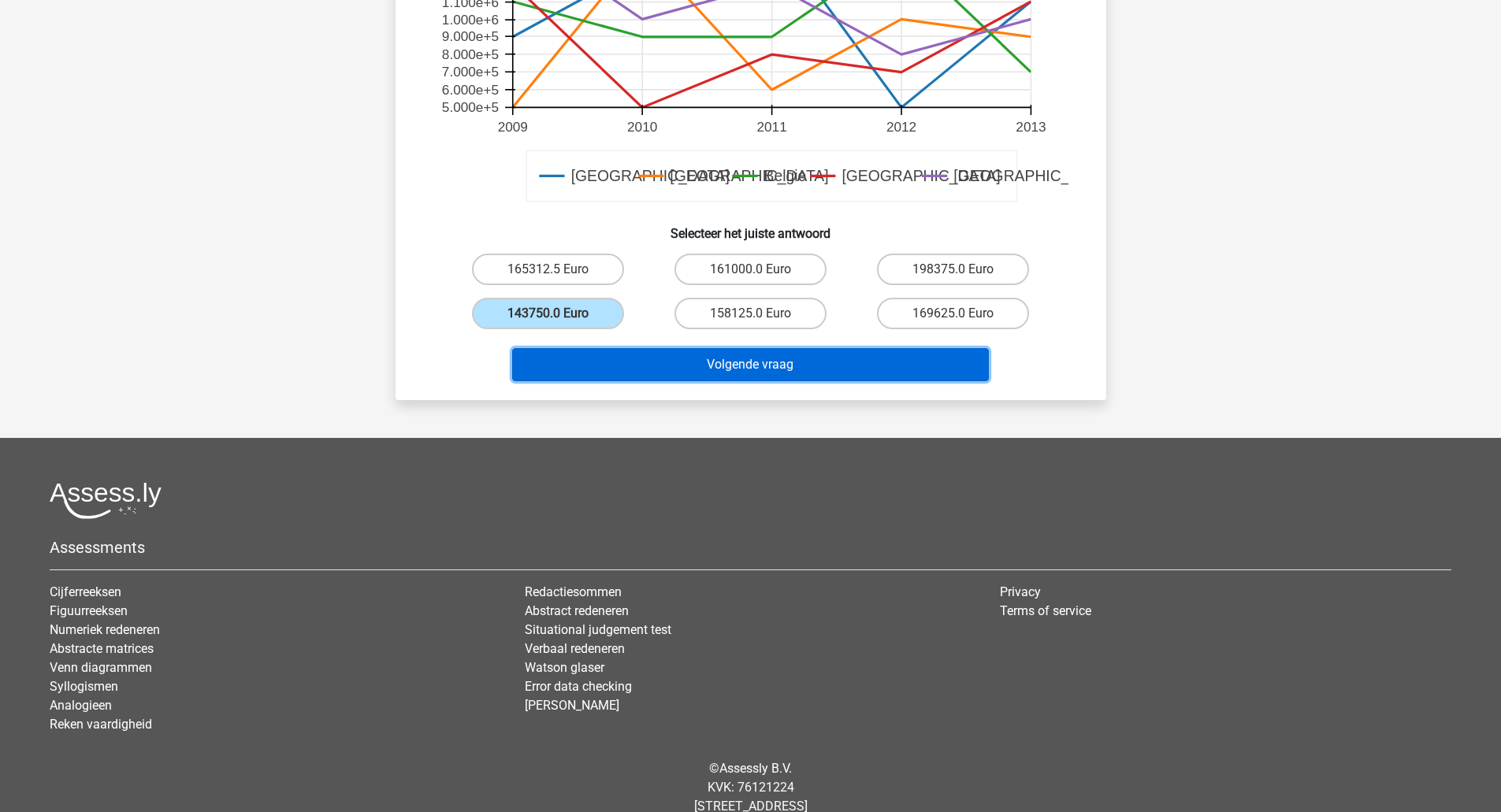
click at [571, 375] on button "Volgende vraag" at bounding box center [750, 365] width 477 height 33
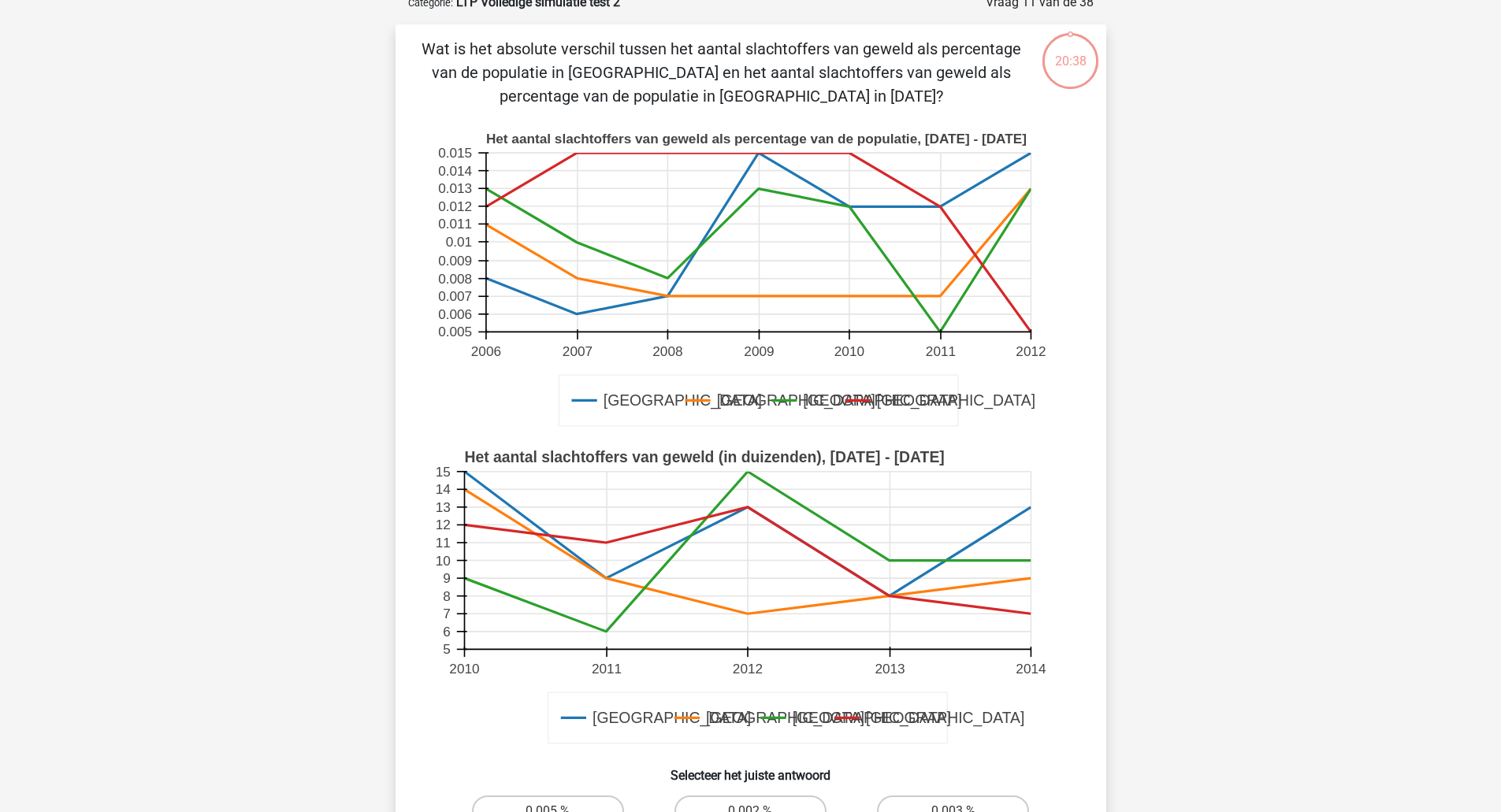
scroll to position [79, 0]
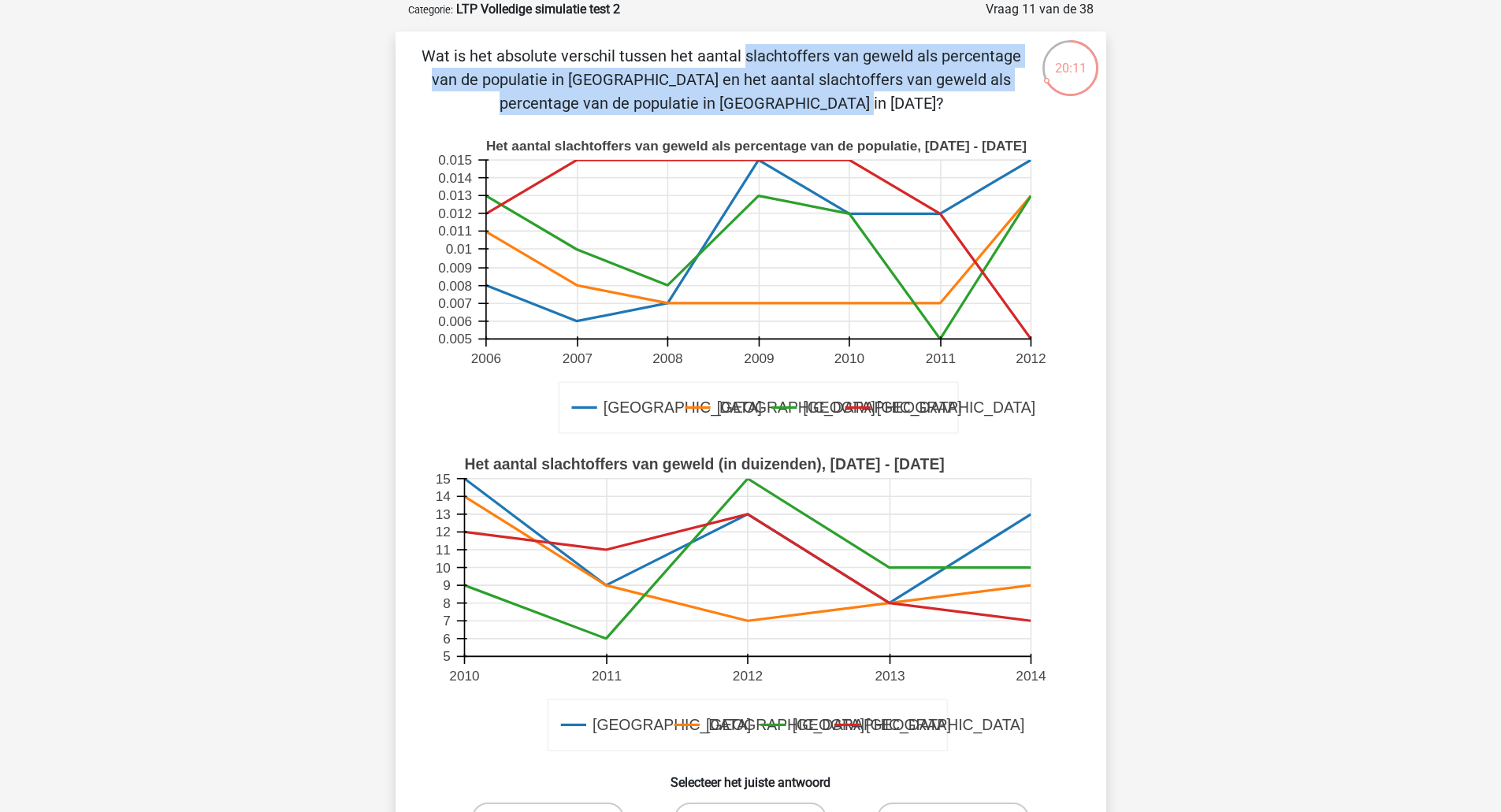
drag, startPoint x: 436, startPoint y: 56, endPoint x: 497, endPoint y: 93, distance: 71.3
click at [497, 93] on p "Wat is het absolute verschil tussen het aantal slachtoffers van geweld als perc…" at bounding box center [721, 79] width 601 height 71
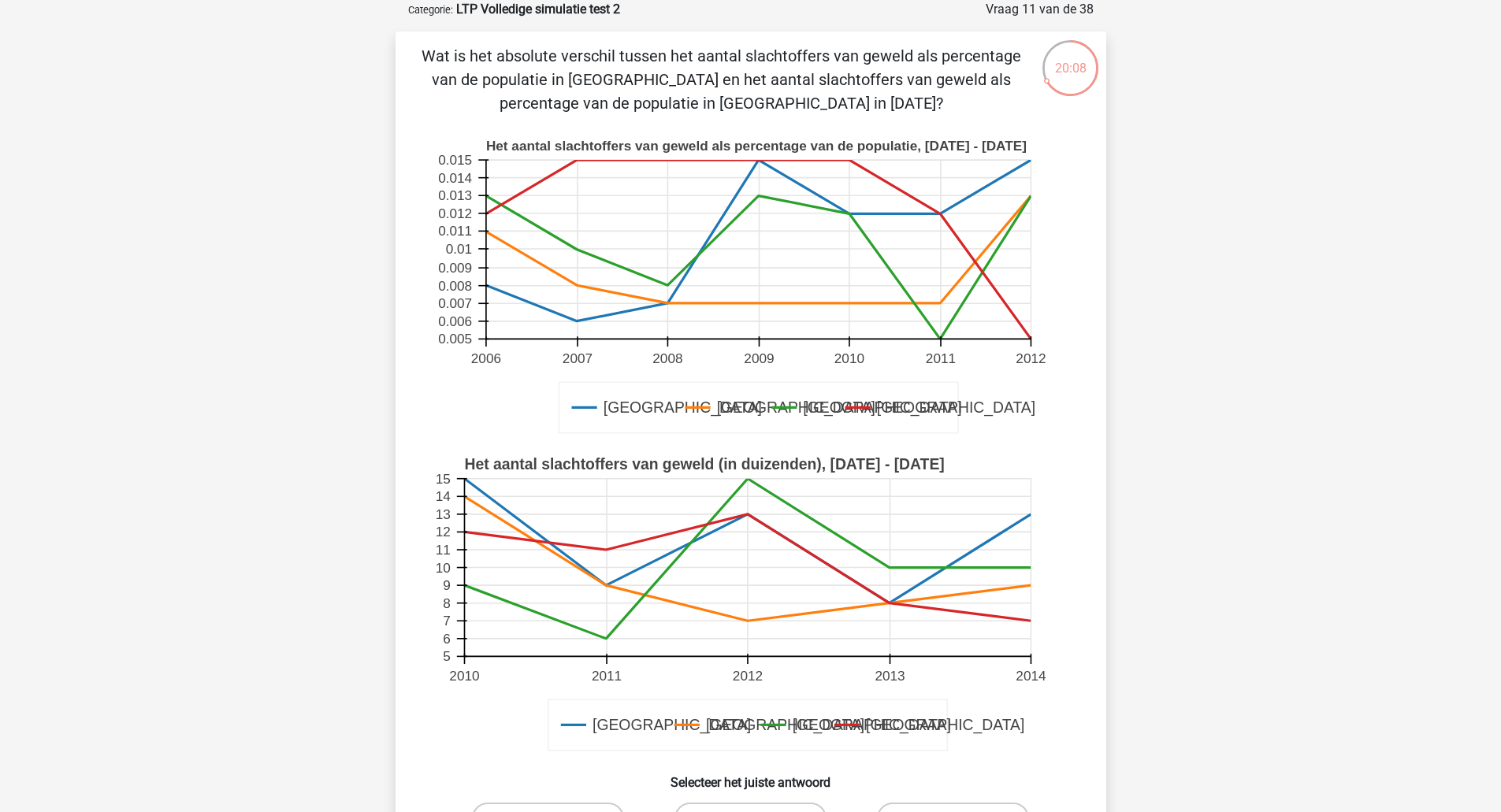
click at [788, 111] on p "Wat is het absolute verschil tussen het aantal slachtoffers van geweld als perc…" at bounding box center [721, 79] width 601 height 71
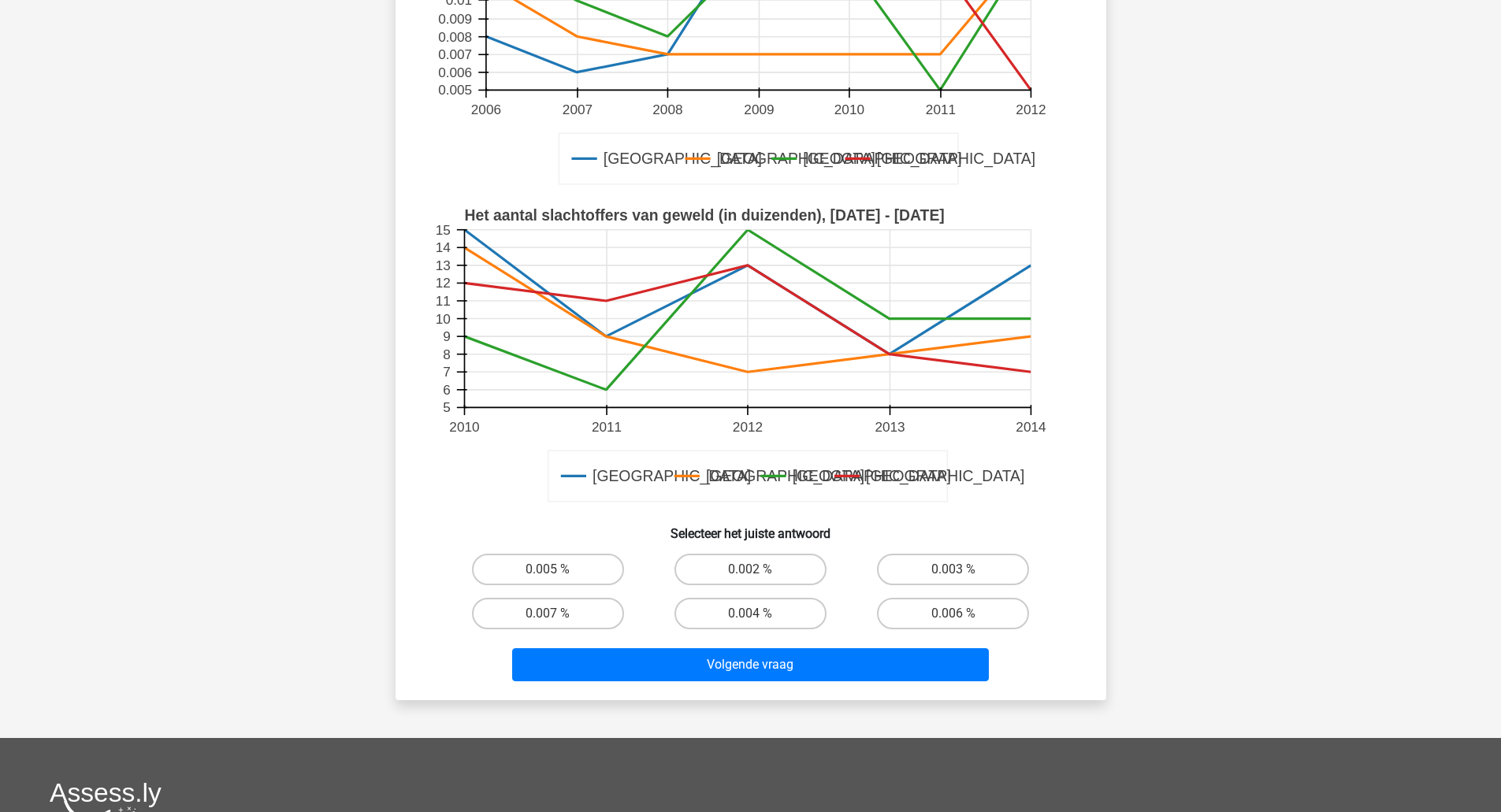
scroll to position [342, 0]
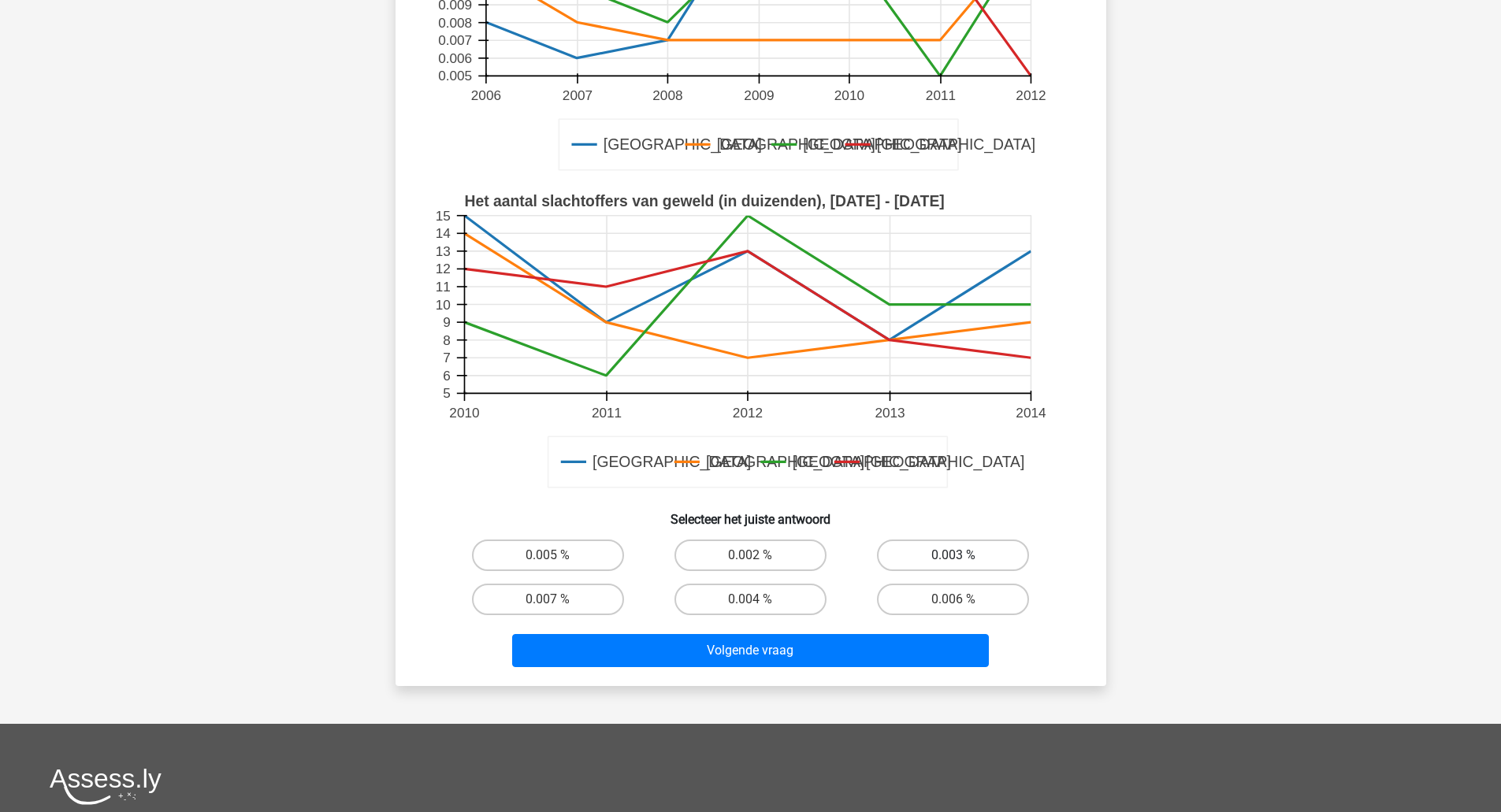
click at [952, 550] on label "0.003 %" at bounding box center [953, 555] width 152 height 31
click at [954, 555] on input "0.003 %" at bounding box center [959, 561] width 10 height 10
radio input "true"
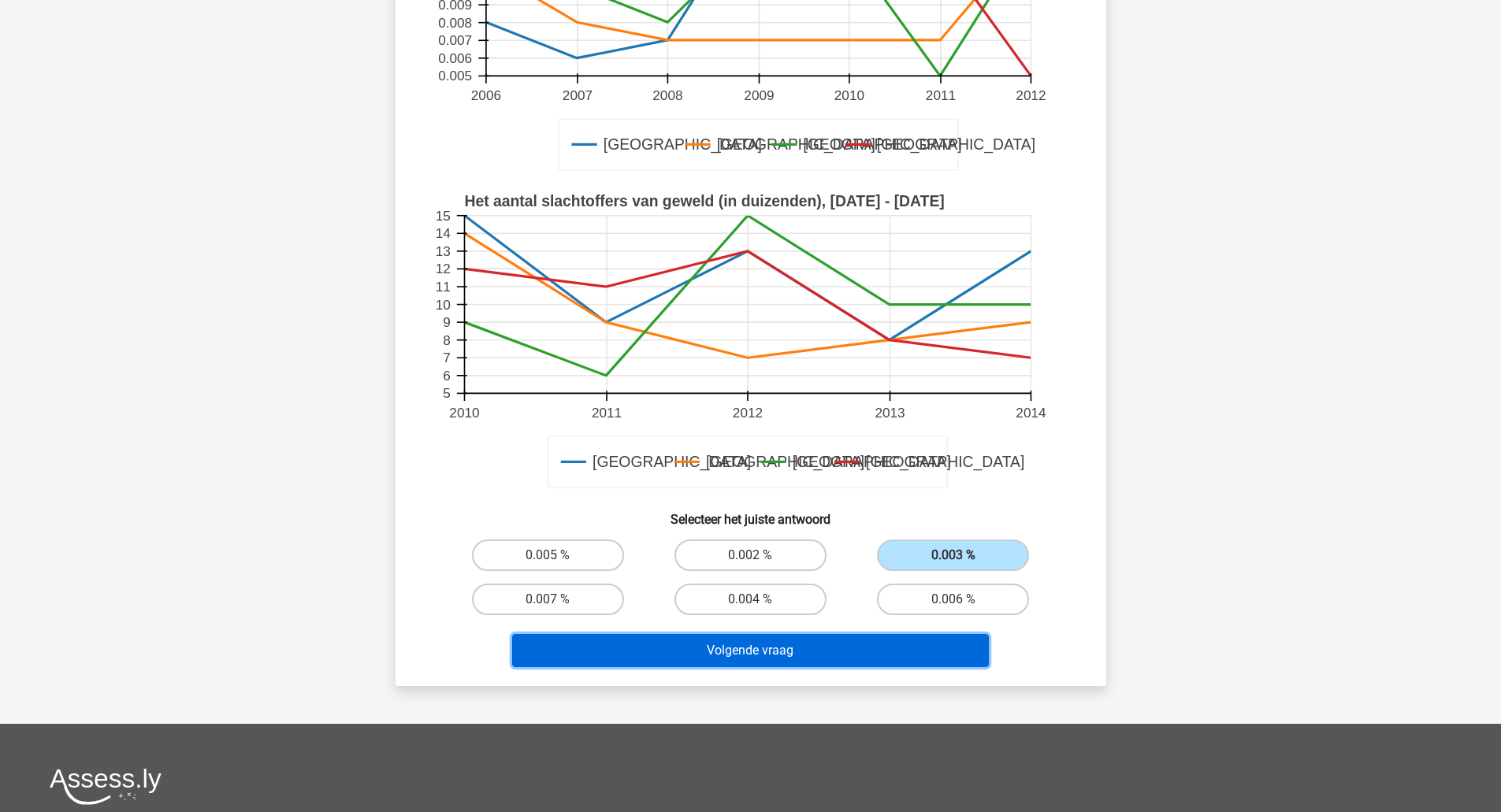
click at [908, 654] on button "Volgende vraag" at bounding box center [750, 650] width 477 height 33
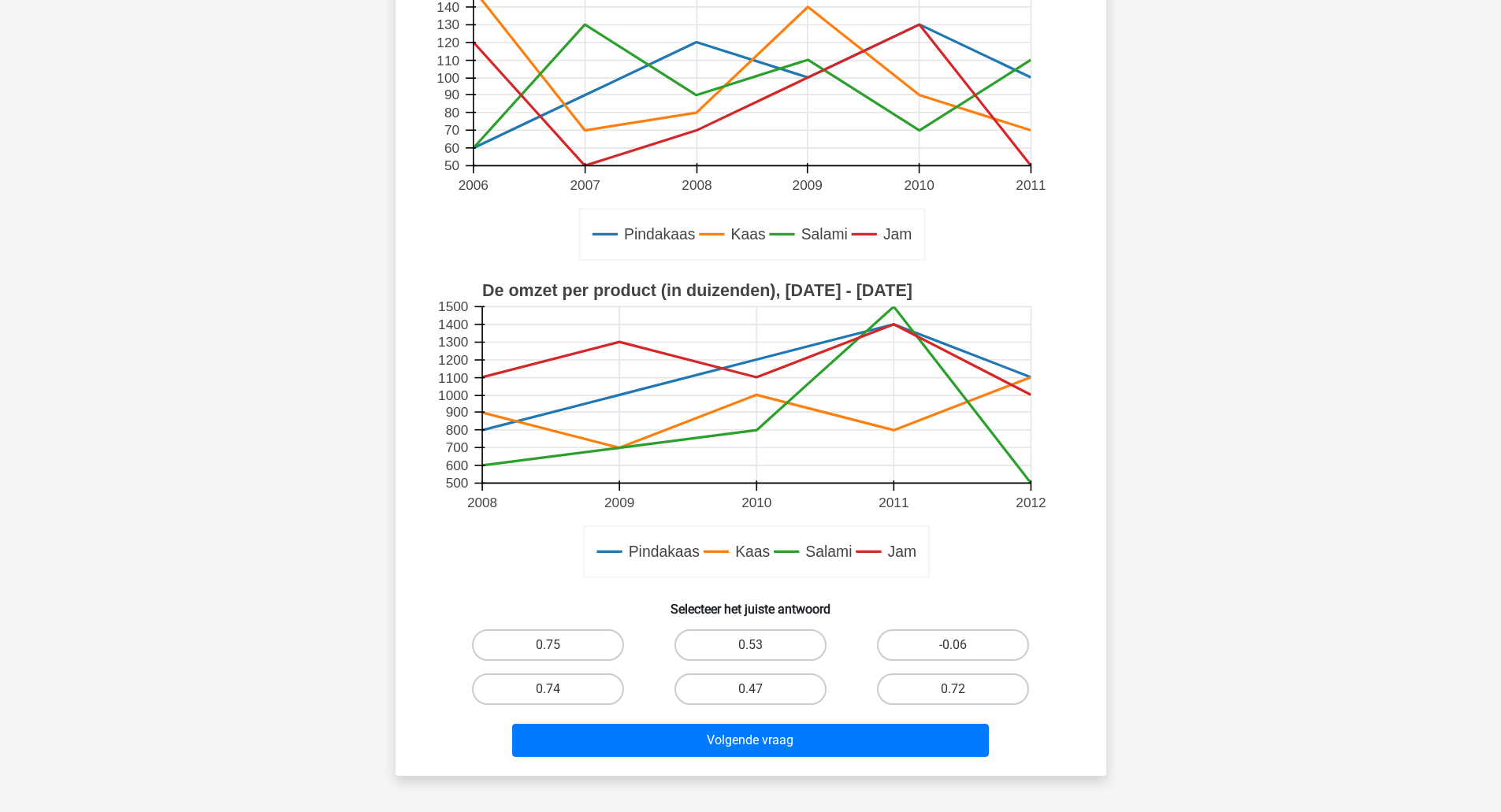
scroll to position [262, 0]
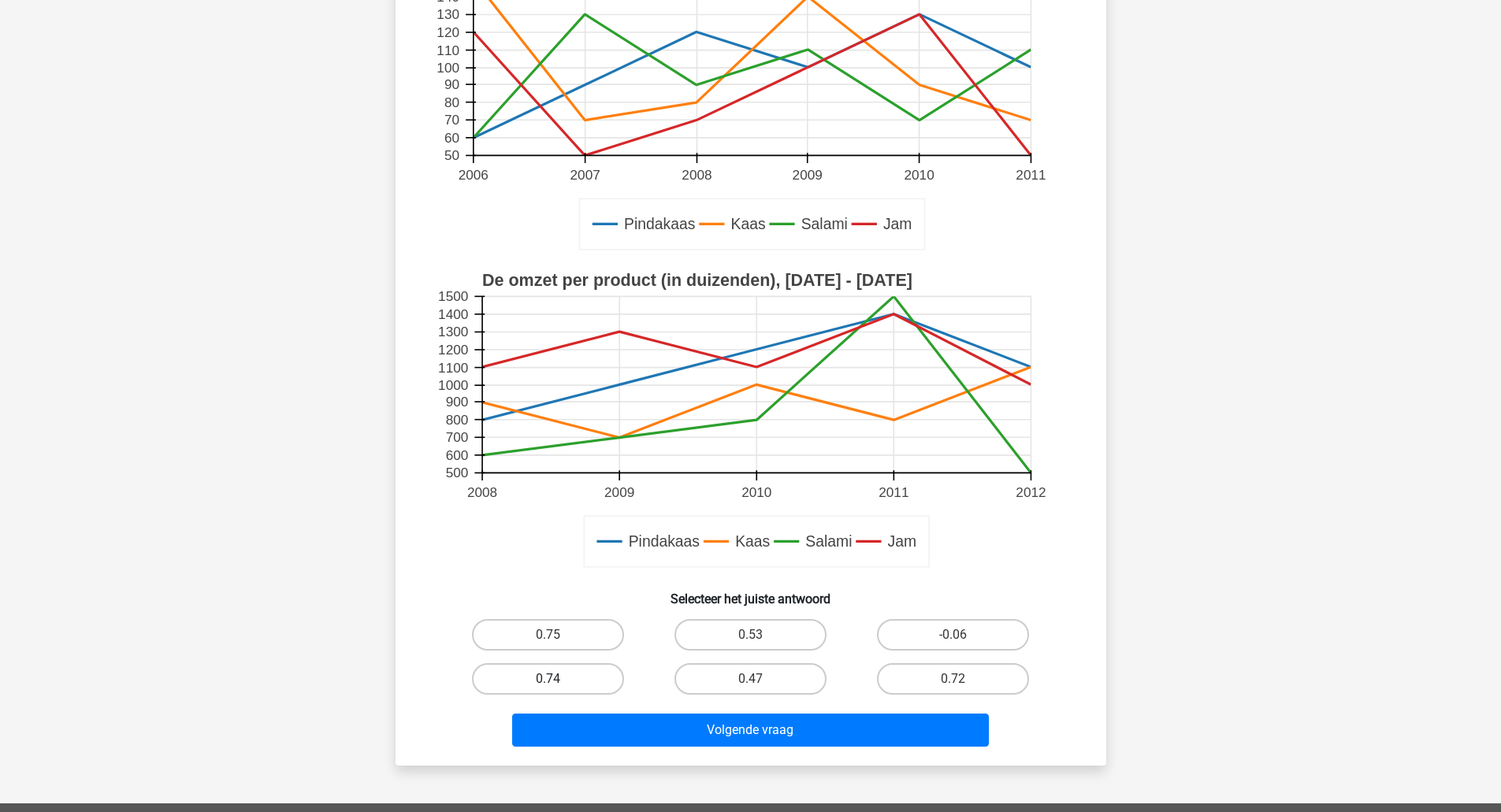
click at [606, 677] on label "0.74" at bounding box center [547, 679] width 152 height 31
click at [558, 679] on input "0.74" at bounding box center [553, 685] width 10 height 10
radio input "true"
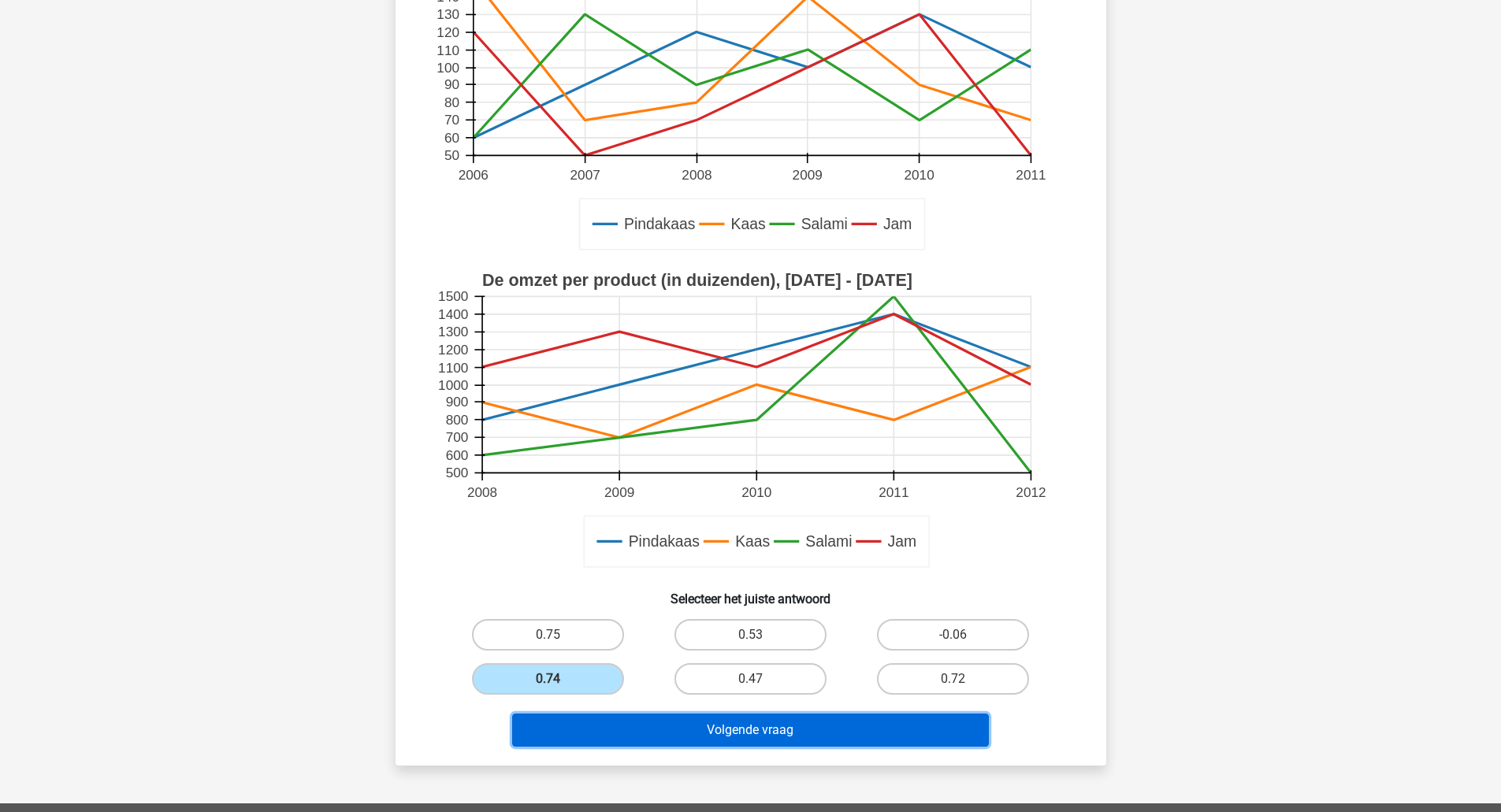
click at [623, 723] on button "Volgende vraag" at bounding box center [750, 730] width 477 height 33
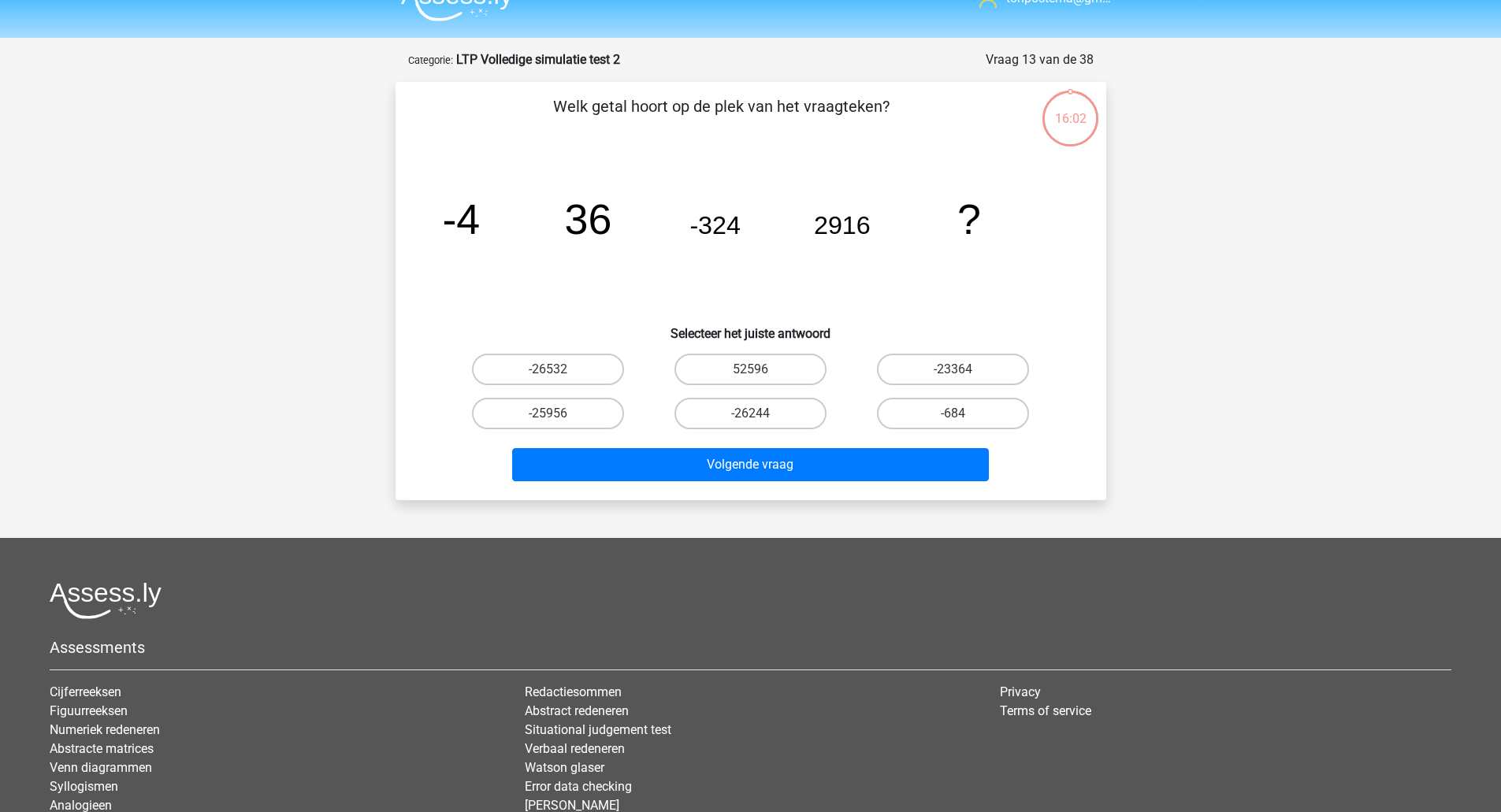
scroll to position [0, 0]
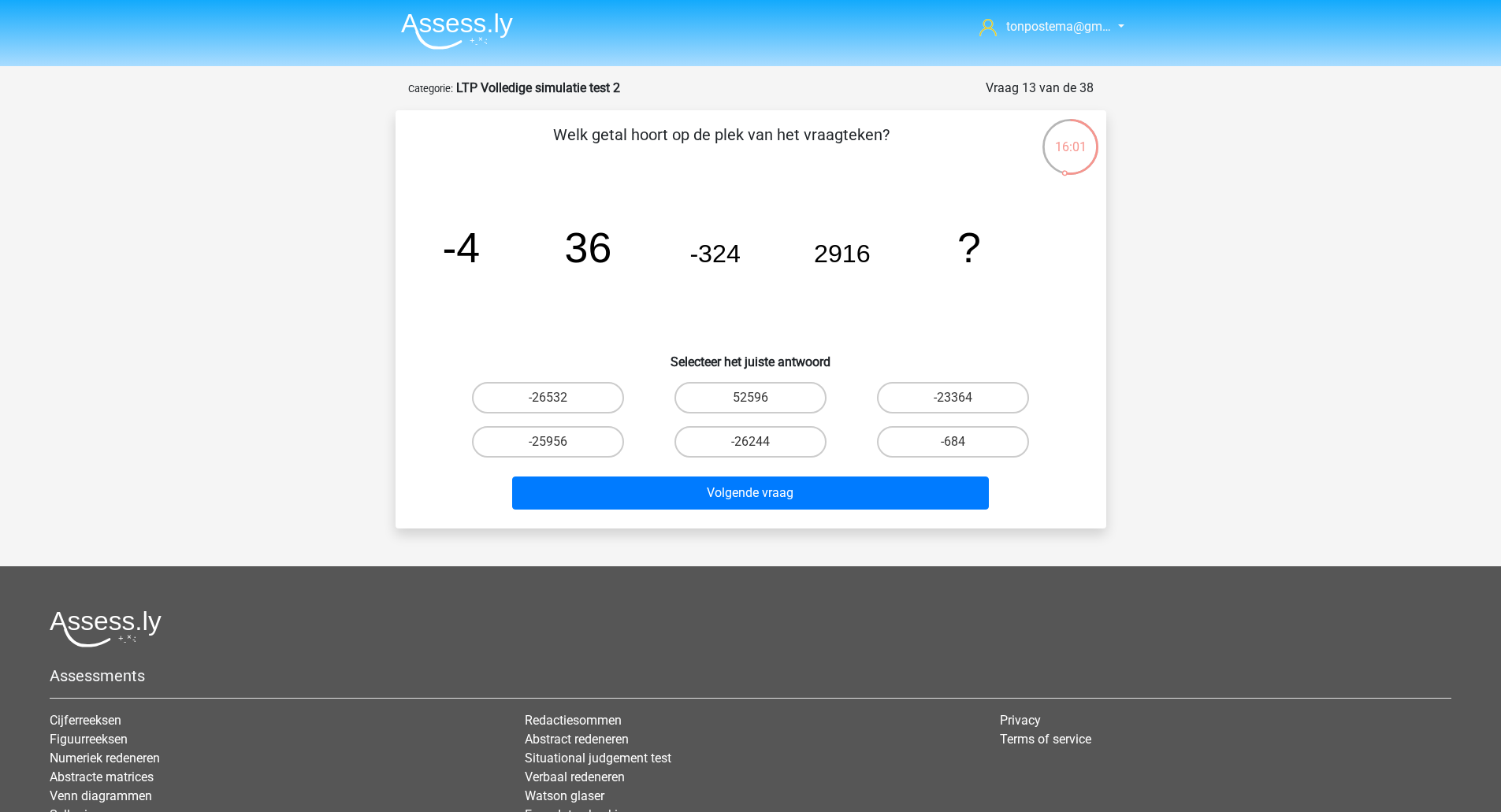
click at [1078, 150] on div "16:01" at bounding box center [1071, 136] width 59 height 39
click at [442, 25] on img at bounding box center [457, 31] width 112 height 37
